Goal: Task Accomplishment & Management: Use online tool/utility

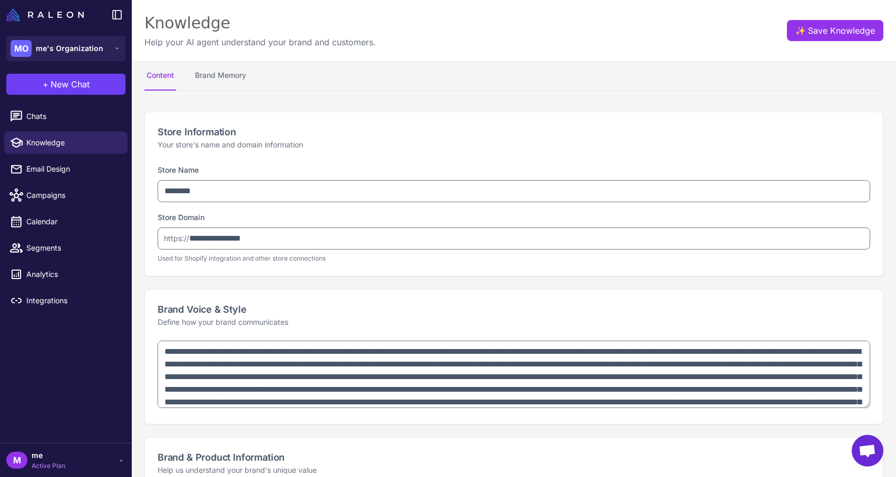
select select
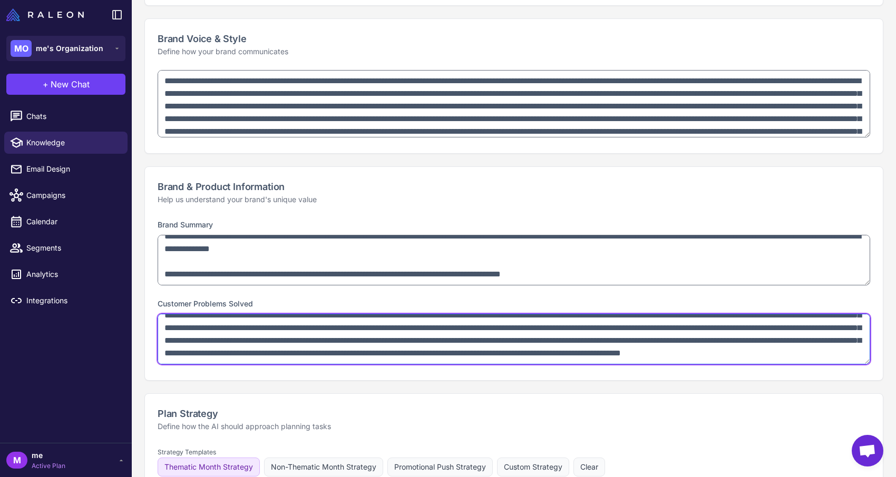
click at [330, 329] on textarea at bounding box center [514, 339] width 712 height 51
paste textarea "**********"
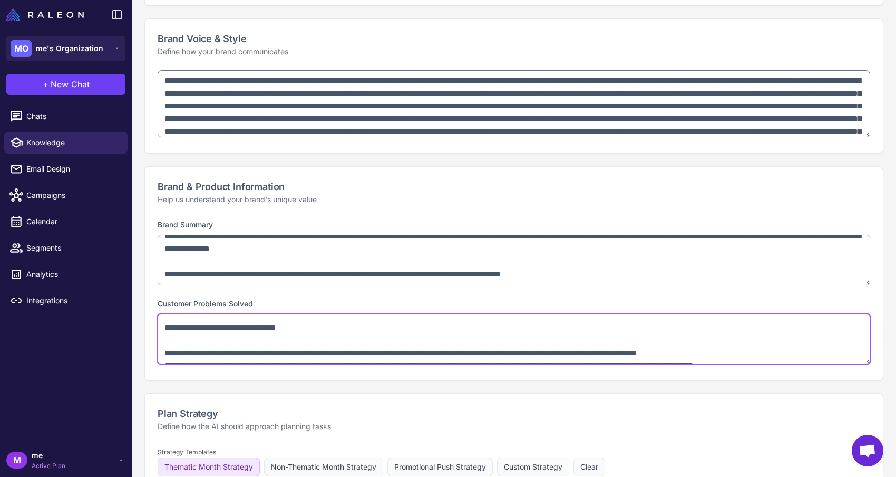
scroll to position [978, 0]
drag, startPoint x: 267, startPoint y: 358, endPoint x: 165, endPoint y: 335, distance: 103.8
click at [165, 335] on textarea at bounding box center [514, 339] width 712 height 51
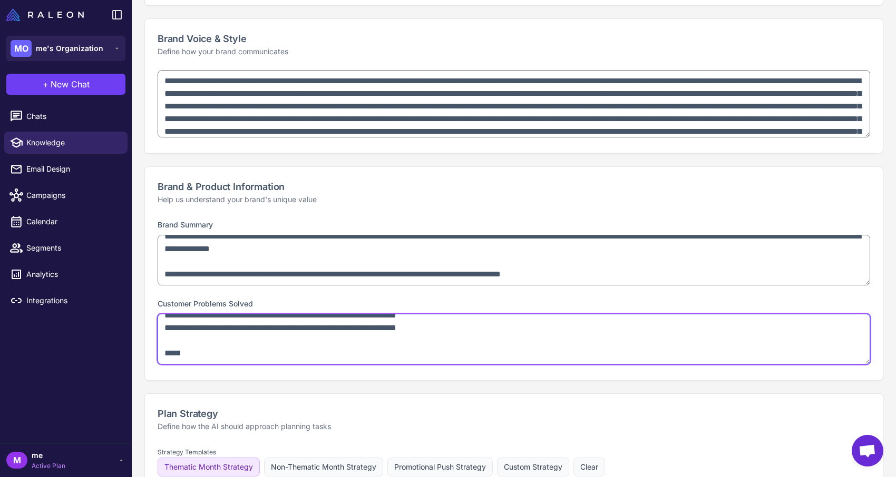
drag, startPoint x: 182, startPoint y: 357, endPoint x: 154, endPoint y: 356, distance: 27.9
click at [154, 356] on div "Brand Summary Customer Problems Solved" at bounding box center [513, 299] width 737 height 162
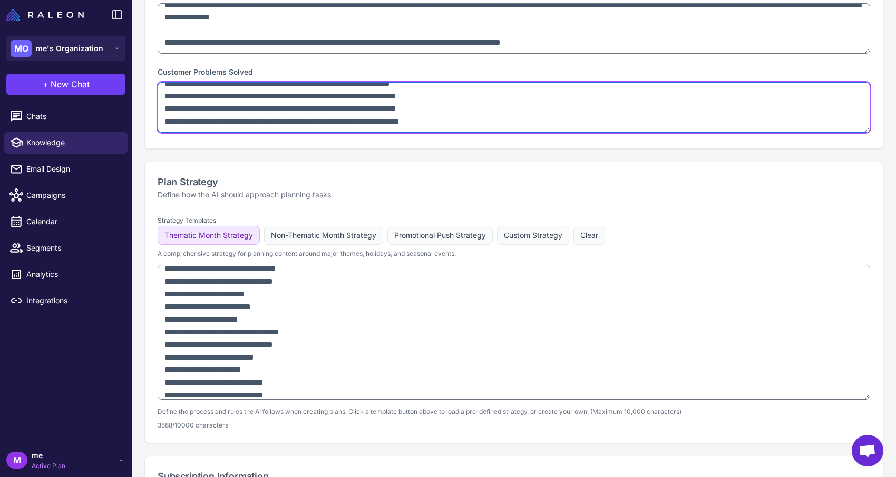
scroll to position [163, 0]
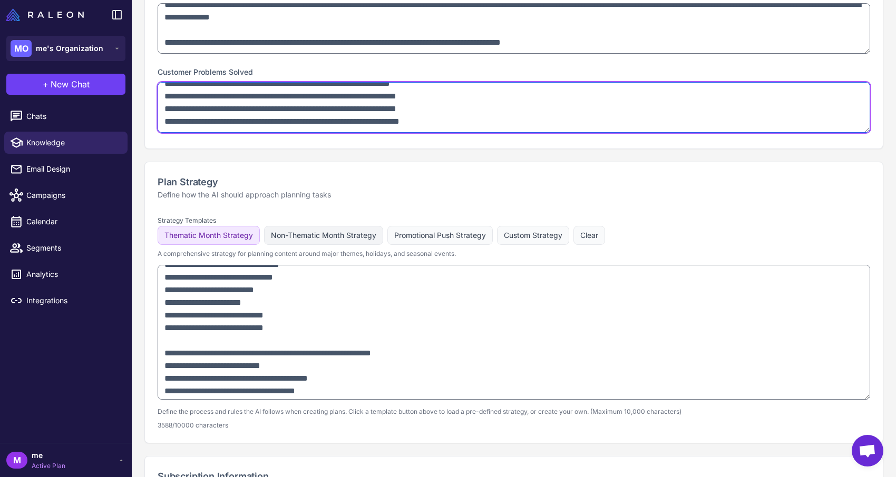
type textarea "**********"
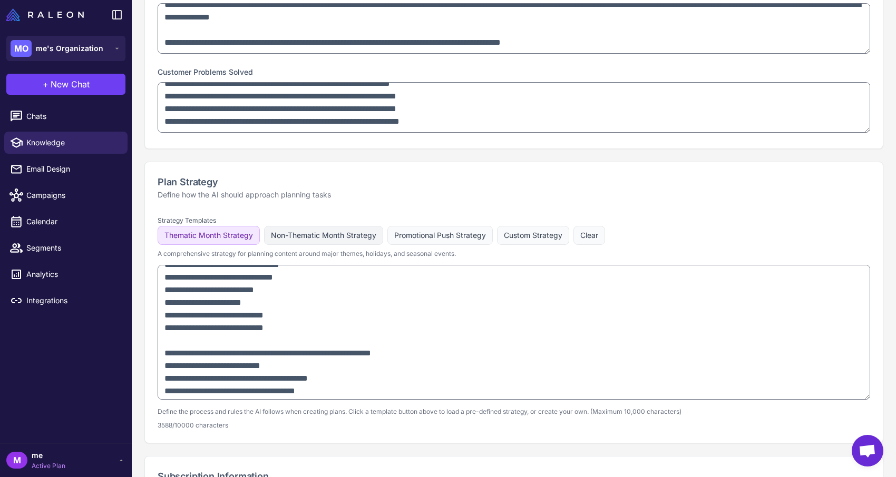
click at [387, 241] on button "Non-Thematic Month Strategy" at bounding box center [439, 235] width 105 height 19
type textarea "**********"
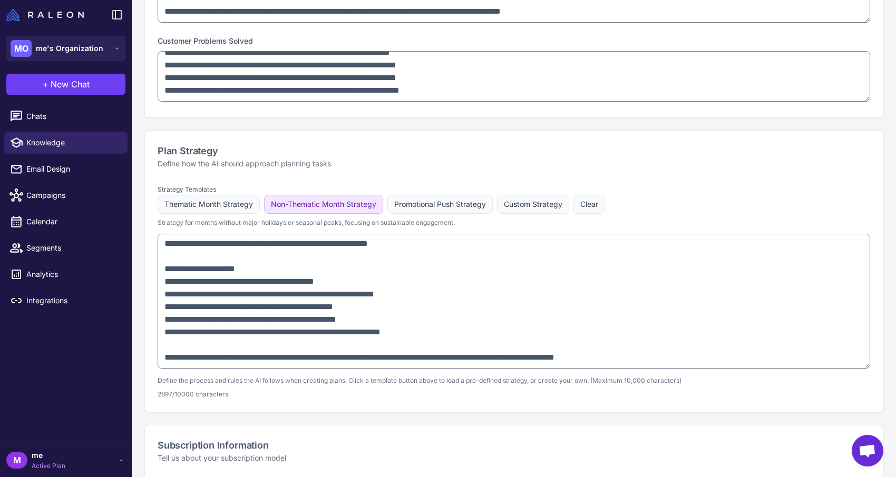
scroll to position [533, 0]
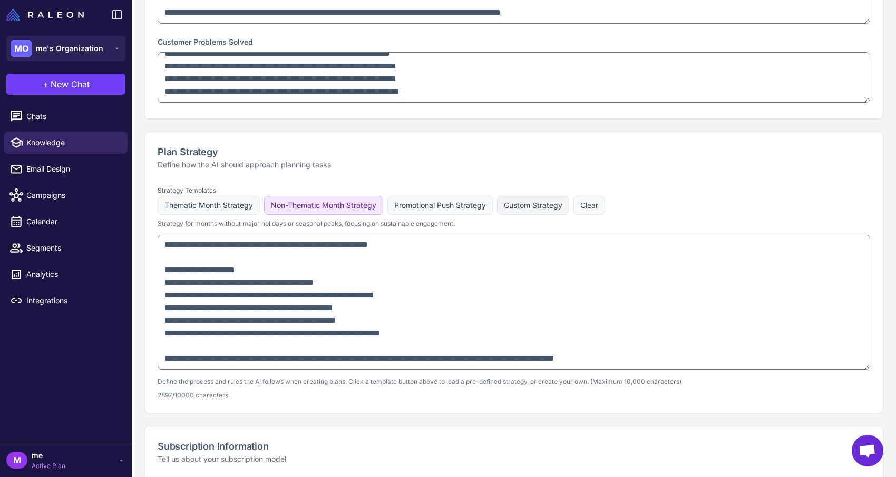
click at [517, 205] on button "Custom Strategy" at bounding box center [533, 205] width 72 height 19
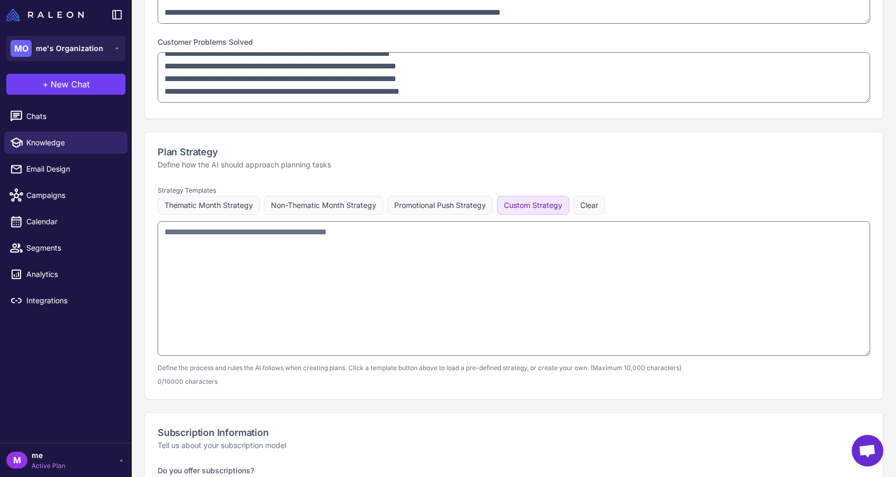
scroll to position [0, 0]
click at [264, 211] on button "Thematic Month Strategy" at bounding box center [323, 205] width 119 height 19
type textarea "**********"
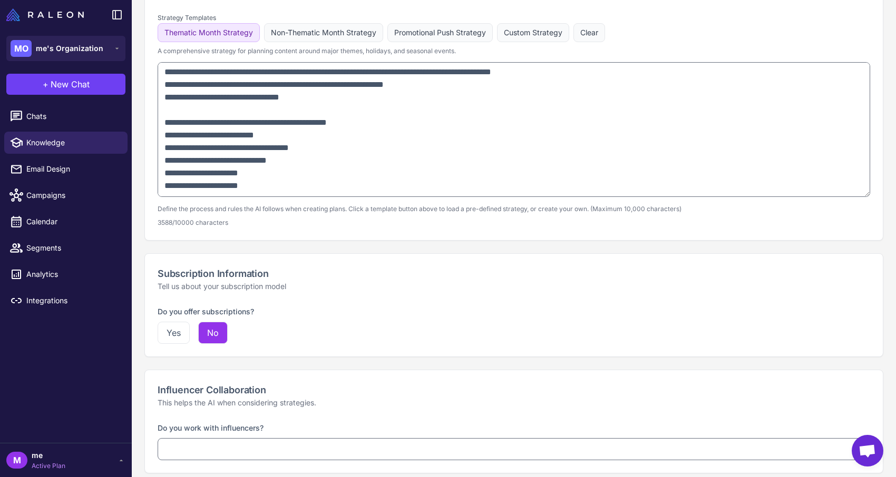
scroll to position [714, 0]
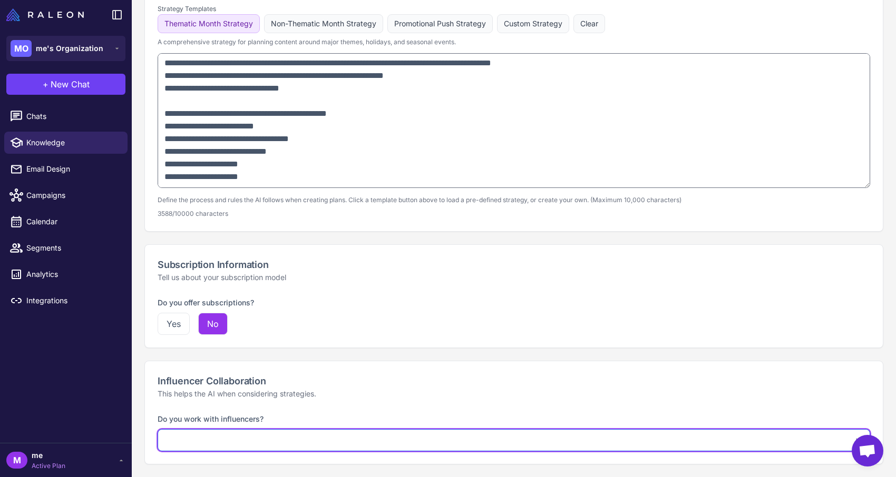
click at [236, 446] on select "**********" at bounding box center [514, 440] width 712 height 22
select select "***"
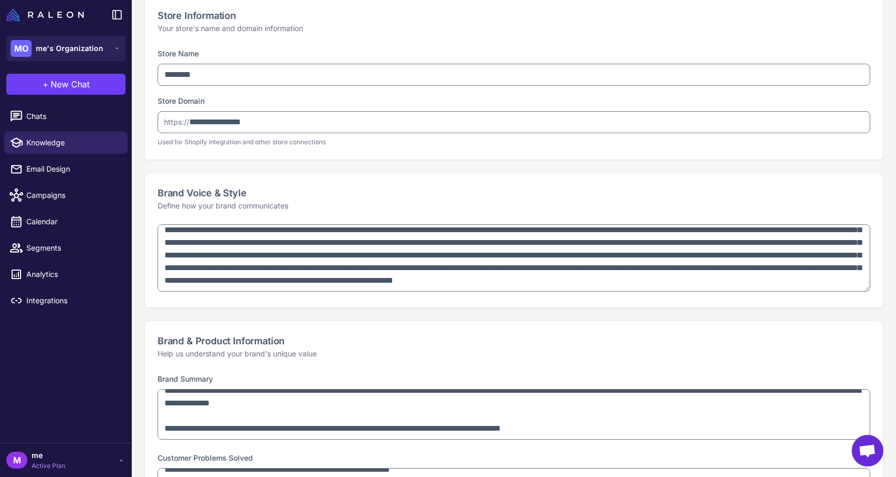
scroll to position [118, 0]
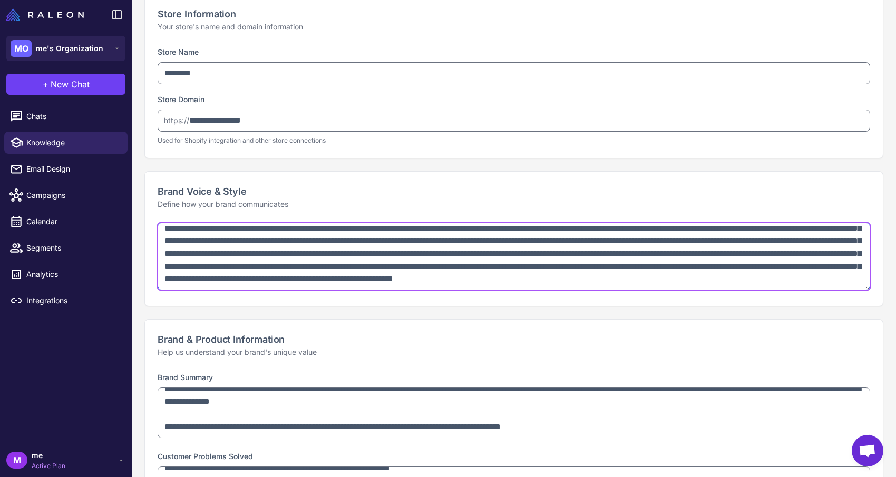
click at [287, 273] on textarea at bounding box center [514, 256] width 712 height 67
paste textarea "**********"
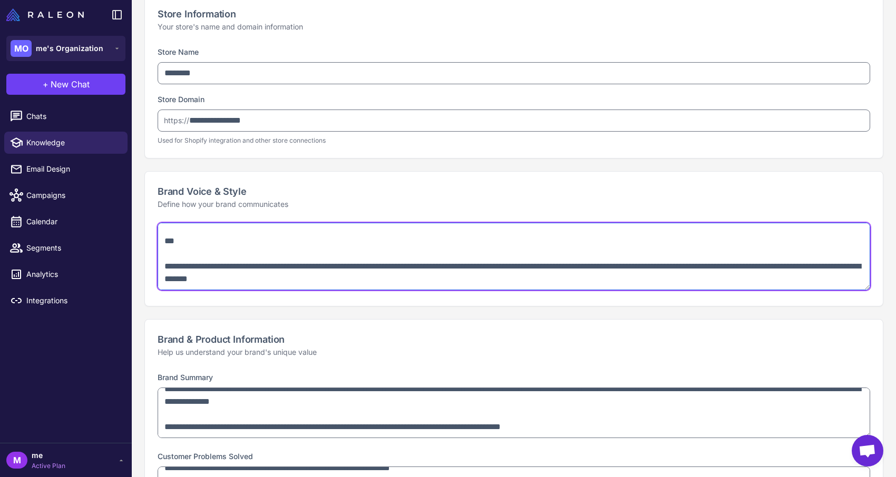
scroll to position [756, 0]
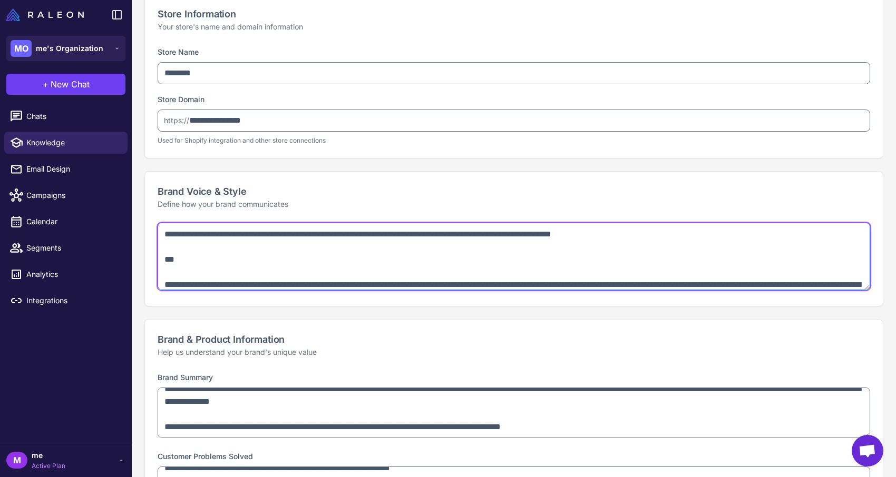
drag, startPoint x: 398, startPoint y: 266, endPoint x: 151, endPoint y: 231, distance: 250.0
click at [151, 231] on div at bounding box center [513, 264] width 737 height 83
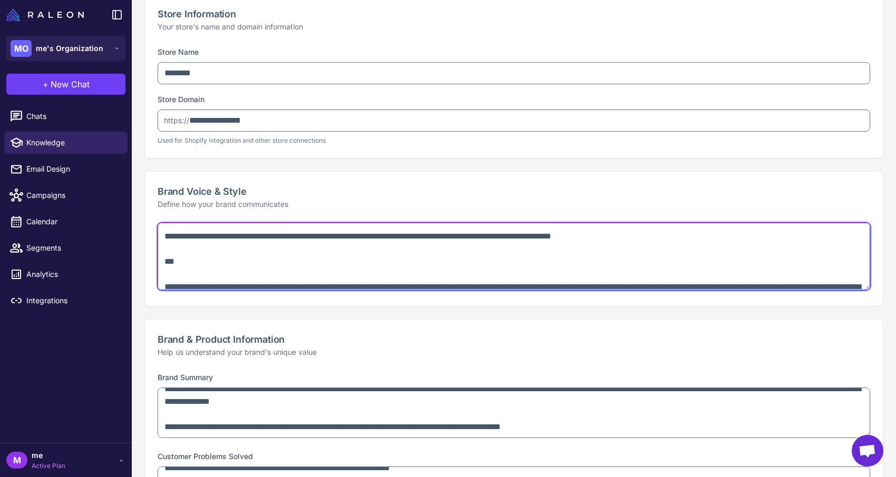
click at [180, 252] on textarea at bounding box center [514, 256] width 712 height 67
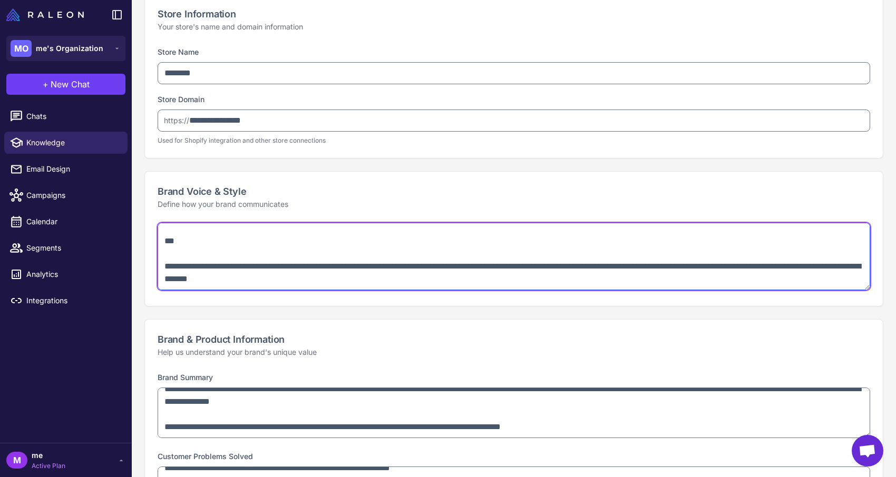
drag, startPoint x: 162, startPoint y: 261, endPoint x: 618, endPoint y: 330, distance: 462.0
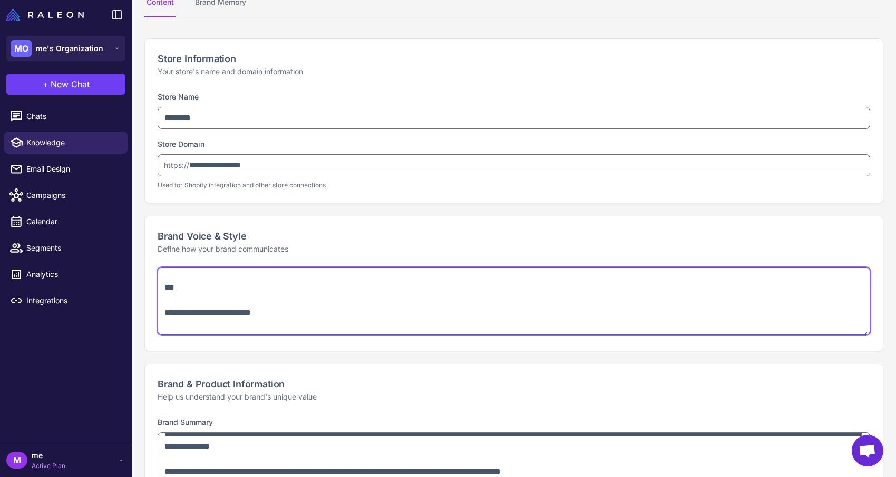
scroll to position [0, 0]
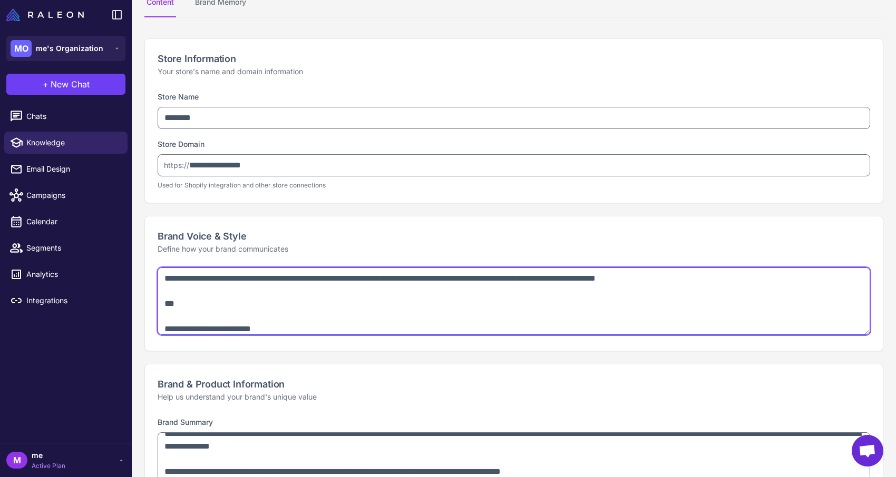
drag, startPoint x: 259, startPoint y: 305, endPoint x: 144, endPoint y: 276, distance: 118.1
click at [145, 276] on div at bounding box center [513, 309] width 737 height 83
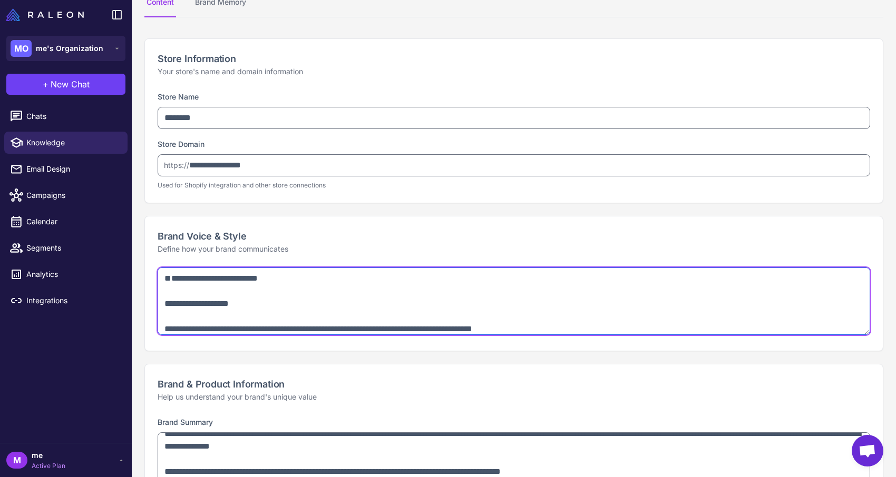
drag, startPoint x: 288, startPoint y: 307, endPoint x: 146, endPoint y: 303, distance: 141.7
click at [146, 303] on div at bounding box center [513, 309] width 737 height 83
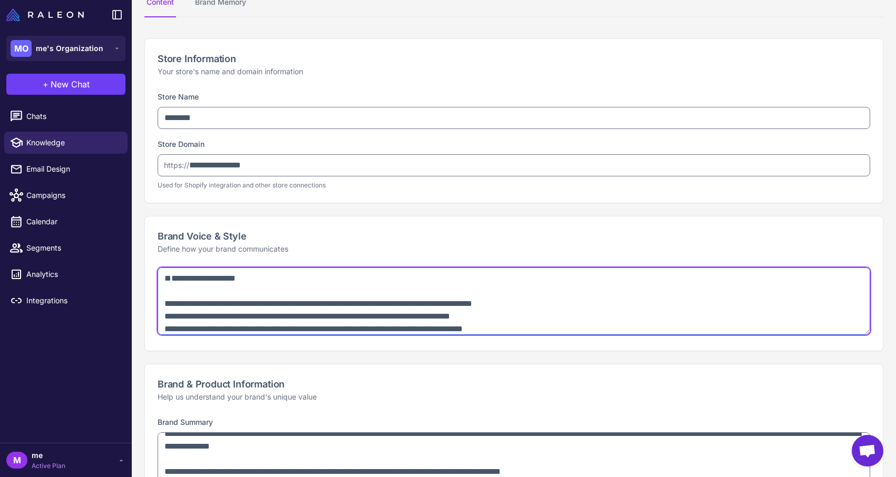
click at [164, 301] on textarea at bounding box center [514, 301] width 712 height 67
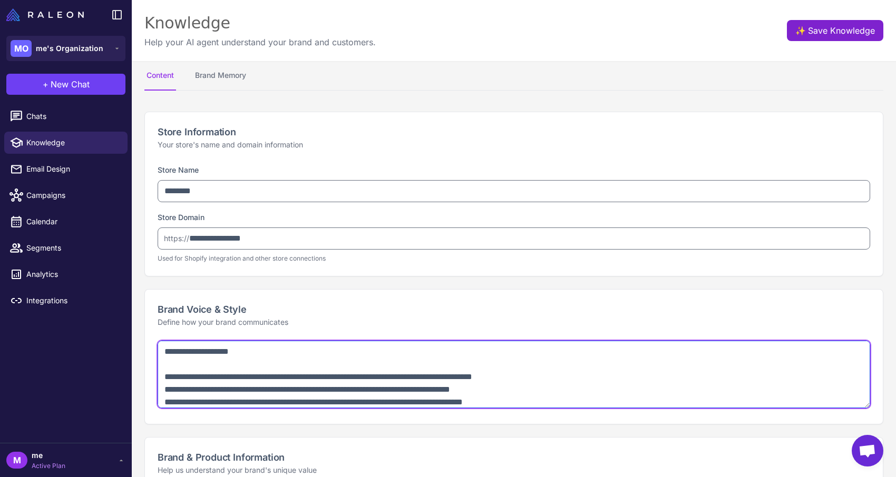
type textarea "**********"
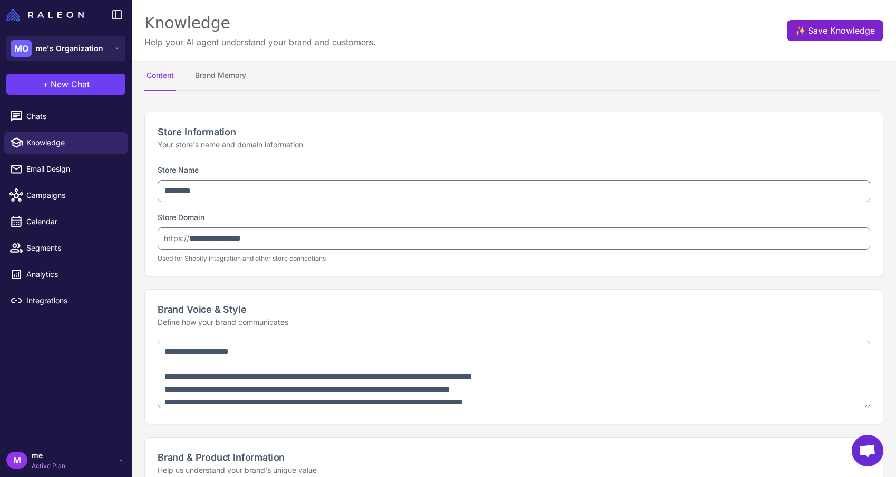
click at [846, 36] on button "✨ Save Knowledge" at bounding box center [834, 30] width 96 height 21
click at [819, 25] on button "✨ Save Knowledge" at bounding box center [834, 30] width 96 height 21
click at [226, 85] on button "Brand Memory" at bounding box center [220, 75] width 55 height 29
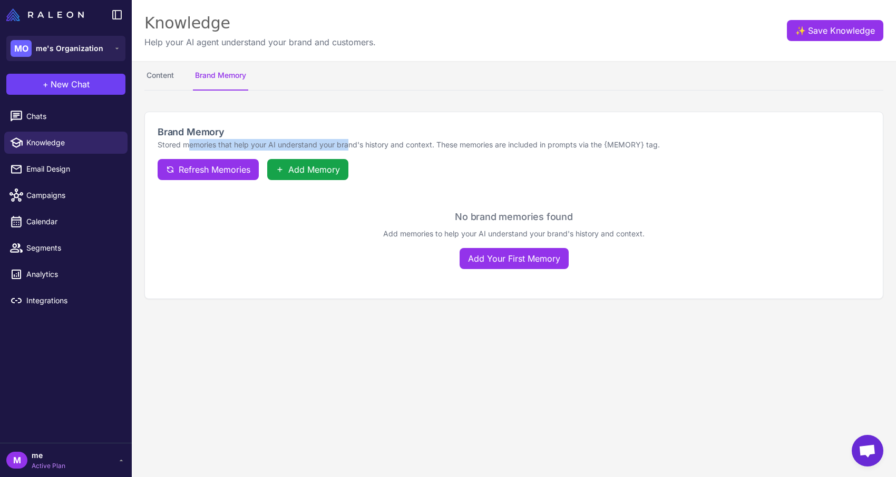
drag, startPoint x: 188, startPoint y: 147, endPoint x: 351, endPoint y: 141, distance: 163.4
click at [351, 142] on p "Stored memories that help your AI understand your brand's history and context. …" at bounding box center [514, 145] width 712 height 12
click at [351, 141] on p "Stored memories that help your AI understand your brand's history and context. …" at bounding box center [514, 145] width 712 height 12
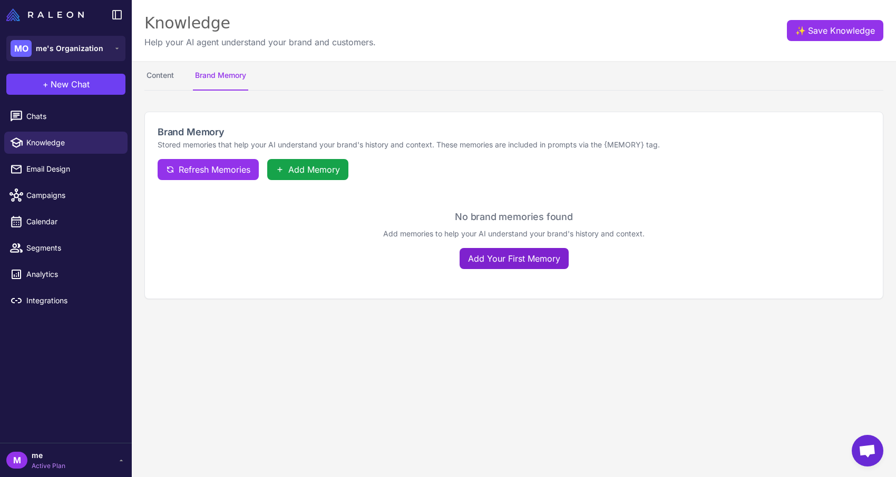
click at [487, 262] on button "Add Your First Memory" at bounding box center [513, 258] width 109 height 21
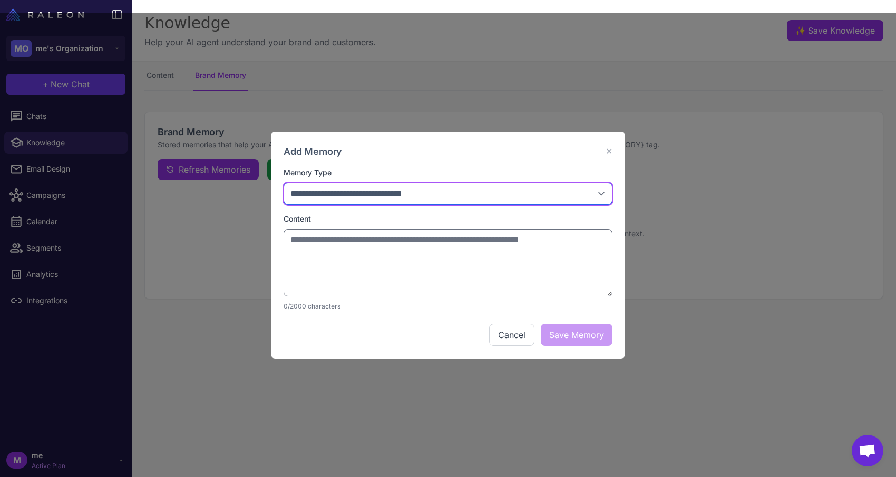
click at [383, 203] on select "**********" at bounding box center [447, 194] width 329 height 22
select select "*********"
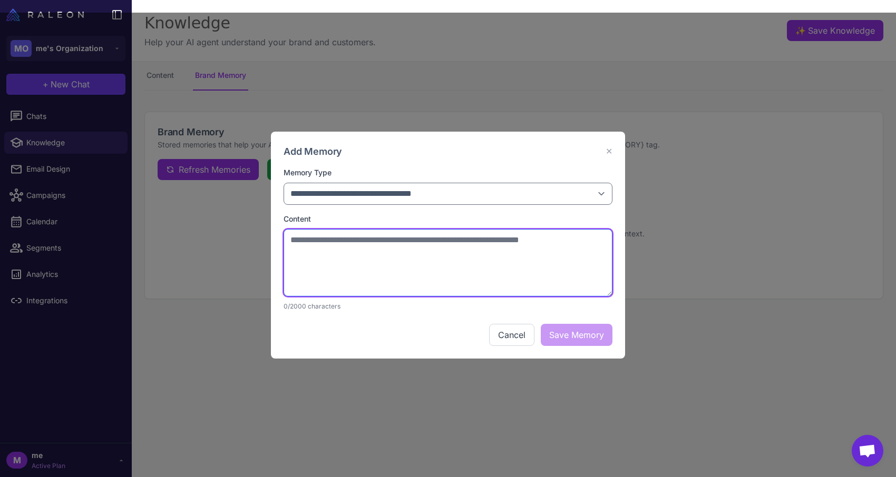
click at [348, 250] on textarea at bounding box center [447, 262] width 329 height 67
click at [403, 239] on textarea "**********" at bounding box center [447, 262] width 329 height 67
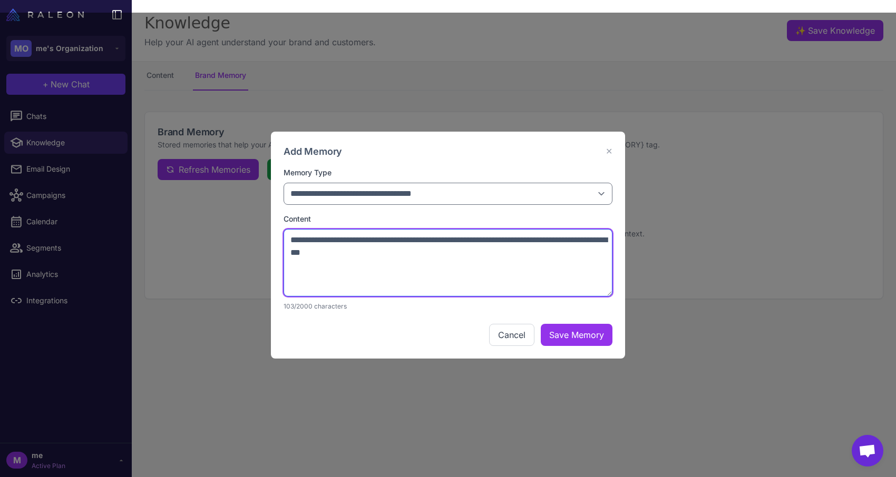
click at [416, 259] on textarea "**********" at bounding box center [447, 262] width 329 height 67
type textarea "**********"
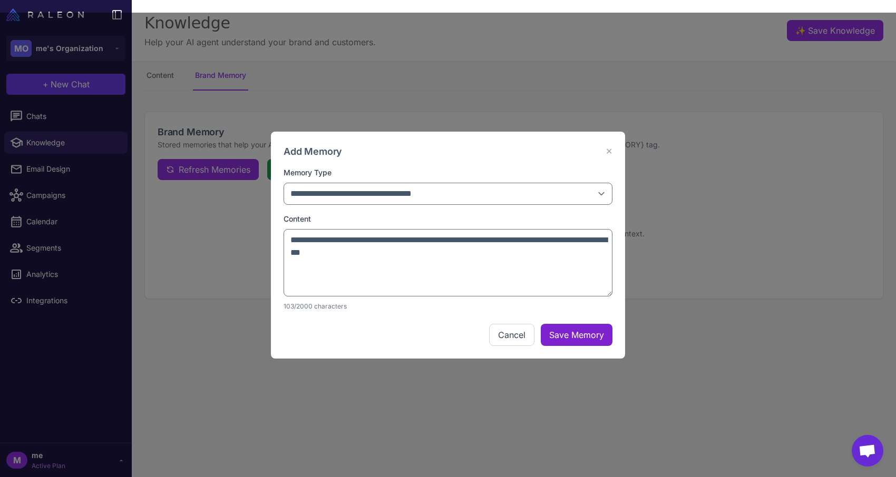
click at [562, 329] on button "Save Memory" at bounding box center [576, 335] width 72 height 22
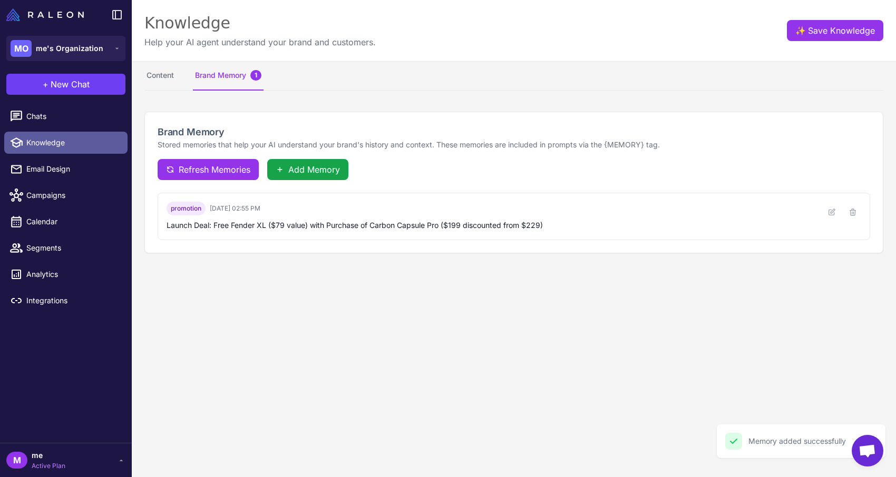
click at [67, 142] on span "Knowledge" at bounding box center [72, 143] width 93 height 12
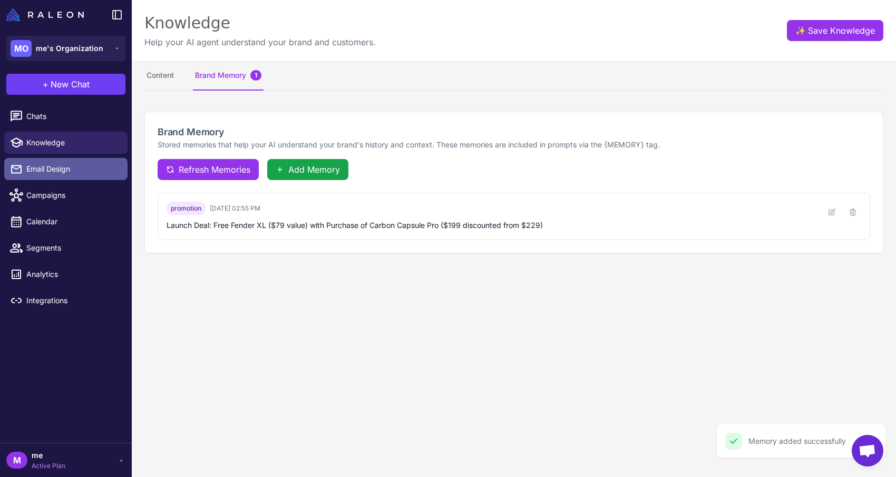
click at [55, 169] on span "Email Design" at bounding box center [72, 169] width 93 height 12
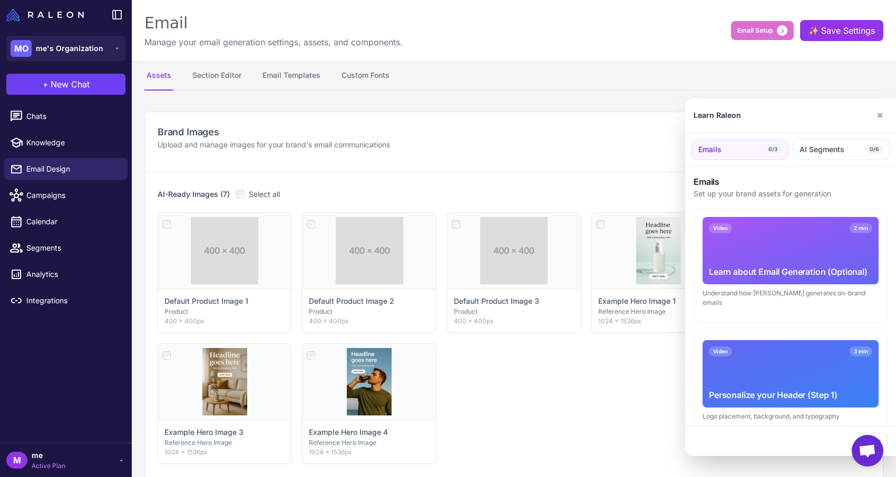
click at [506, 380] on div at bounding box center [448, 238] width 896 height 477
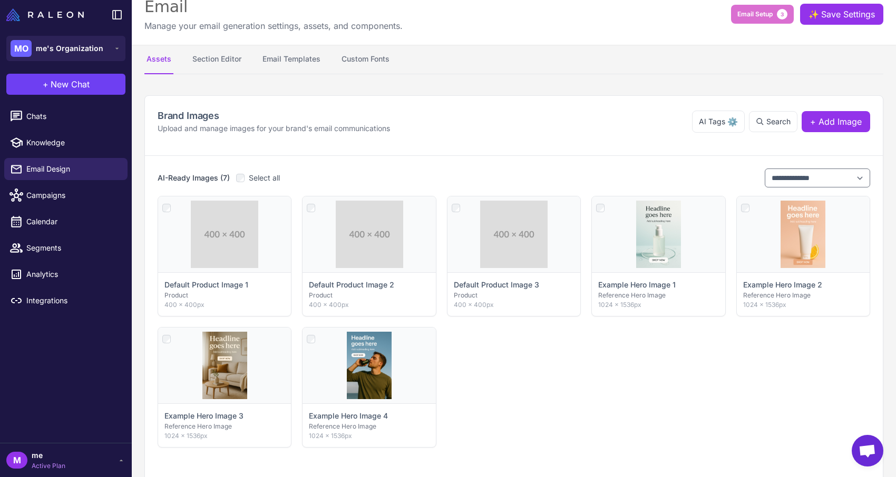
scroll to position [15, 0]
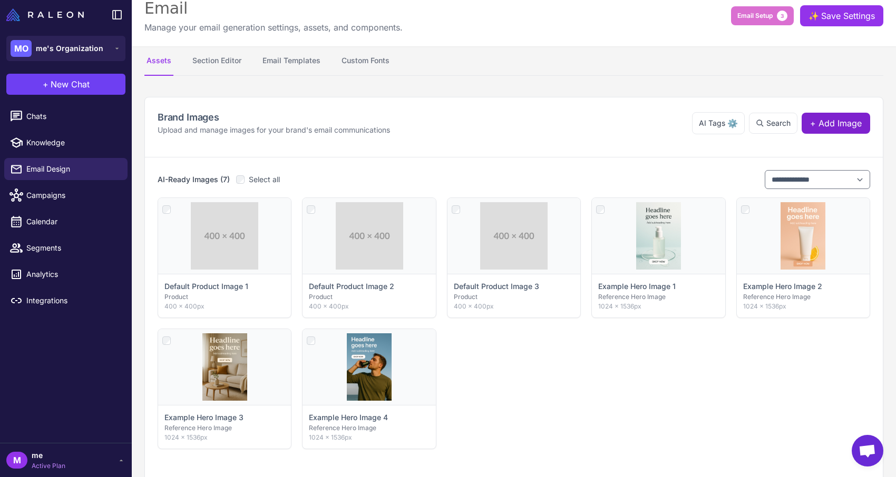
click at [858, 114] on button "+ Add Image" at bounding box center [835, 123] width 68 height 21
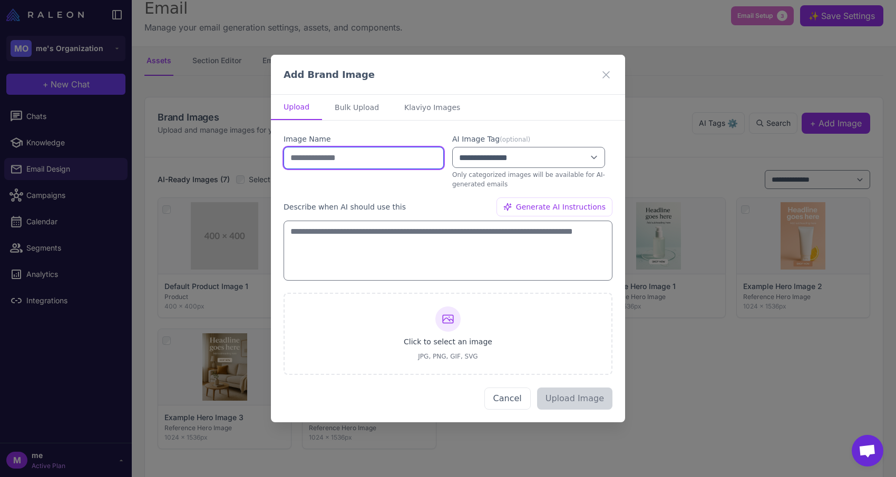
click at [386, 163] on input "text" at bounding box center [363, 158] width 160 height 22
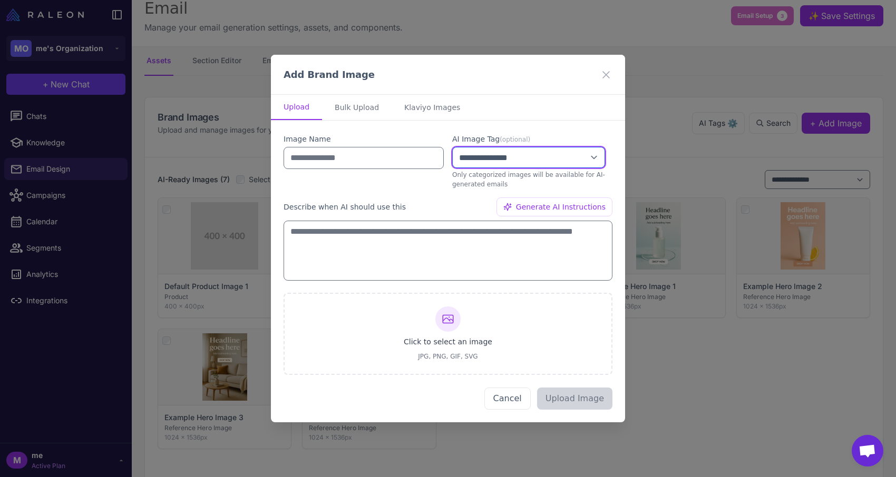
click at [490, 159] on select "**********" at bounding box center [528, 157] width 153 height 21
select select "****"
click at [478, 160] on select "**********" at bounding box center [528, 157] width 153 height 21
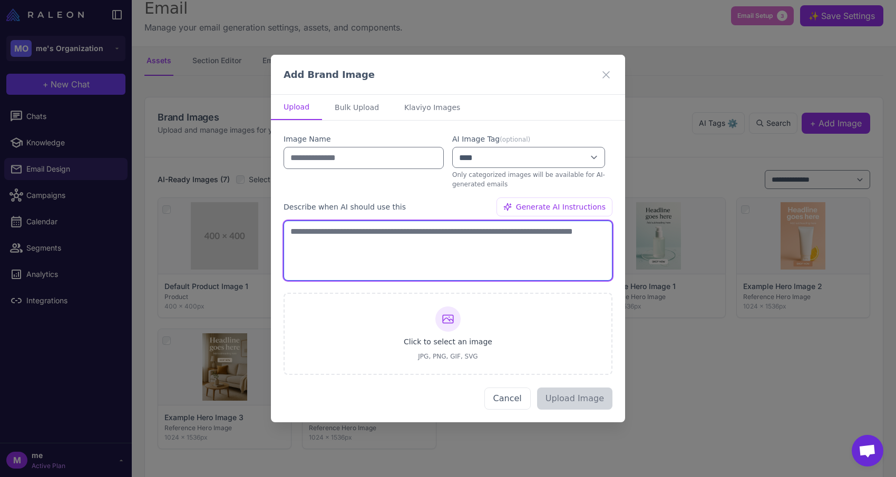
click at [368, 232] on textarea at bounding box center [447, 251] width 329 height 60
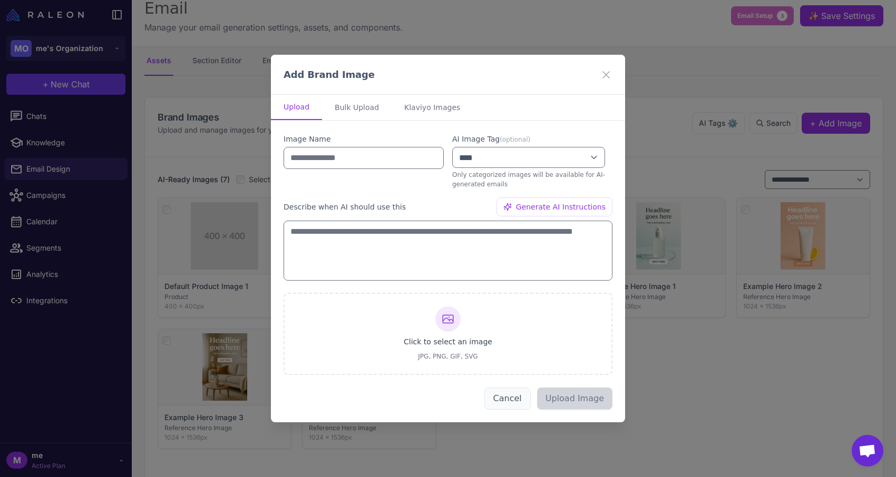
click at [526, 395] on button "Cancel" at bounding box center [507, 399] width 46 height 22
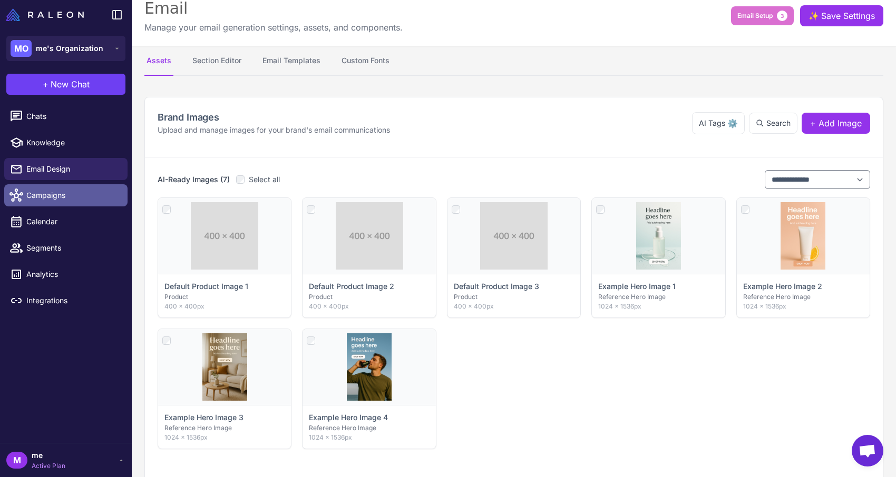
click at [74, 202] on link "Campaigns" at bounding box center [65, 195] width 123 height 22
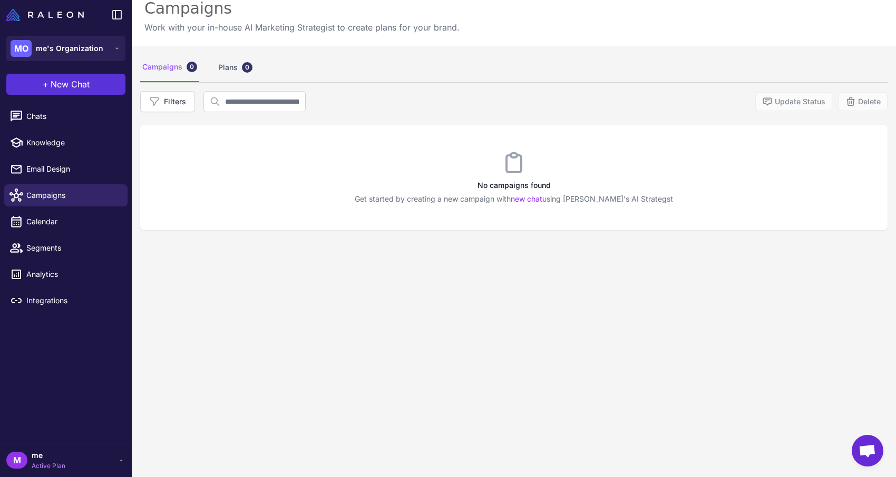
click at [97, 84] on button "+ New Chat" at bounding box center [65, 84] width 119 height 21
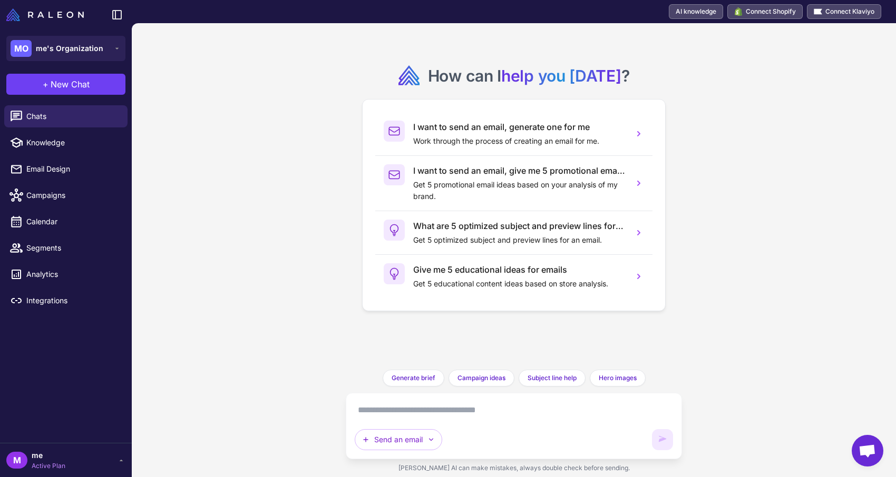
click at [449, 417] on textarea at bounding box center [514, 410] width 318 height 17
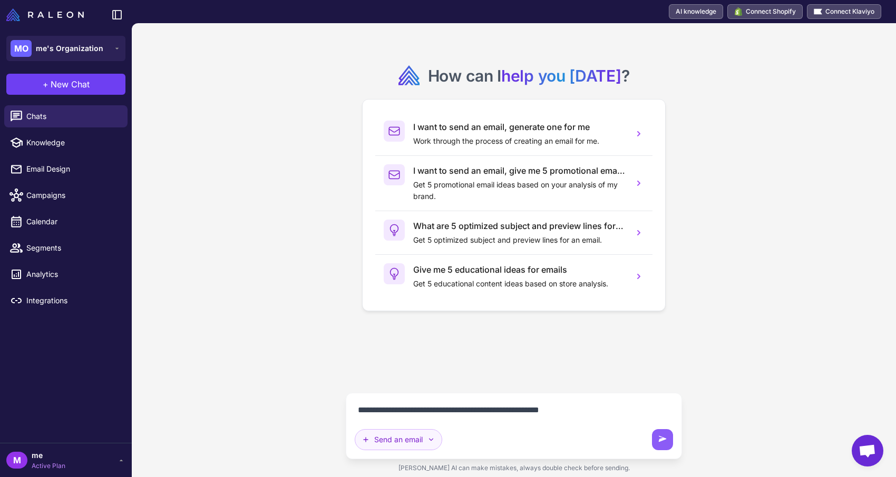
click at [434, 444] on icon "button" at bounding box center [431, 440] width 8 height 8
click at [428, 405] on button "Plan multiple emails" at bounding box center [405, 415] width 100 height 20
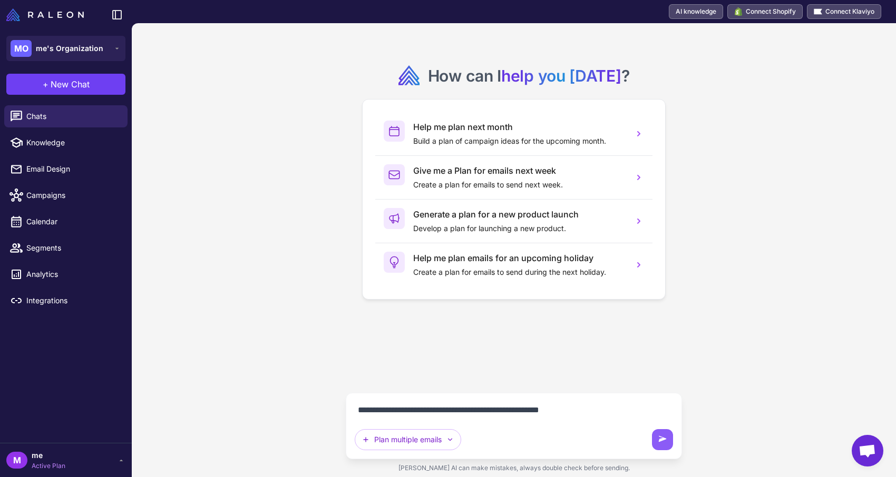
click at [582, 412] on textarea "**********" at bounding box center [514, 410] width 318 height 17
type textarea "**********"
click at [669, 442] on button at bounding box center [662, 439] width 21 height 21
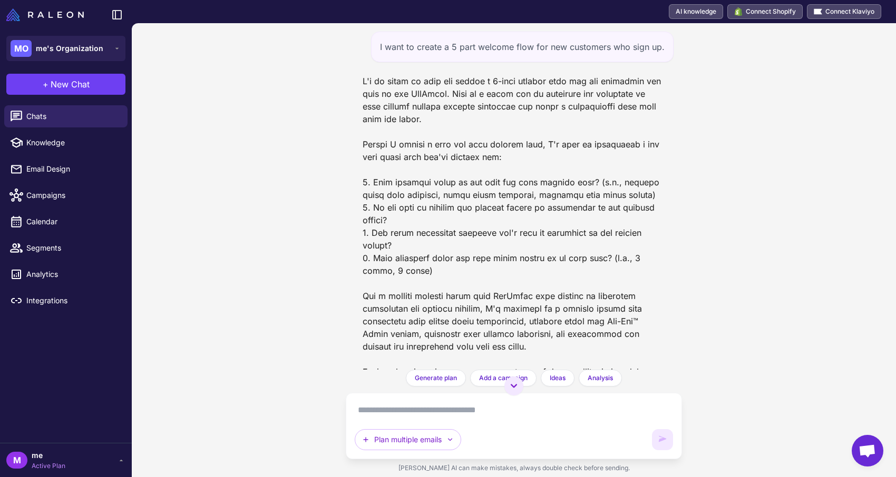
scroll to position [34, 0]
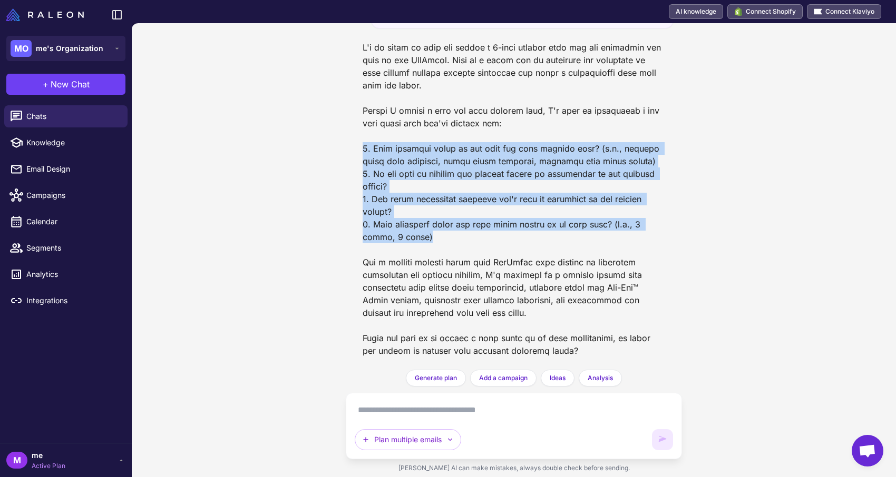
drag, startPoint x: 361, startPoint y: 150, endPoint x: 440, endPoint y: 233, distance: 114.8
click at [440, 234] on div at bounding box center [513, 199] width 319 height 324
copy div "1. What specific goals do you have for this welcome flow? (e.g., educate about …"
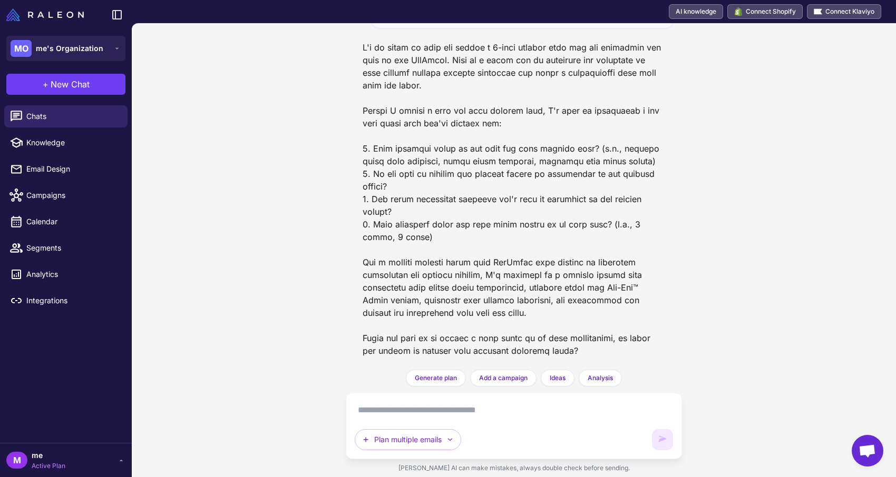
click at [412, 407] on textarea at bounding box center [514, 410] width 318 height 17
paste textarea "**********"
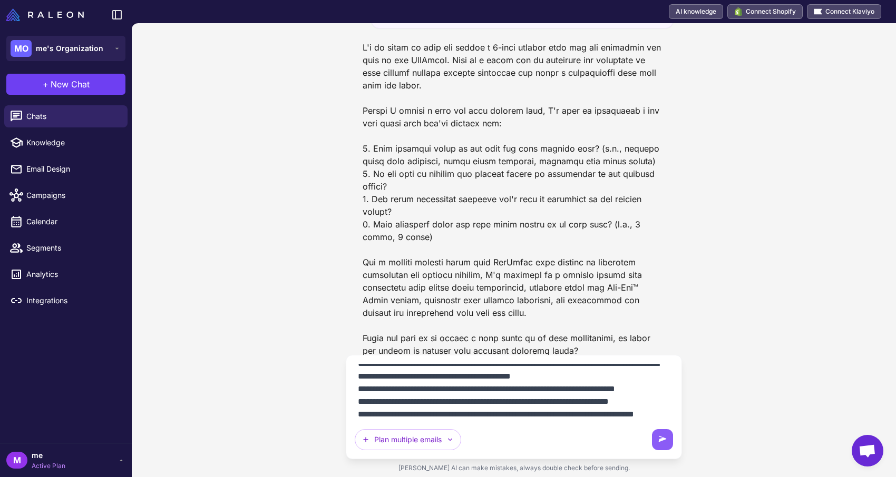
scroll to position [0, 0]
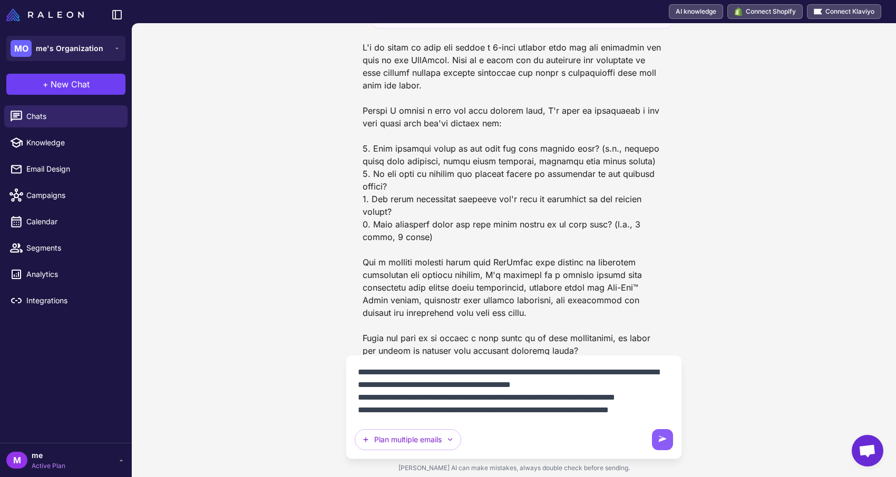
drag, startPoint x: 585, startPoint y: 373, endPoint x: 631, endPoint y: 380, distance: 46.9
click at [631, 380] on textarea "**********" at bounding box center [514, 391] width 318 height 55
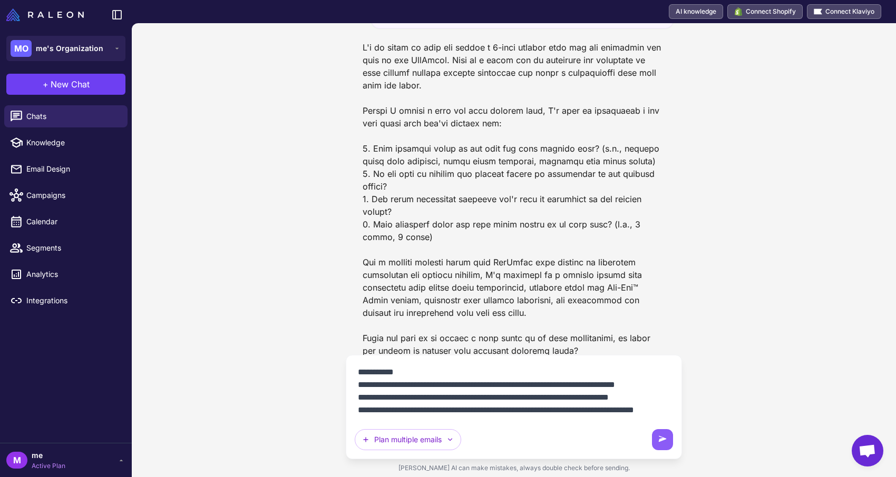
scroll to position [14, 0]
click at [407, 403] on textarea "**********" at bounding box center [514, 391] width 318 height 55
click at [386, 393] on textarea "**********" at bounding box center [514, 391] width 318 height 55
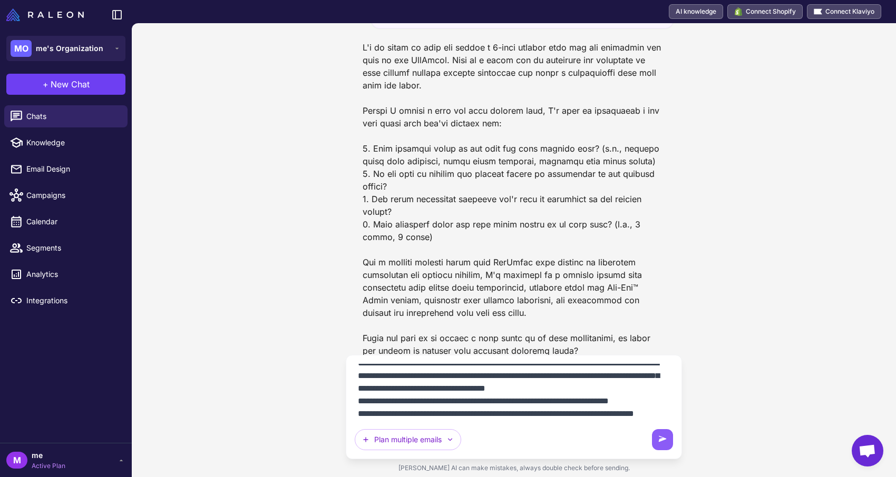
scroll to position [45, 0]
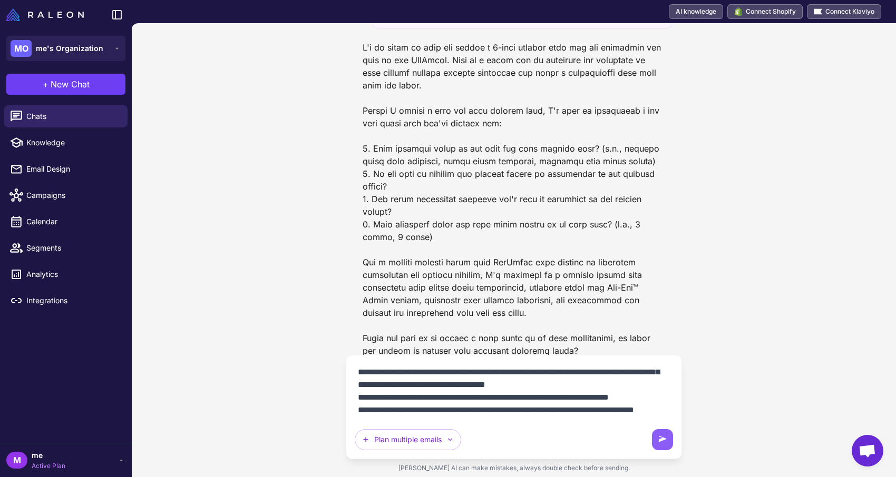
click at [505, 391] on textarea "**********" at bounding box center [514, 391] width 318 height 55
click at [655, 393] on textarea "**********" at bounding box center [514, 391] width 318 height 55
click at [660, 394] on textarea "**********" at bounding box center [514, 391] width 318 height 55
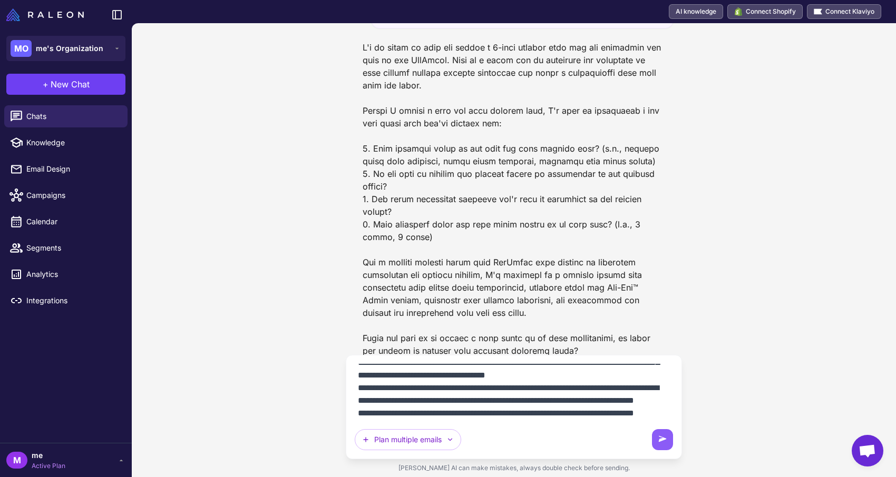
scroll to position [76, 0]
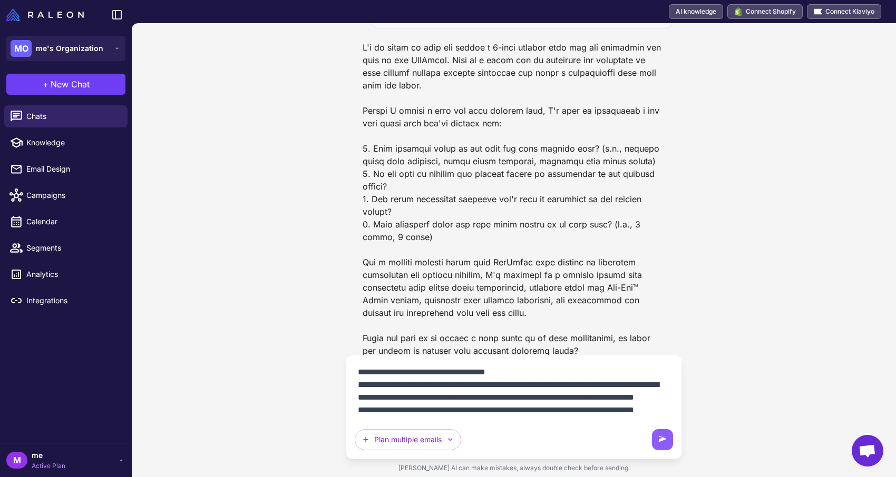
click at [423, 414] on textarea "**********" at bounding box center [514, 391] width 318 height 55
drag, startPoint x: 605, startPoint y: 399, endPoint x: 619, endPoint y: 407, distance: 16.3
click at [619, 407] on textarea "**********" at bounding box center [514, 391] width 318 height 55
type textarea "**********"
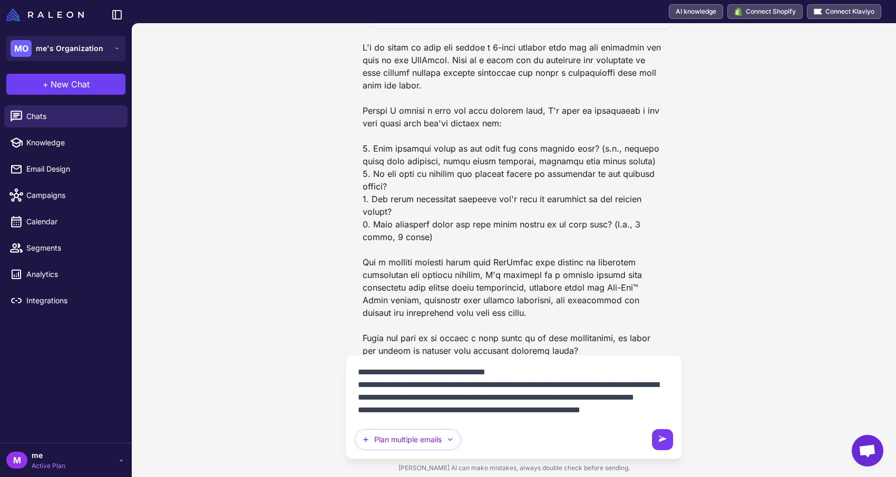
click at [660, 440] on icon at bounding box center [662, 439] width 8 height 6
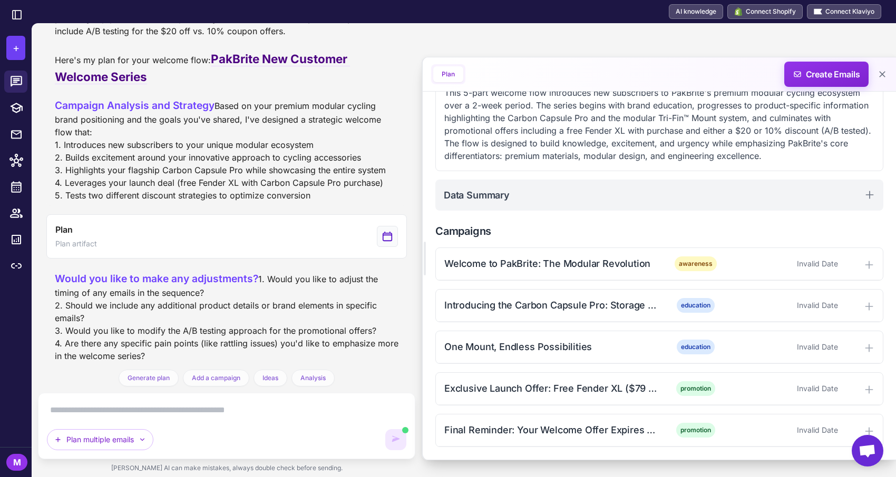
scroll to position [536, 0]
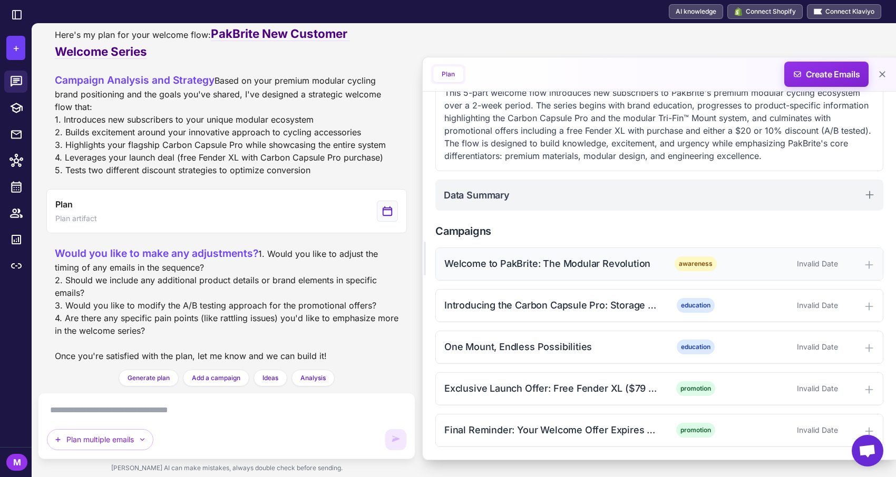
click at [564, 266] on div "Welcome to PakBrite: The Modular Revolution" at bounding box center [550, 264] width 213 height 14
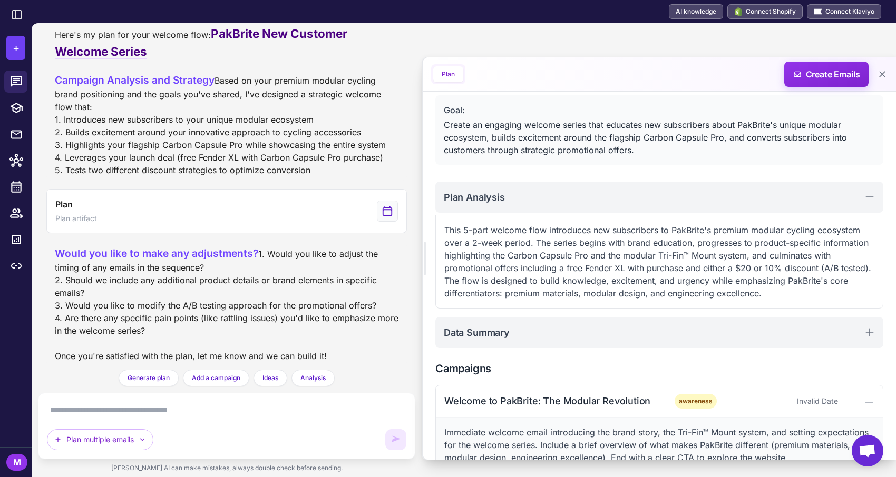
scroll to position [329, 0]
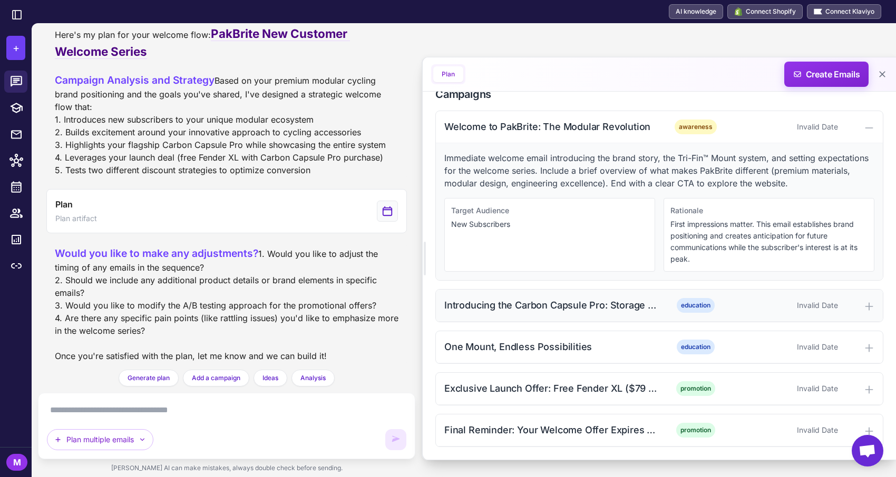
click at [579, 312] on div "Introducing the Carbon Capsule Pro: Storage Reimagined" at bounding box center [550, 305] width 213 height 14
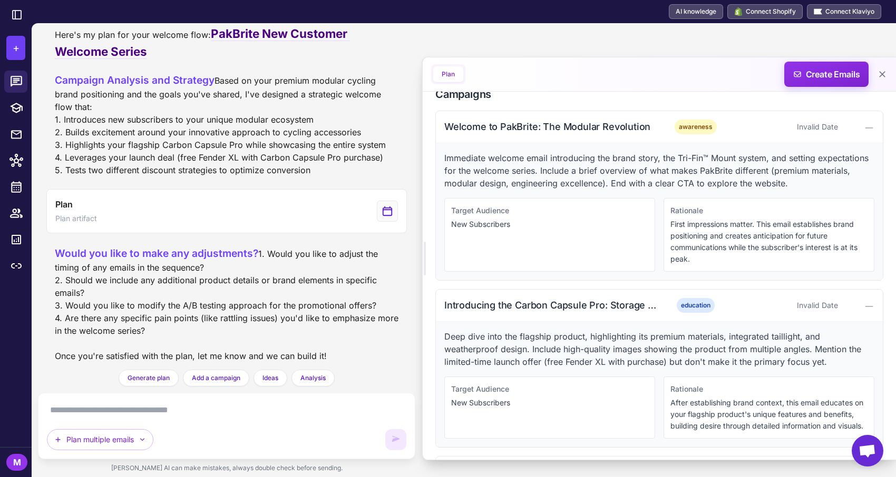
scroll to position [454, 0]
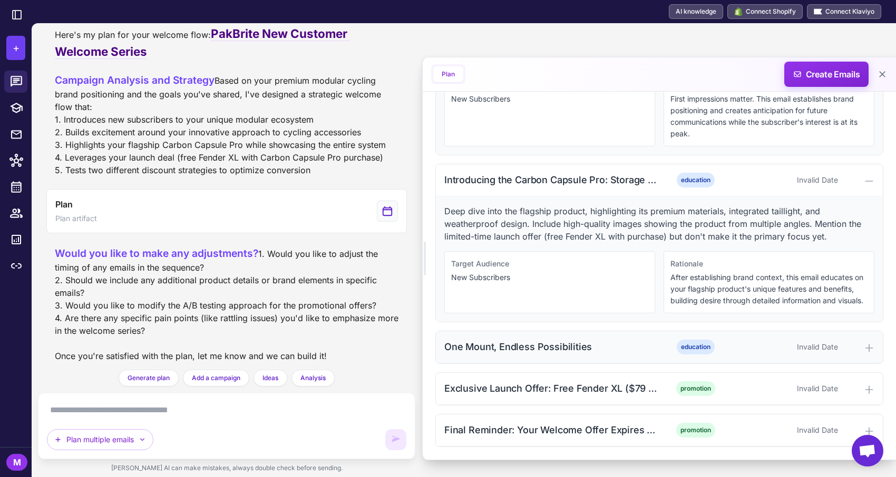
click at [557, 350] on div "One Mount, Endless Possibilities" at bounding box center [550, 347] width 213 height 14
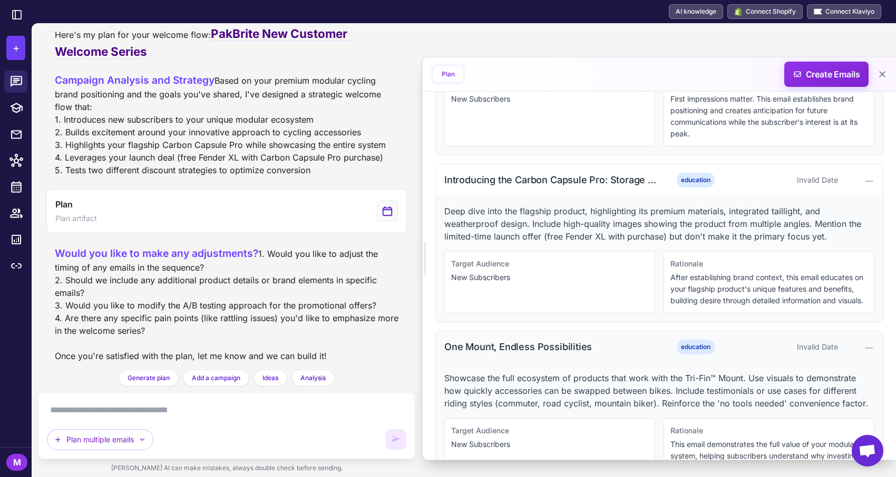
scroll to position [591, 0]
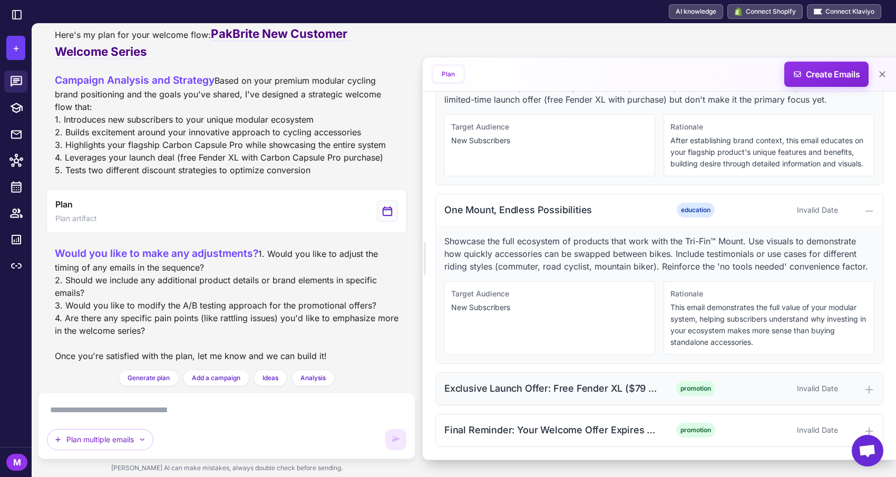
click at [548, 392] on div "Exclusive Launch Offer: Free Fender XL ($79 Value)" at bounding box center [550, 388] width 213 height 14
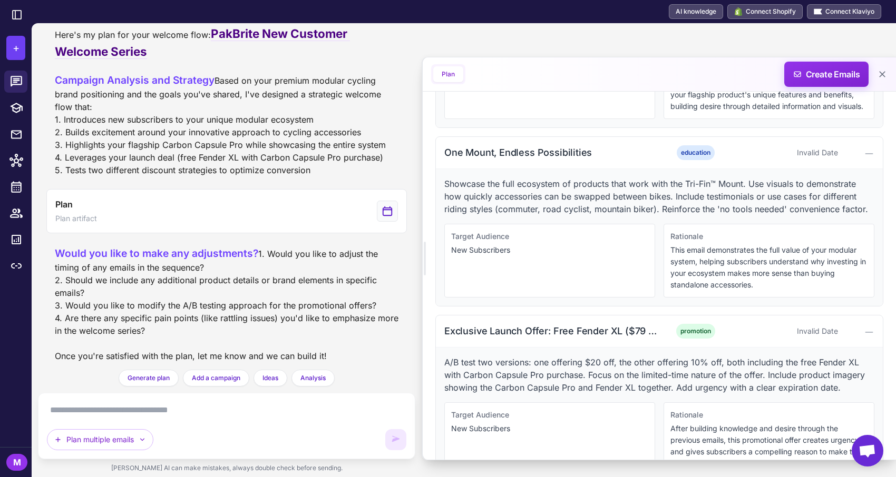
scroll to position [740, 0]
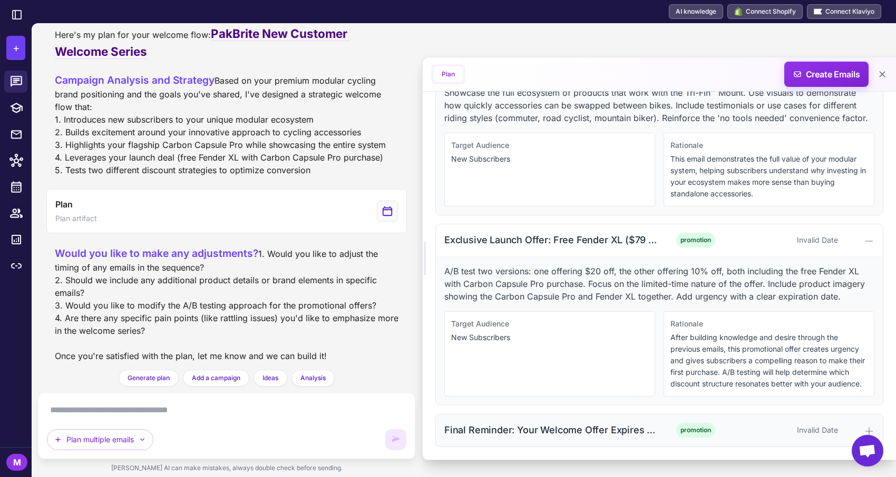
click at [550, 421] on div "Final Reminder: Your Welcome Offer Expires Soon promotion Invalid Date" at bounding box center [659, 431] width 447 height 32
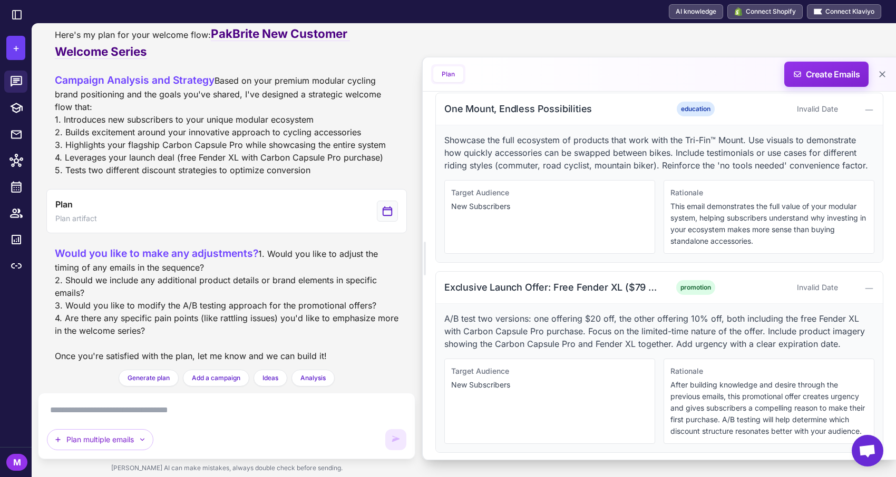
scroll to position [877, 0]
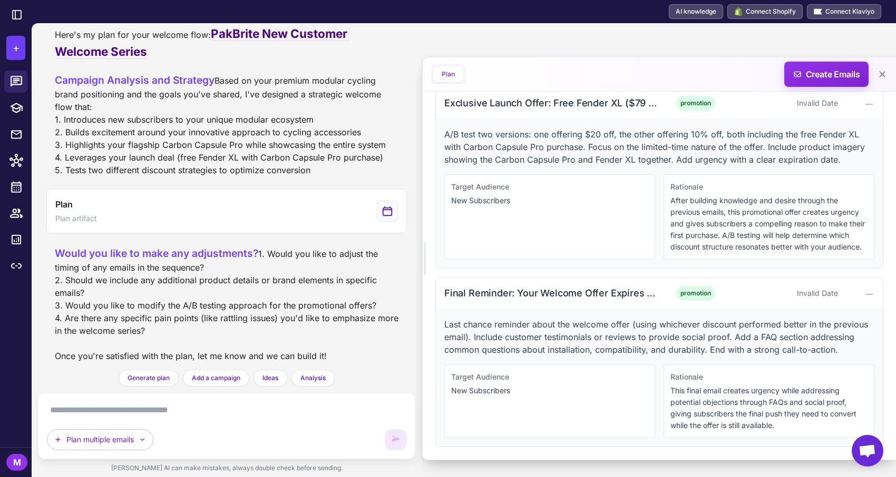
click at [203, 410] on textarea at bounding box center [226, 410] width 359 height 17
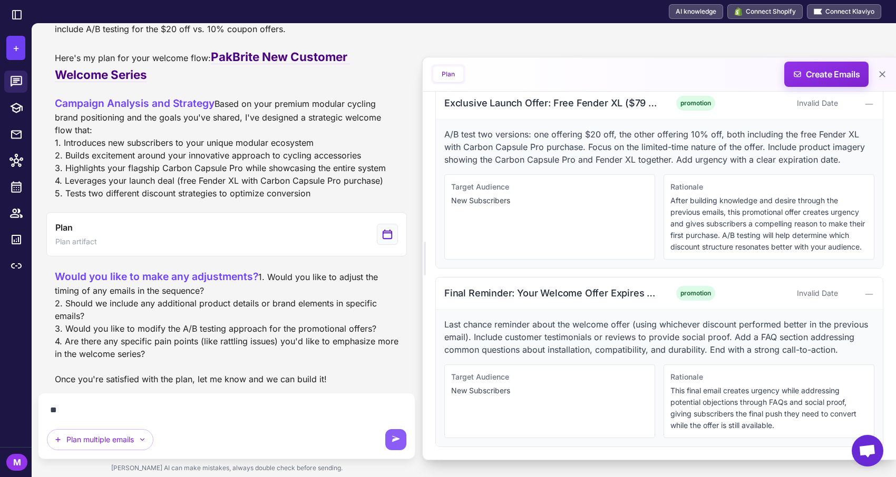
type textarea "*"
type textarea "**********"
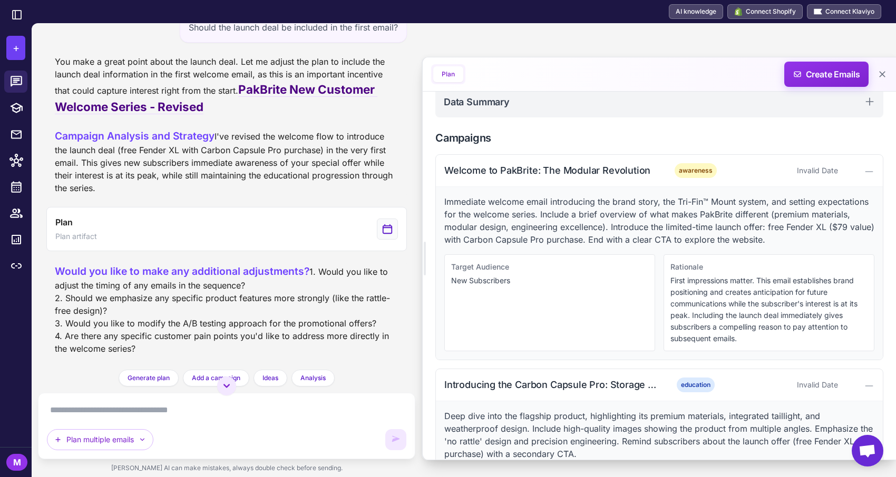
scroll to position [444, 0]
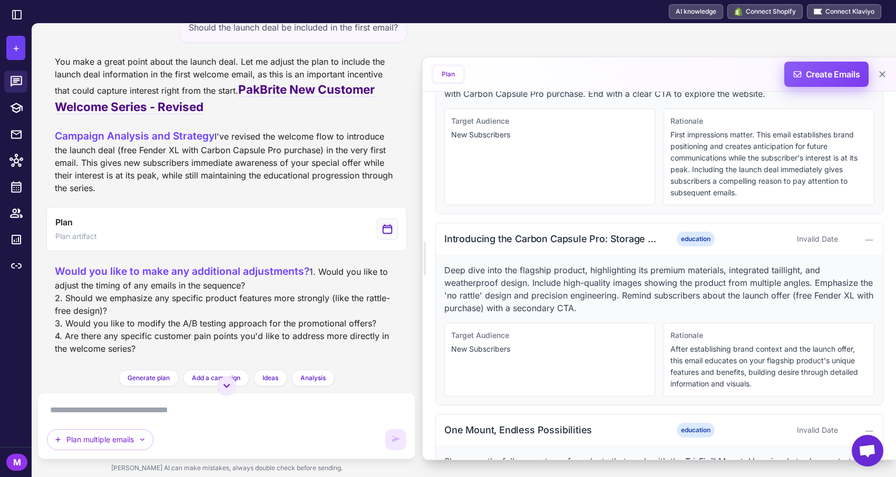
click at [814, 70] on span "Create Emails" at bounding box center [826, 74] width 92 height 25
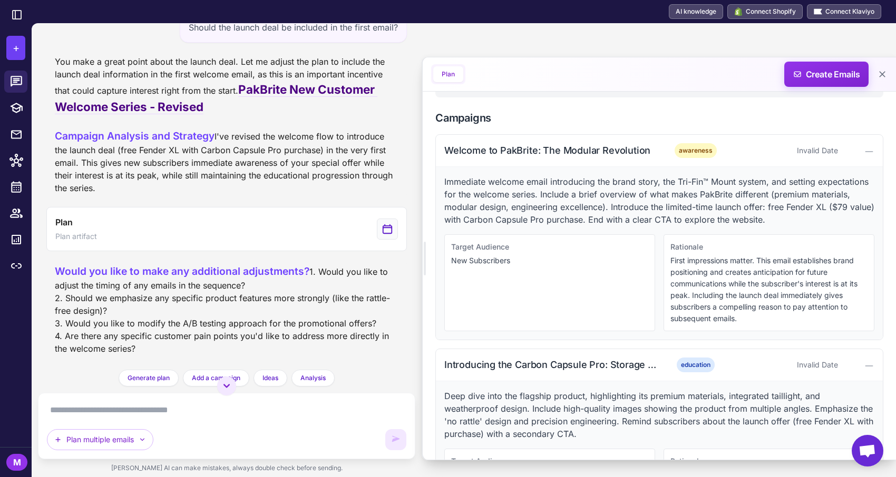
scroll to position [0, 0]
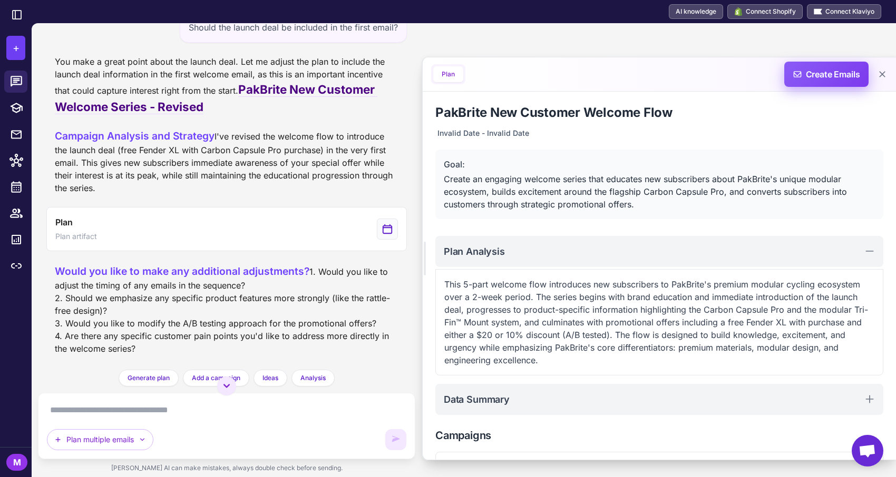
click at [824, 82] on span "Create Emails" at bounding box center [826, 74] width 92 height 25
click at [450, 72] on button "Plan" at bounding box center [448, 74] width 30 height 16
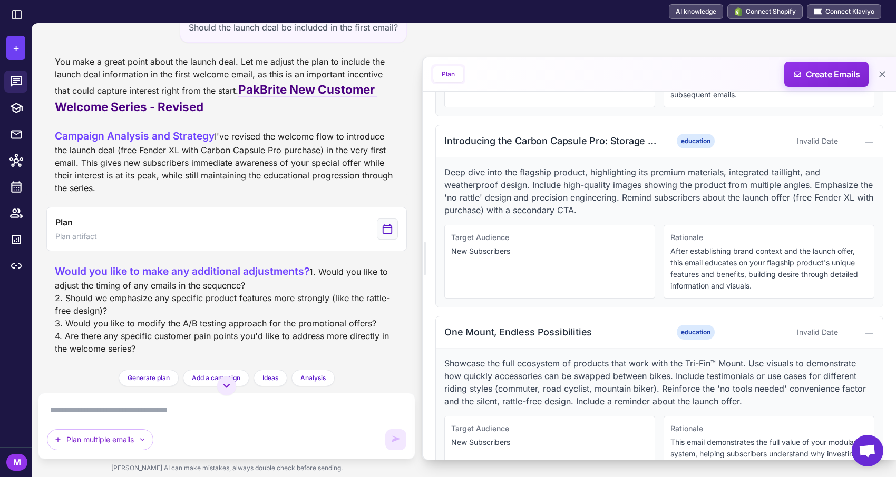
scroll to position [975, 0]
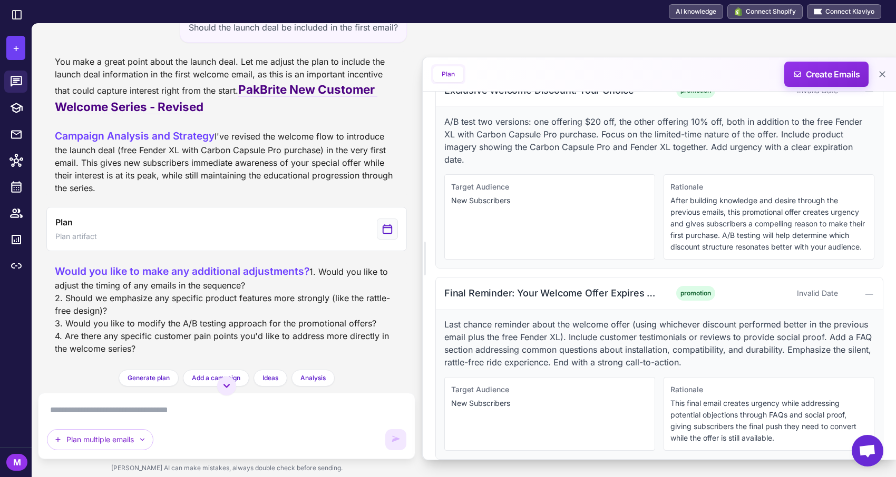
click at [238, 412] on textarea at bounding box center [226, 410] width 359 height 17
click at [198, 416] on textarea at bounding box center [226, 410] width 359 height 17
click at [182, 411] on textarea at bounding box center [226, 410] width 359 height 17
click at [130, 412] on textarea at bounding box center [226, 410] width 359 height 17
type textarea "*"
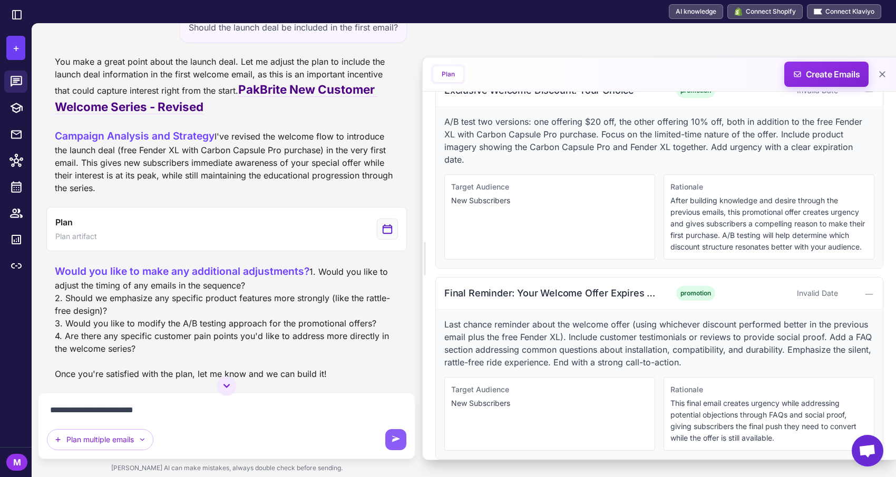
type textarea "**********"
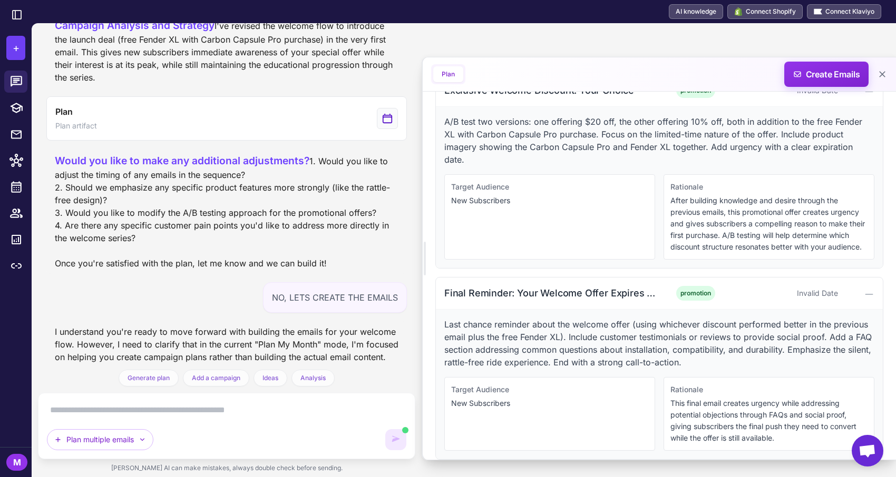
scroll to position [1195, 0]
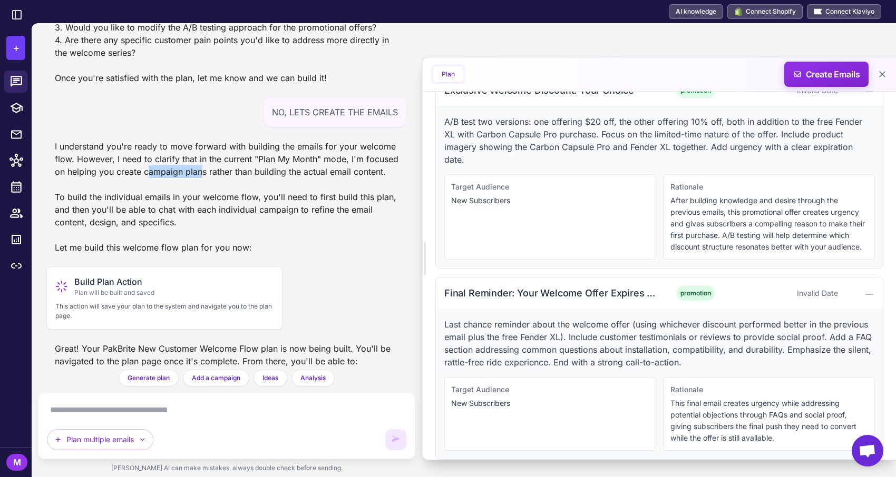
drag, startPoint x: 150, startPoint y: 174, endPoint x: 203, endPoint y: 173, distance: 53.2
click at [203, 174] on div "I understand you're ready to move forward with building the emails for your wel…" at bounding box center [226, 197] width 360 height 122
click at [203, 173] on div "I understand you're ready to move forward with building the emails for your wel…" at bounding box center [226, 197] width 360 height 122
click at [111, 197] on div "I understand you're ready to move forward with building the emails for your wel…" at bounding box center [226, 197] width 360 height 122
click at [147, 201] on div "I understand you're ready to move forward with building the emails for your wel…" at bounding box center [226, 197] width 360 height 122
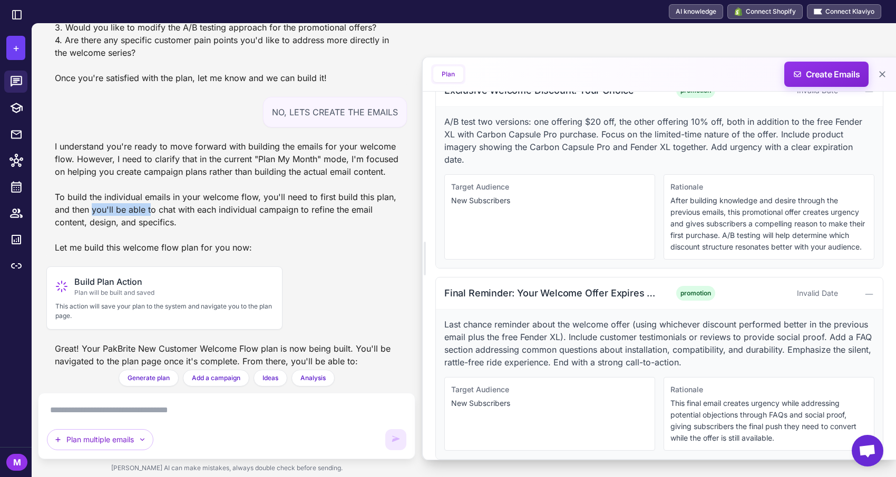
drag, startPoint x: 92, startPoint y: 213, endPoint x: 151, endPoint y: 212, distance: 58.5
click at [151, 212] on div "I understand you're ready to move forward with building the emails for your wel…" at bounding box center [226, 197] width 360 height 122
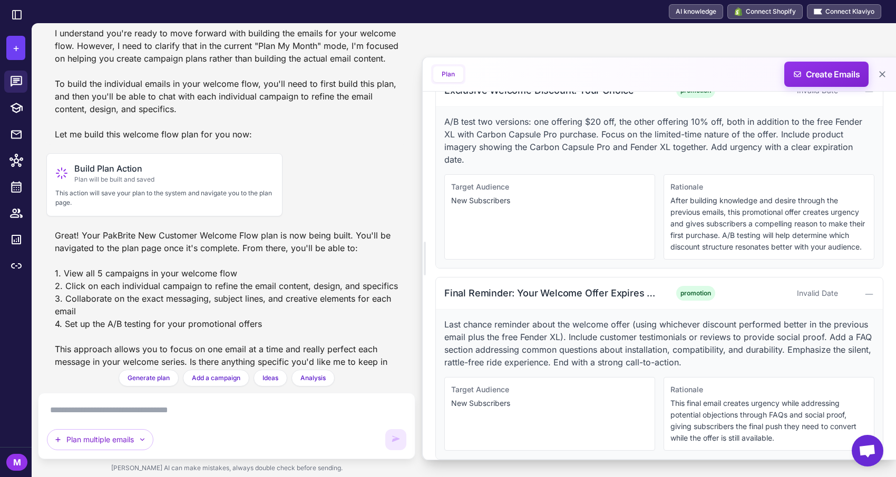
scroll to position [1334, 0]
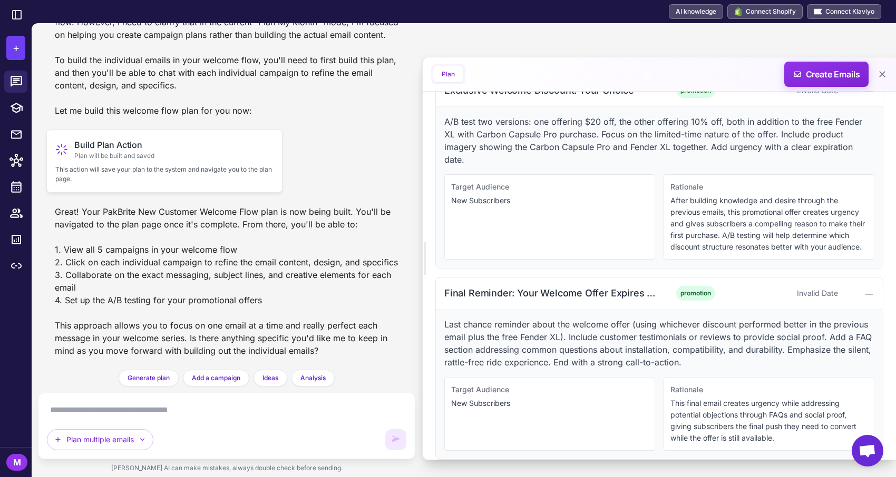
click at [130, 171] on p "This action will save your plan to the system and navigate you to the plan page." at bounding box center [164, 174] width 218 height 19
drag, startPoint x: 130, startPoint y: 171, endPoint x: 173, endPoint y: 171, distance: 43.7
click at [173, 171] on p "This action will save your plan to the system and navigate you to the plan page." at bounding box center [164, 174] width 218 height 19
click at [19, 87] on icon at bounding box center [16, 82] width 14 height 14
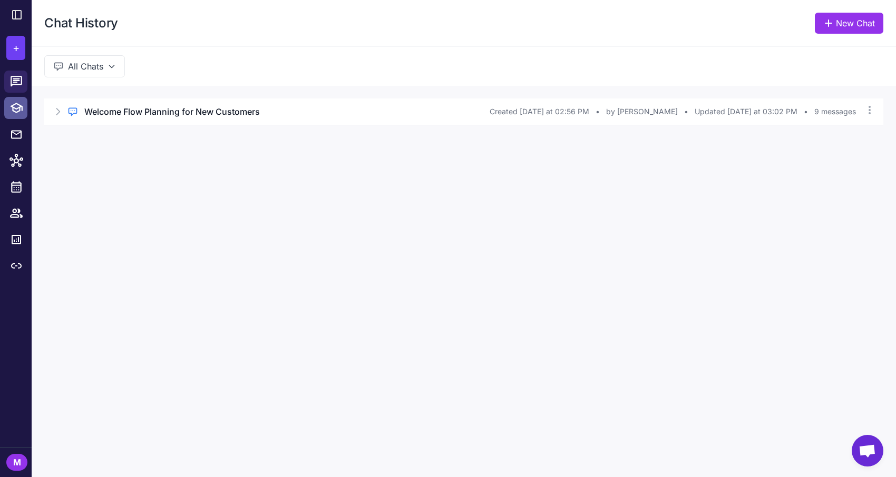
click at [17, 107] on icon at bounding box center [16, 108] width 13 height 11
select select
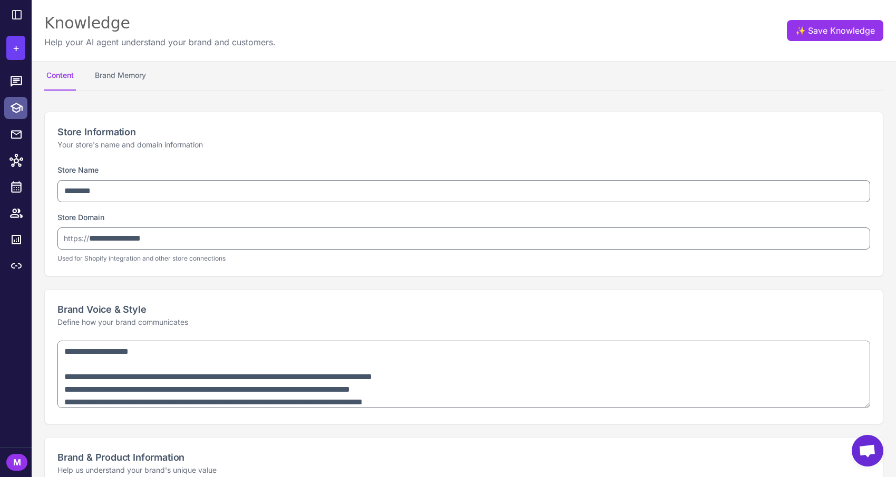
type textarea "**********"
select select "***"
type textarea "**********"
click at [17, 137] on icon at bounding box center [16, 134] width 11 height 8
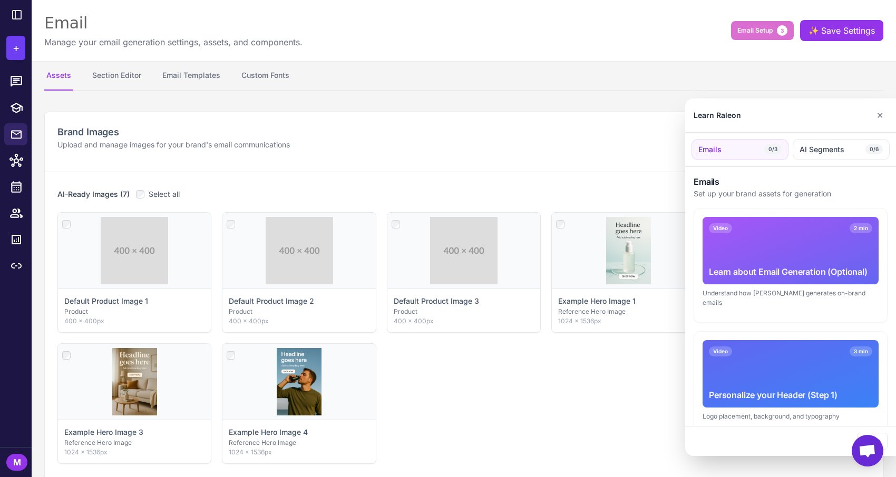
click at [18, 165] on div at bounding box center [448, 238] width 896 height 477
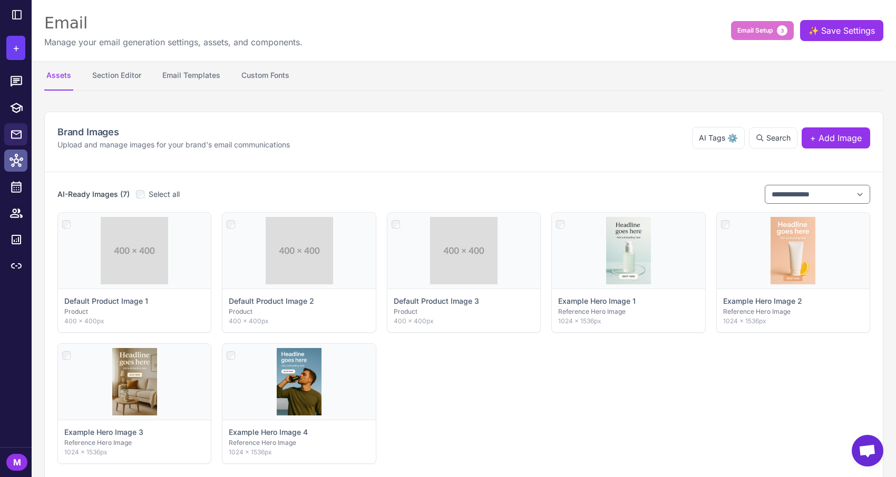
click at [19, 154] on icon at bounding box center [16, 161] width 14 height 14
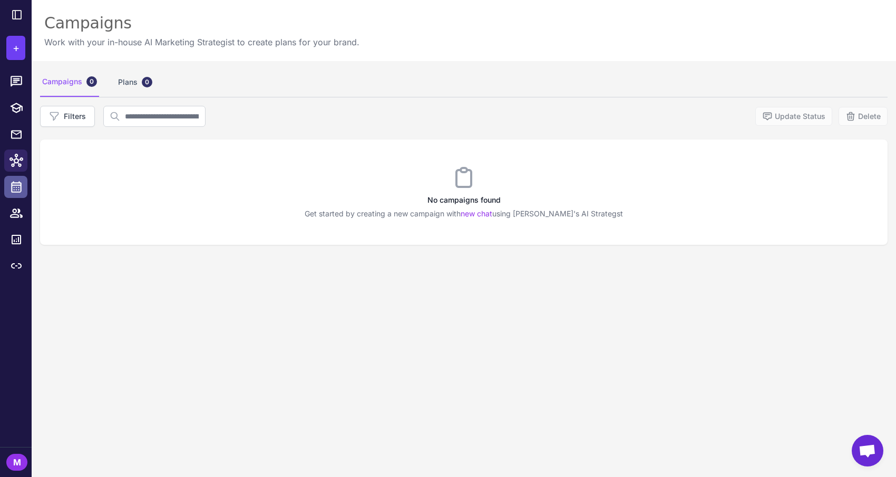
click at [19, 186] on icon at bounding box center [16, 187] width 14 height 14
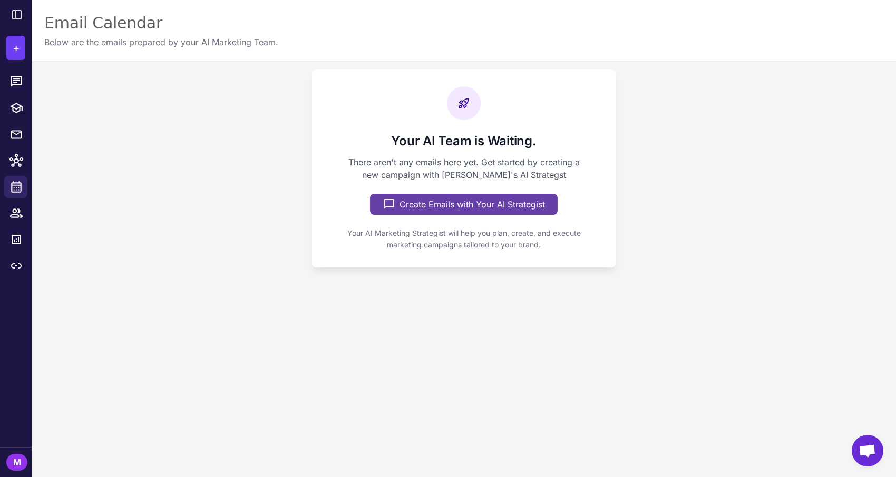
click at [441, 200] on button "Create Emails with Your AI Strategist" at bounding box center [464, 204] width 188 height 21
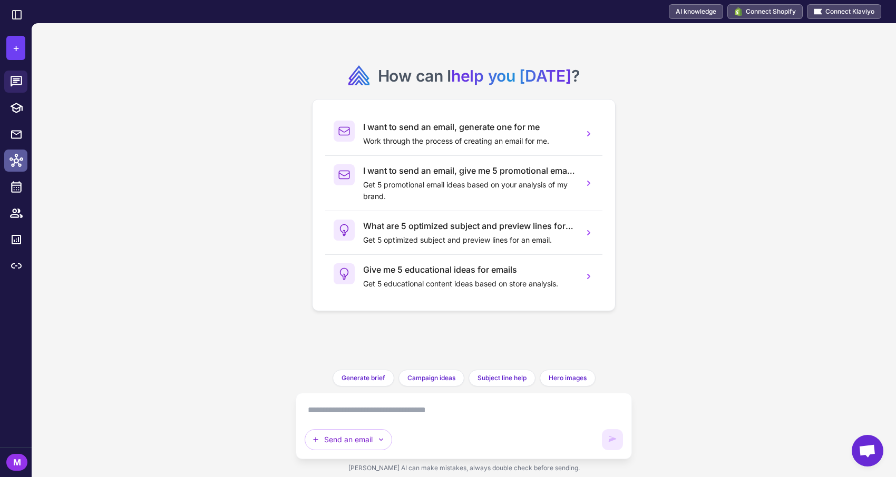
click at [18, 159] on icon at bounding box center [16, 160] width 14 height 13
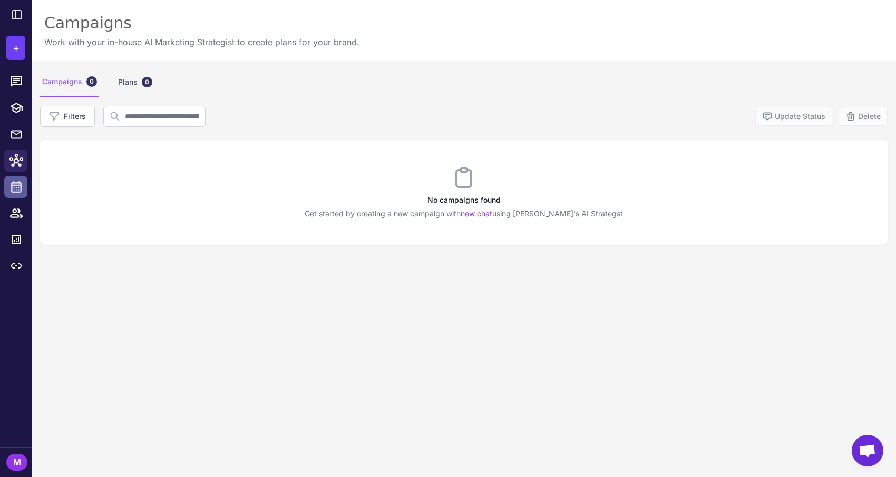
click at [18, 185] on icon at bounding box center [16, 187] width 14 height 14
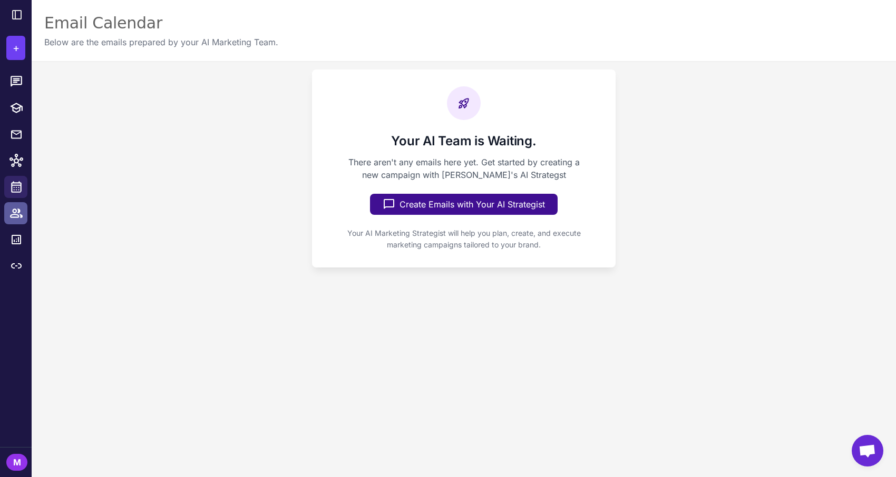
click at [18, 212] on icon at bounding box center [16, 213] width 13 height 9
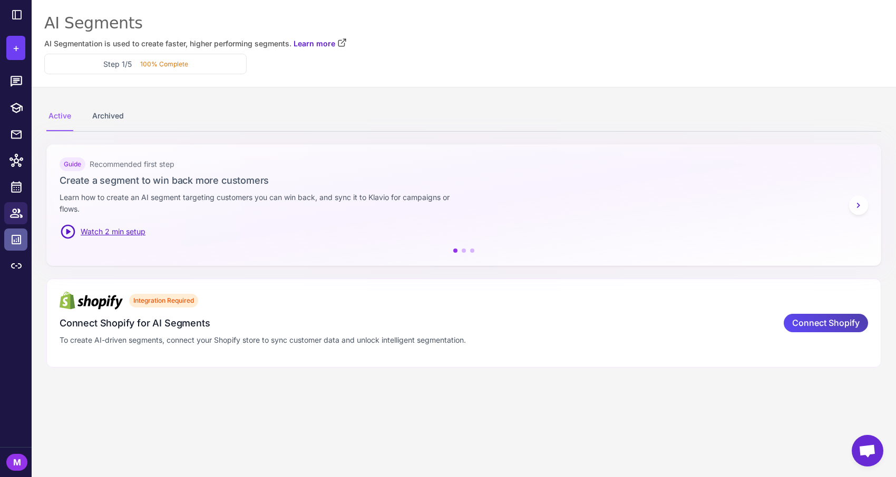
click at [15, 234] on icon at bounding box center [16, 239] width 13 height 13
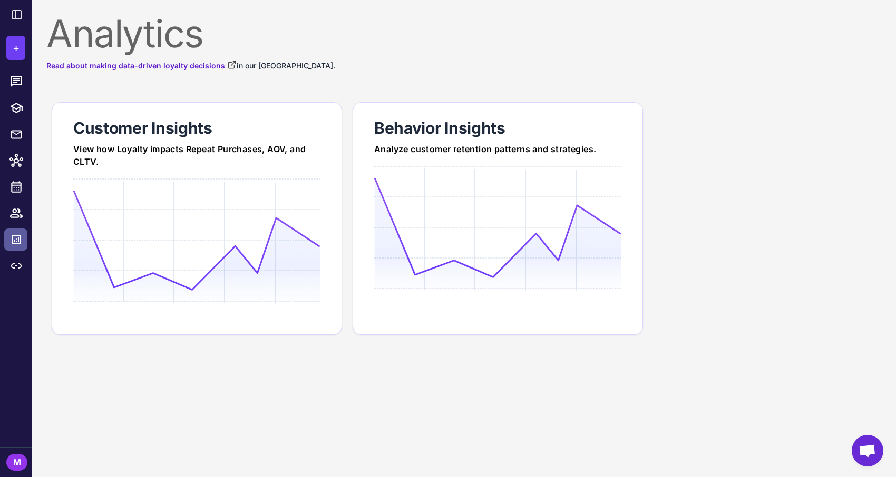
click at [15, 250] on link at bounding box center [15, 240] width 23 height 22
click at [19, 212] on icon at bounding box center [16, 213] width 13 height 9
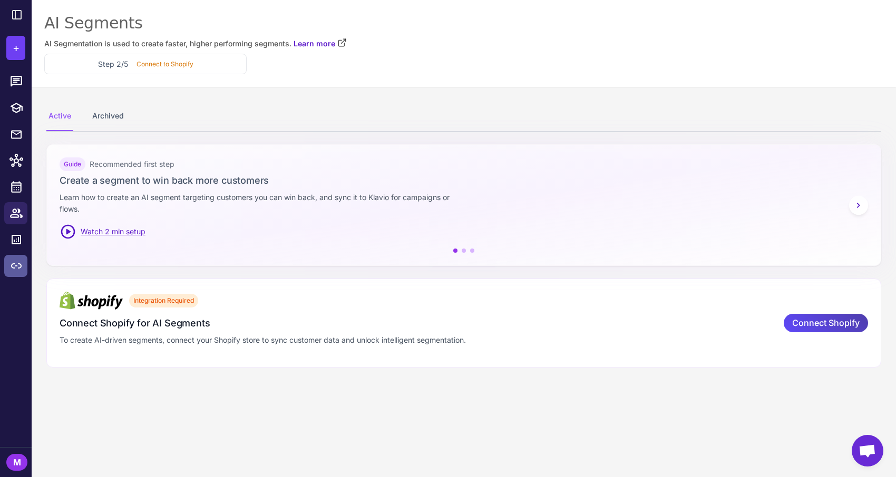
click at [20, 257] on link at bounding box center [15, 266] width 23 height 22
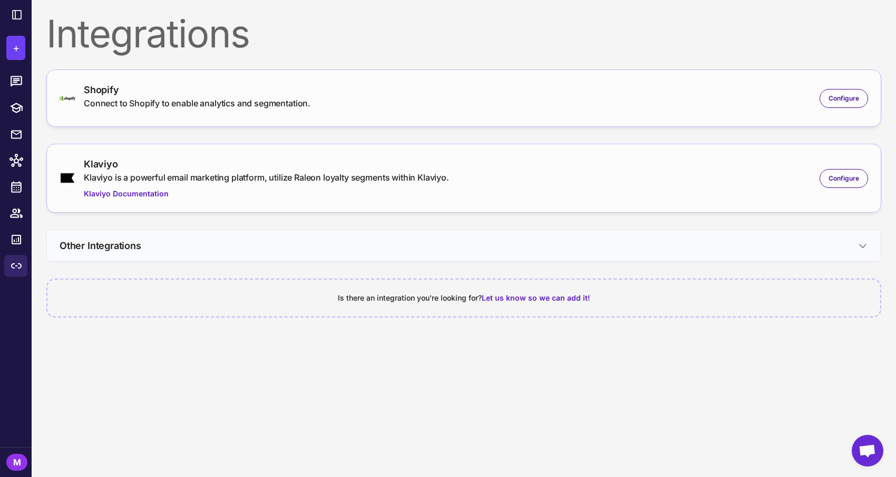
click at [214, 242] on button "Other Integrations" at bounding box center [463, 245] width 833 height 31
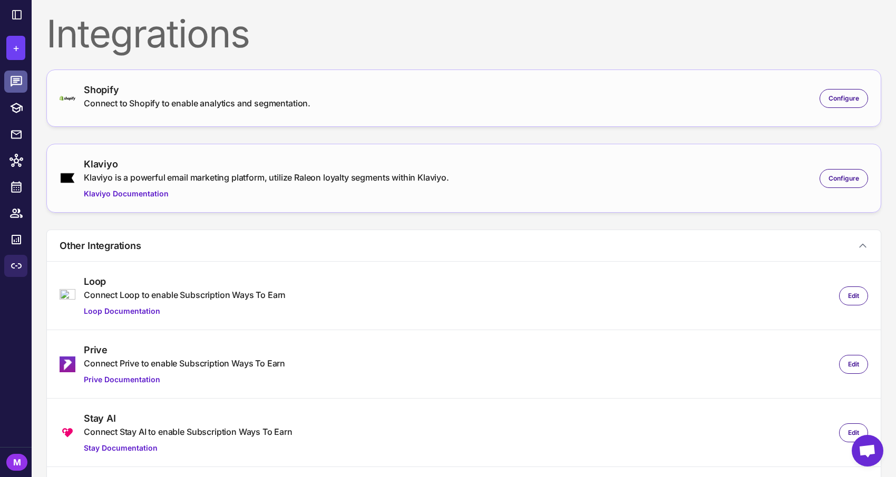
click at [15, 83] on icon at bounding box center [16, 82] width 14 height 14
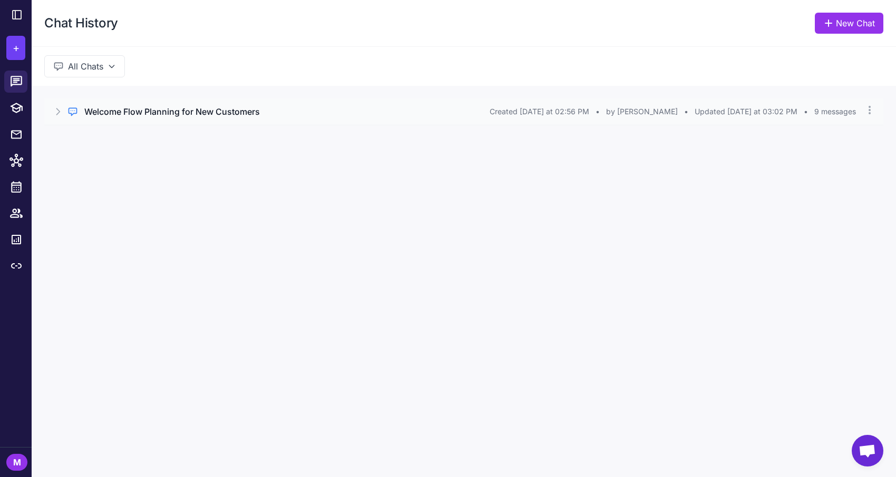
click at [153, 110] on h3 "Welcome Flow Planning for New Customers" at bounding box center [171, 111] width 175 height 13
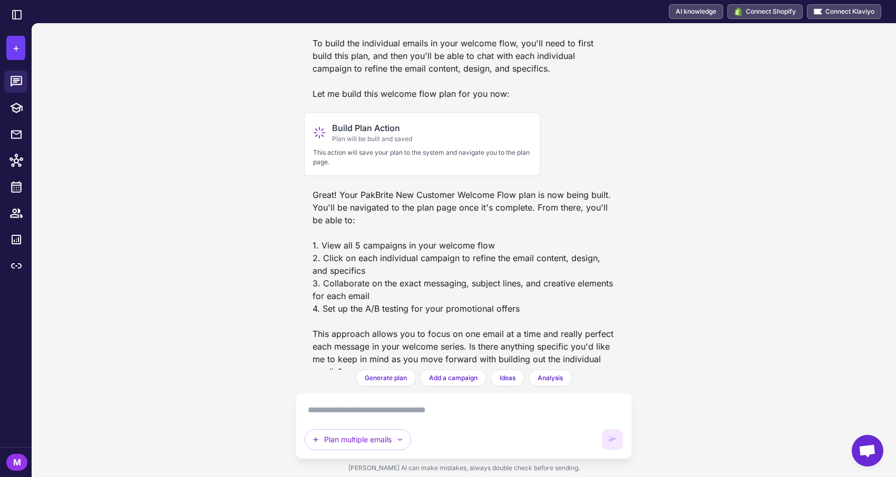
scroll to position [1581, 0]
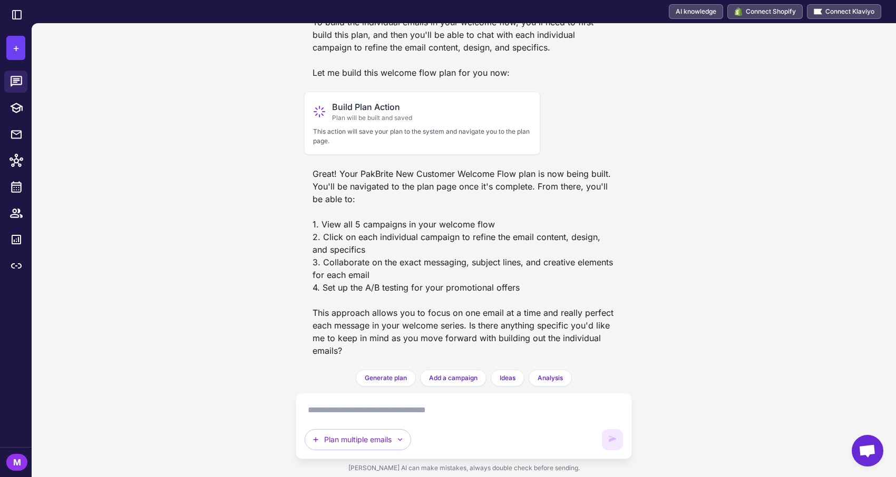
click at [431, 191] on div "Great! Your PakBrite New Customer Welcome Flow plan is now being built. You'll …" at bounding box center [463, 262] width 319 height 198
click at [400, 417] on textarea at bounding box center [463, 410] width 318 height 17
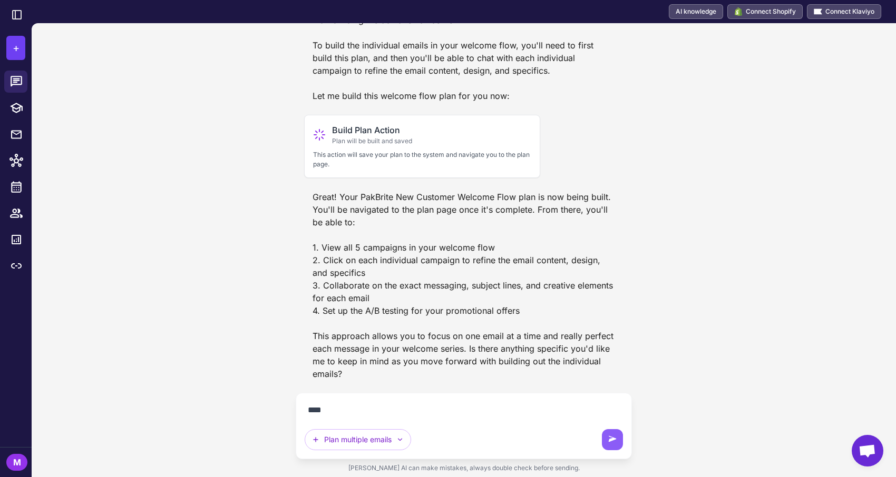
scroll to position [1558, 0]
type textarea "**********"
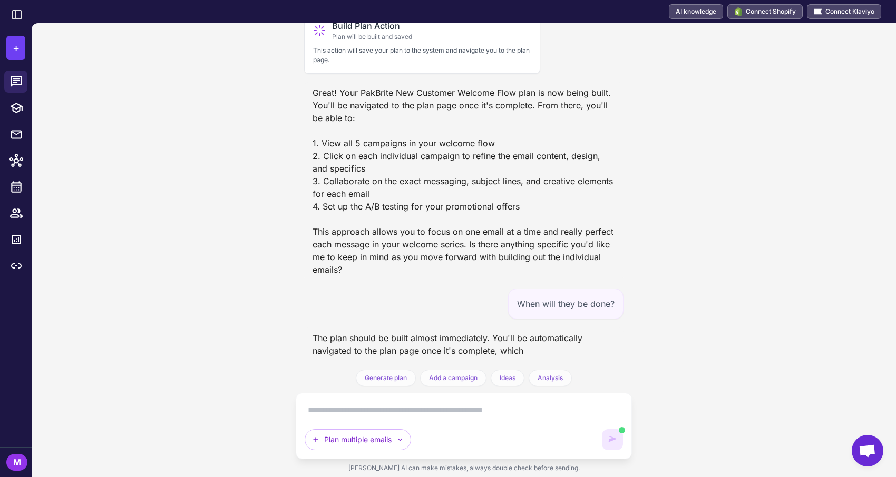
scroll to position [1667, 0]
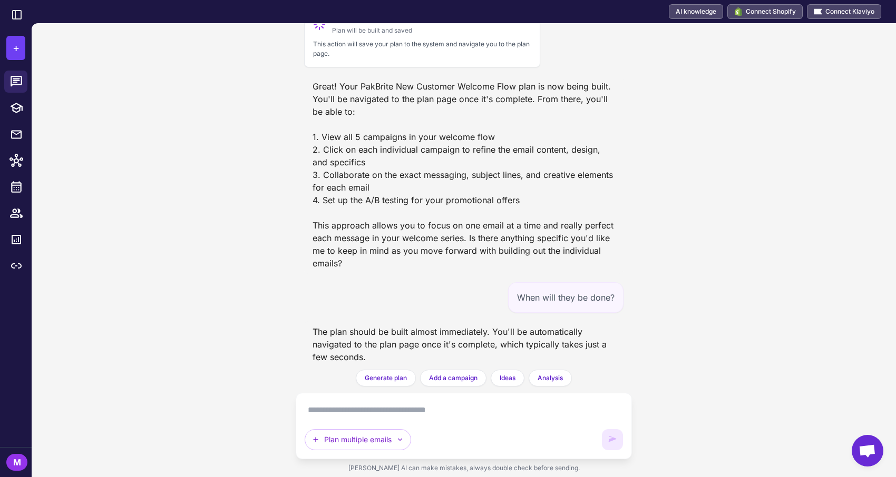
click at [431, 409] on textarea at bounding box center [463, 410] width 318 height 17
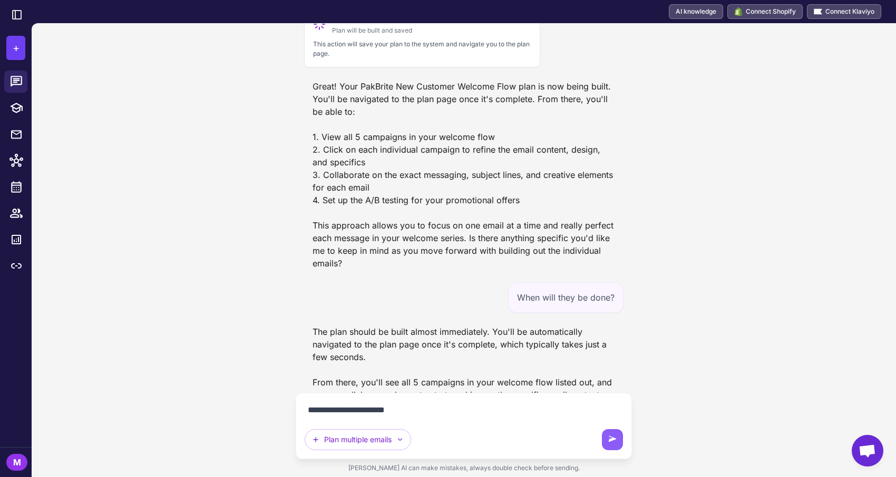
type textarea "**********"
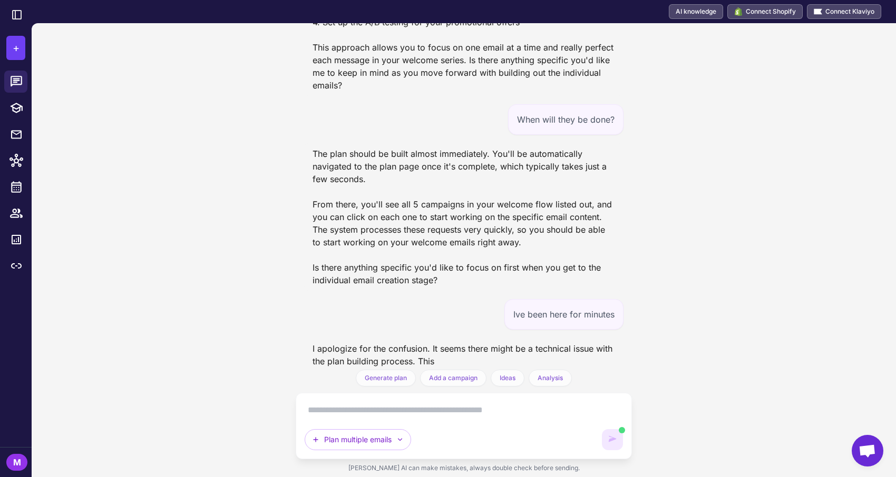
scroll to position [1862, 0]
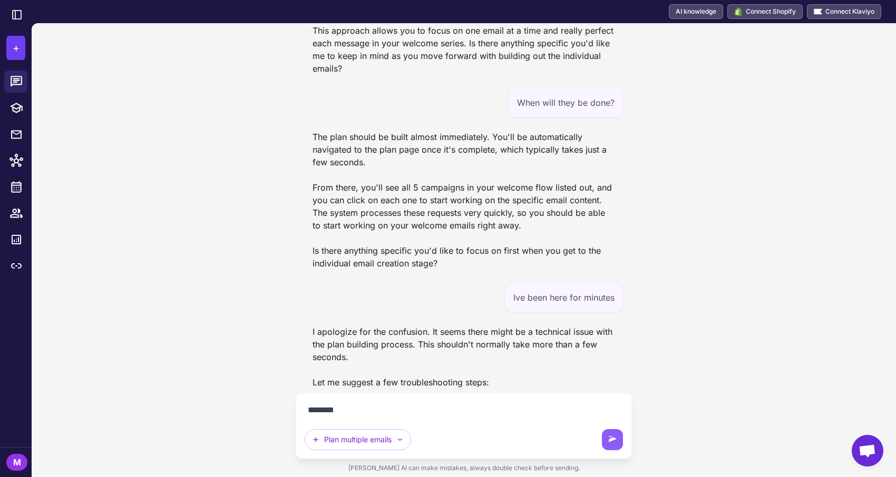
type textarea "*********"
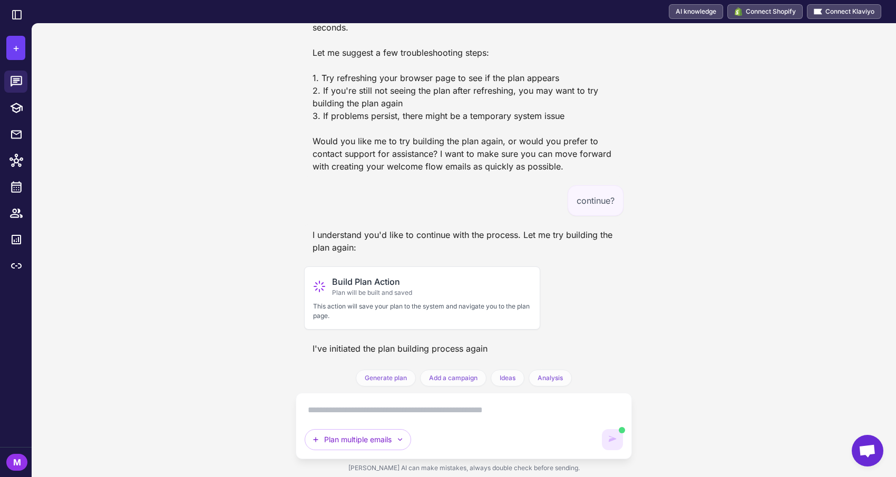
scroll to position [2221, 0]
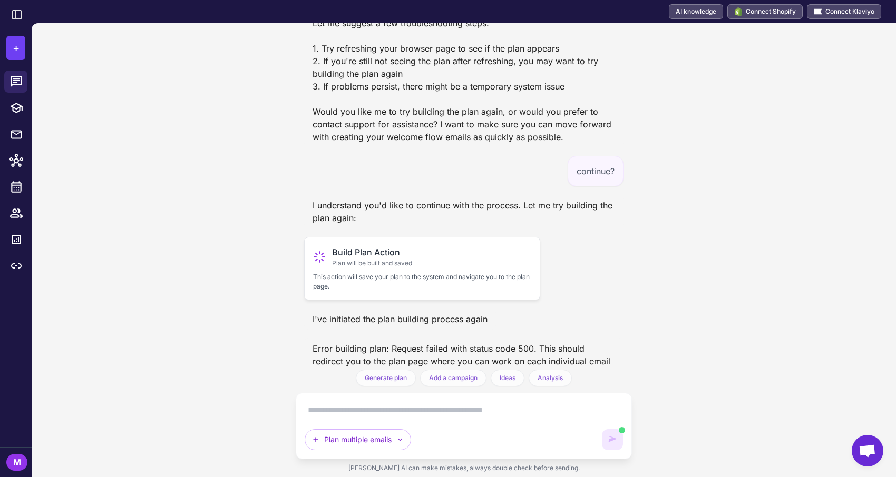
click at [388, 255] on span "Build Plan Action" at bounding box center [372, 252] width 80 height 13
click at [352, 280] on p "This action will save your plan to the system and navigate you to the plan page." at bounding box center [422, 281] width 218 height 19
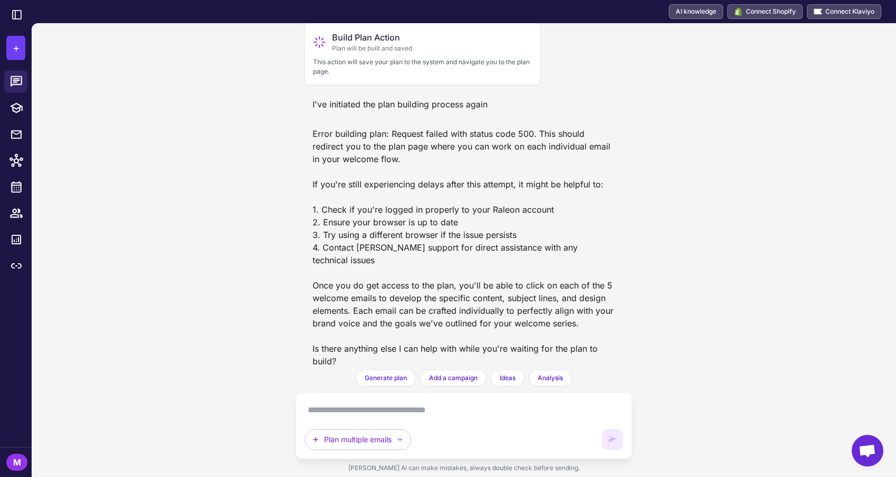
scroll to position [2435, 0]
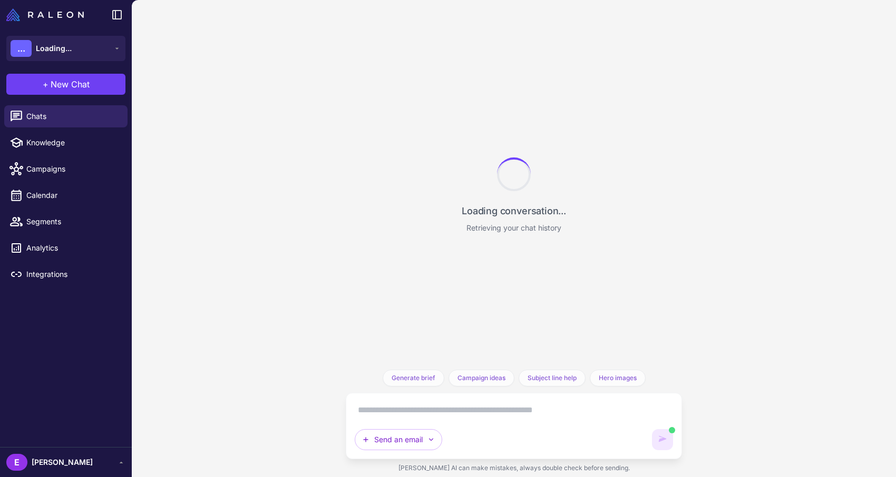
scroll to position [2383, 0]
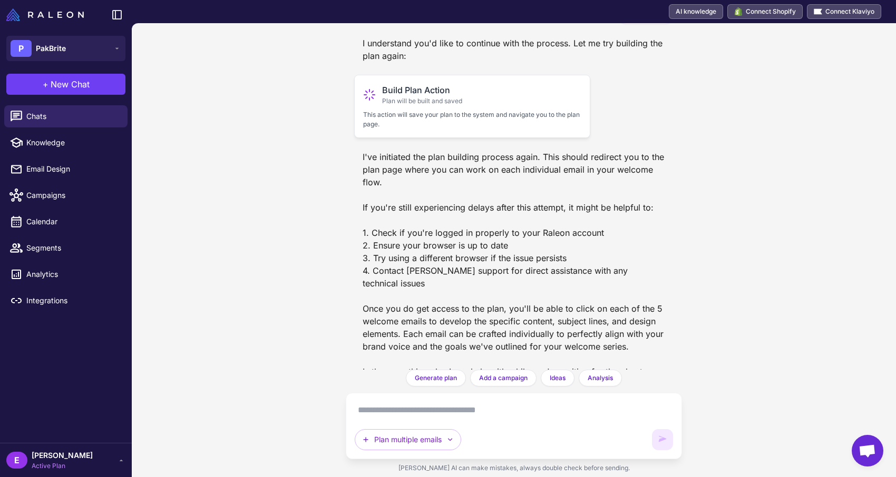
click at [407, 105] on span "Plan will be built and saved" at bounding box center [422, 100] width 80 height 9
click at [410, 89] on span "Build Plan Action" at bounding box center [422, 90] width 80 height 13
click at [392, 114] on p "This action will save your plan to the system and navigate you to the plan page." at bounding box center [472, 119] width 218 height 19
click at [443, 125] on p "This action will save your plan to the system and navigate you to the plan page." at bounding box center [472, 119] width 218 height 19
click at [412, 114] on p "This action will save your plan to the system and navigate you to the plan page." at bounding box center [472, 119] width 218 height 19
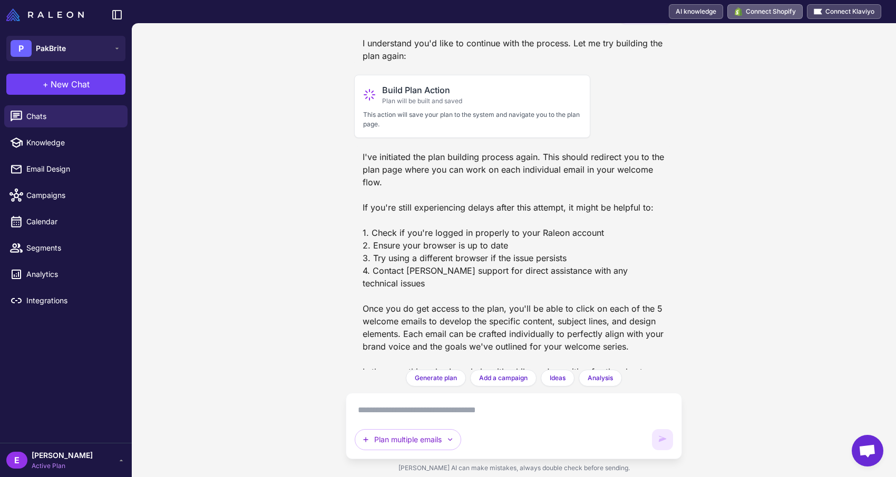
click at [756, 11] on span "Connect Shopify" at bounding box center [770, 11] width 50 height 9
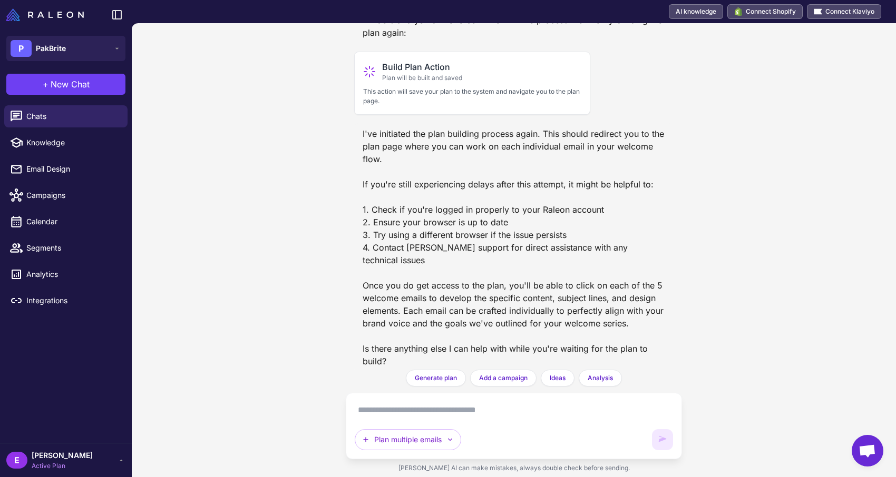
click at [445, 404] on textarea at bounding box center [514, 410] width 318 height 17
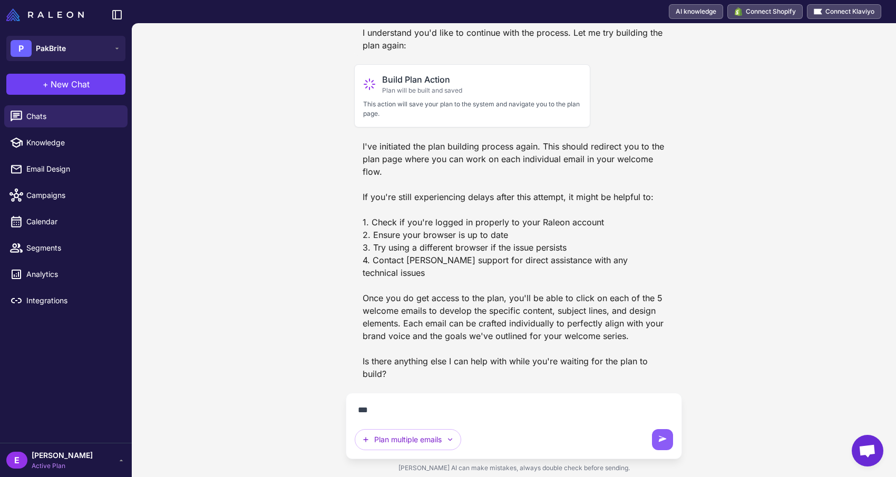
scroll to position [2383, 0]
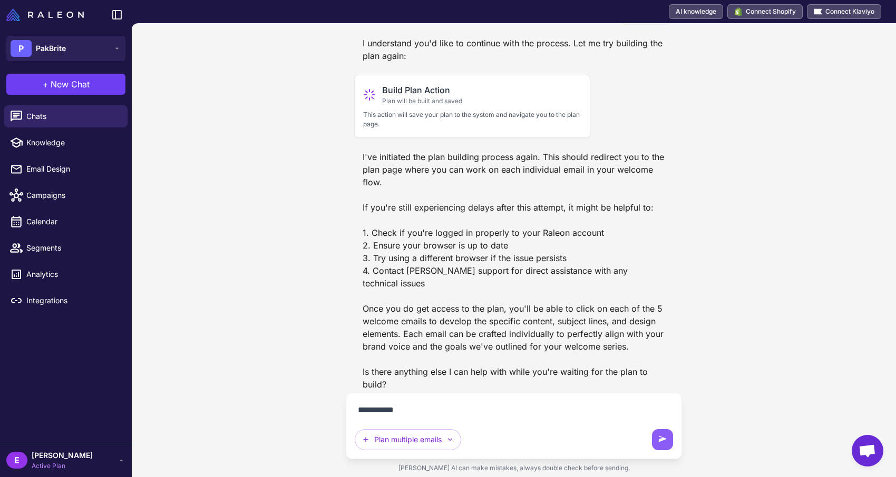
type textarea "**********"
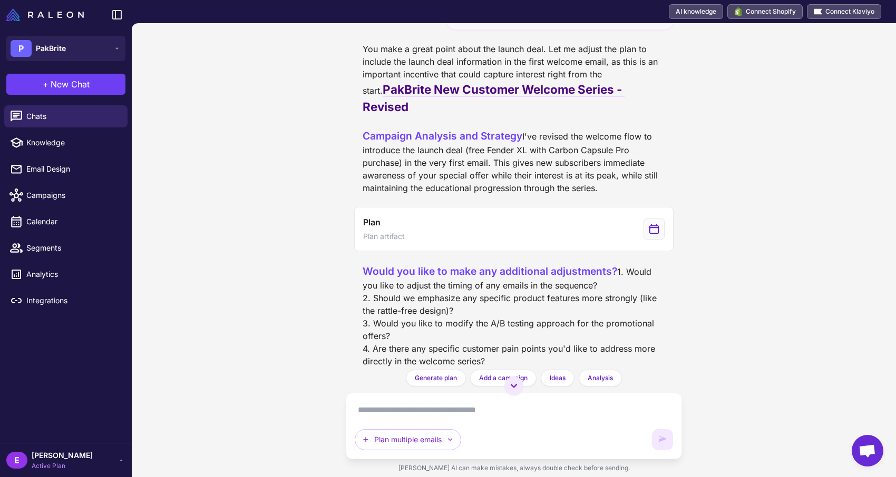
scroll to position [1084, 0]
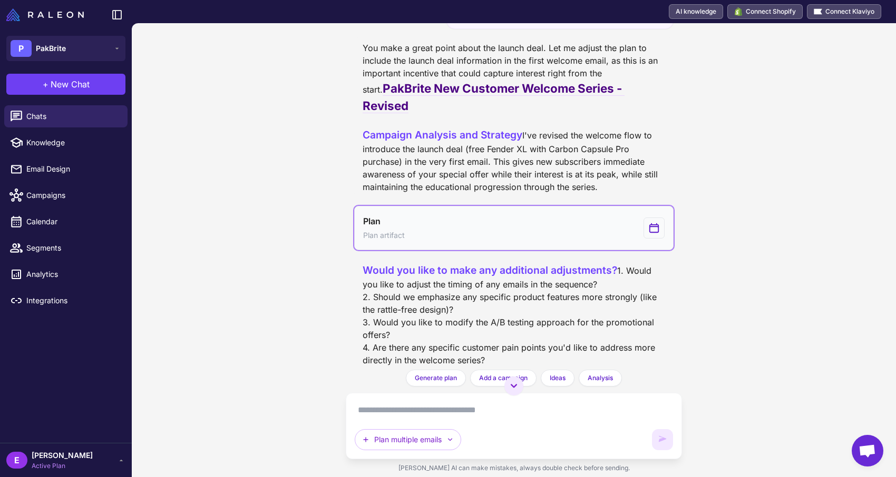
click at [430, 230] on button "Plan Plan artifact" at bounding box center [513, 228] width 319 height 44
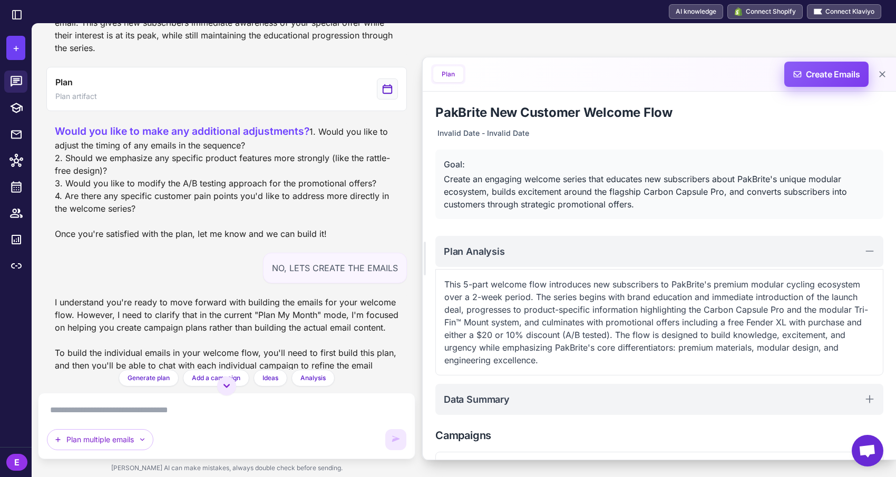
click at [833, 79] on span "Create Emails" at bounding box center [826, 74] width 92 height 25
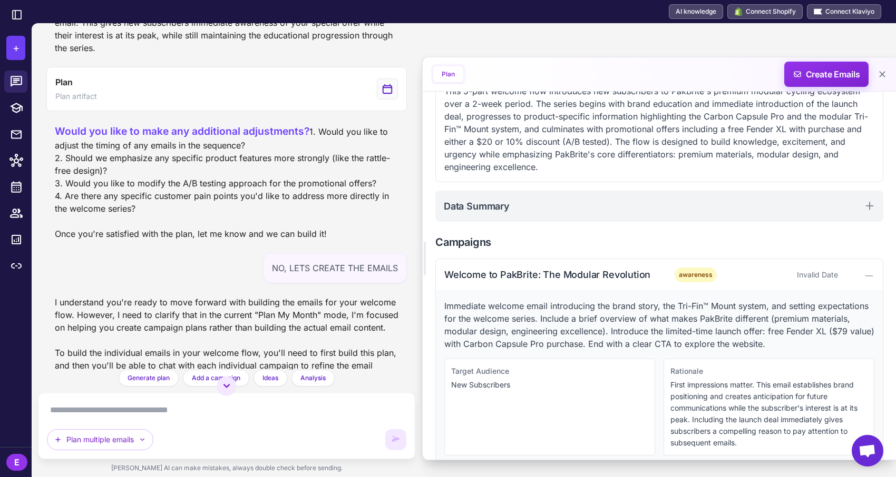
scroll to position [377, 0]
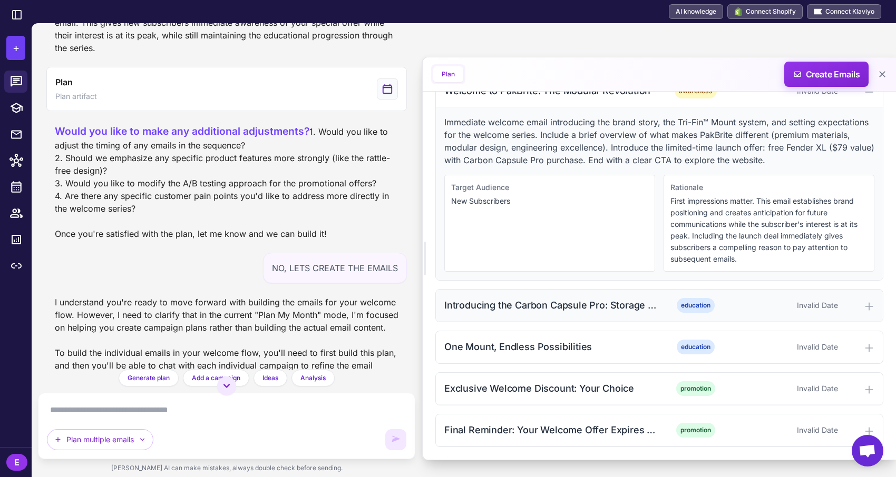
click at [836, 304] on div "Invalid Date" at bounding box center [785, 306] width 104 height 12
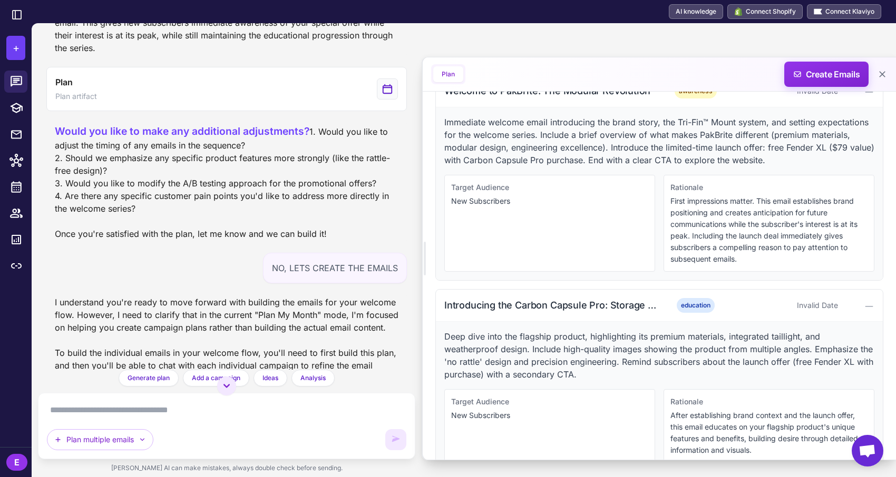
scroll to position [527, 0]
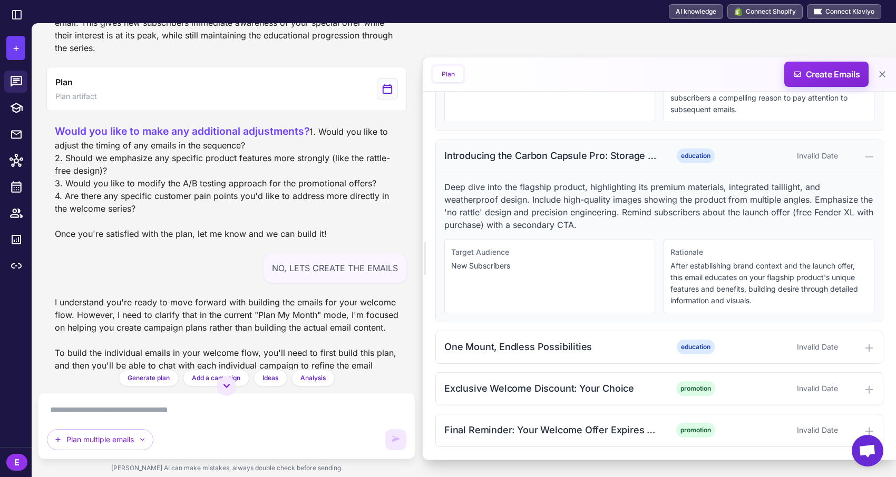
click at [858, 156] on div at bounding box center [858, 156] width 32 height 13
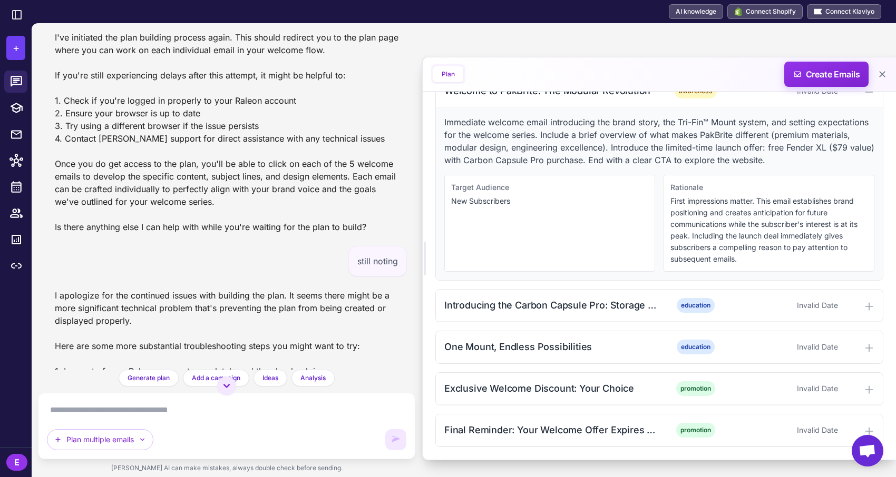
scroll to position [2462, 0]
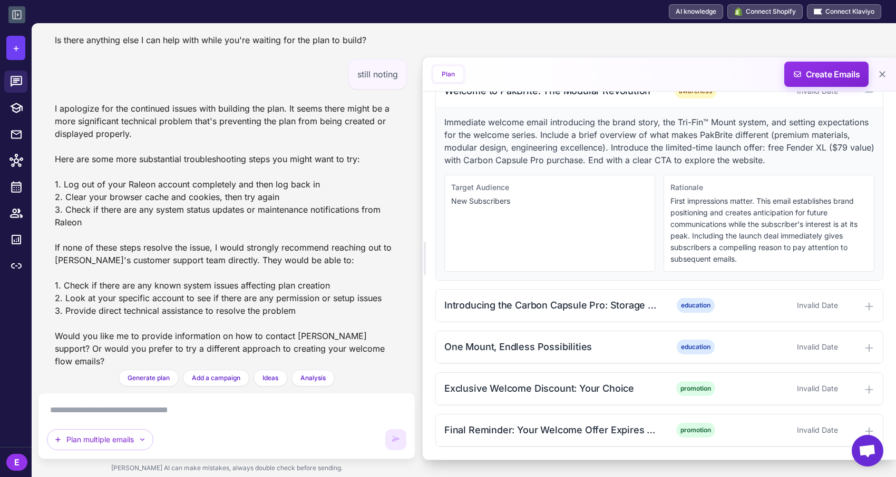
click at [14, 15] on icon at bounding box center [17, 14] width 13 height 13
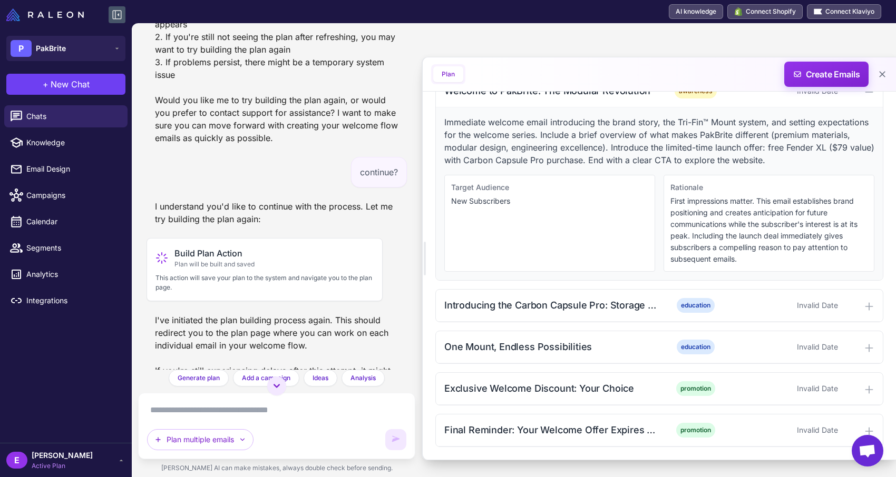
scroll to position [3026, 0]
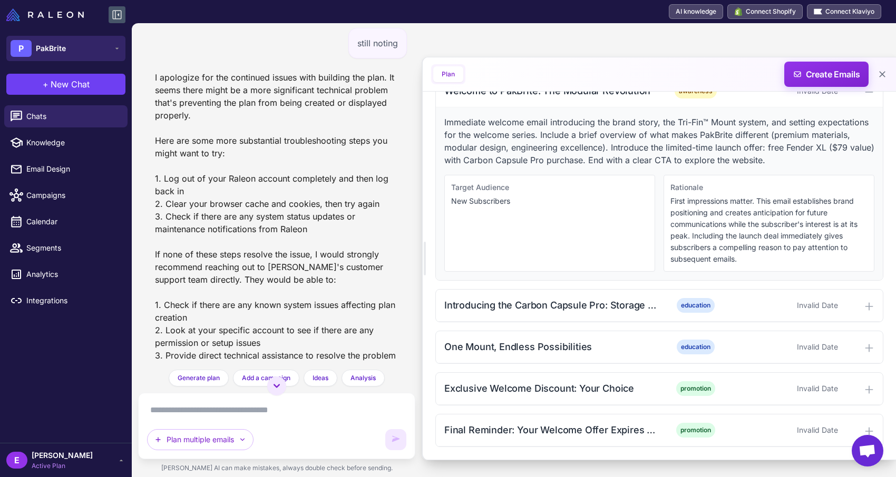
click at [74, 48] on button "P PakBrite" at bounding box center [65, 48] width 119 height 25
click at [42, 456] on span "Etai Rahmil" at bounding box center [62, 456] width 61 height 12
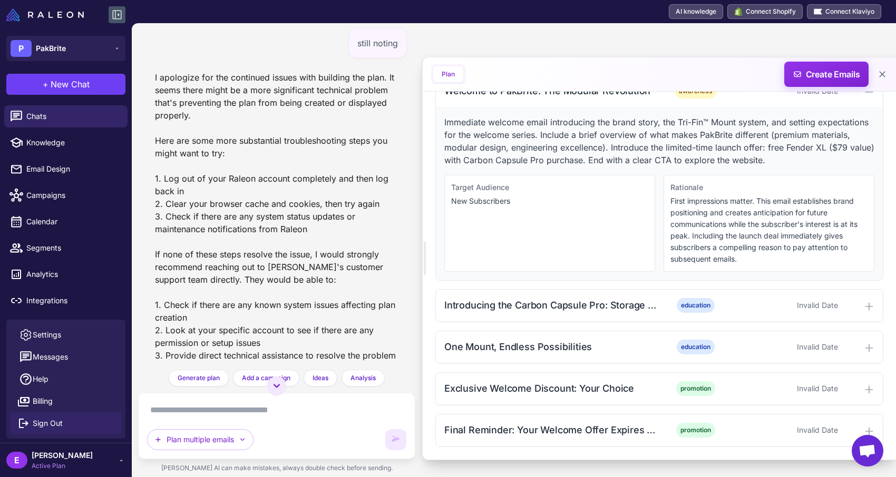
click at [51, 420] on span "Sign Out" at bounding box center [48, 424] width 30 height 12
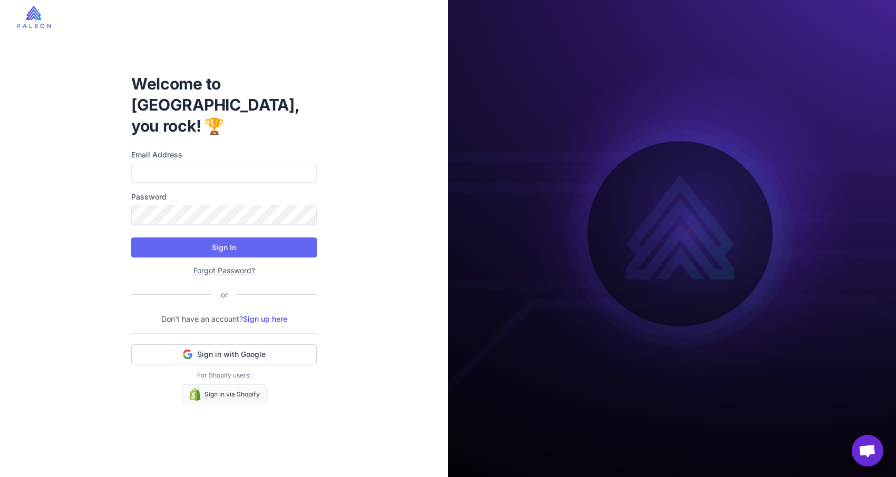
type input "**********"
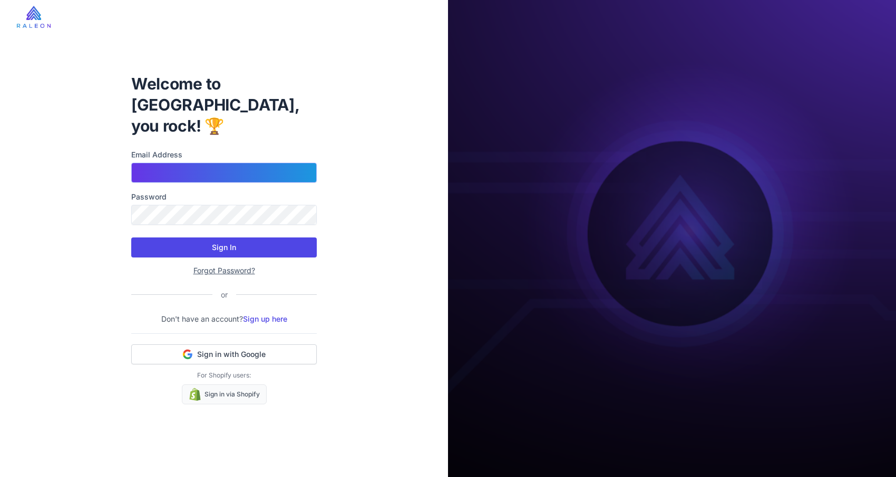
type input "**********"
click at [223, 241] on button "Sign In" at bounding box center [223, 248] width 185 height 20
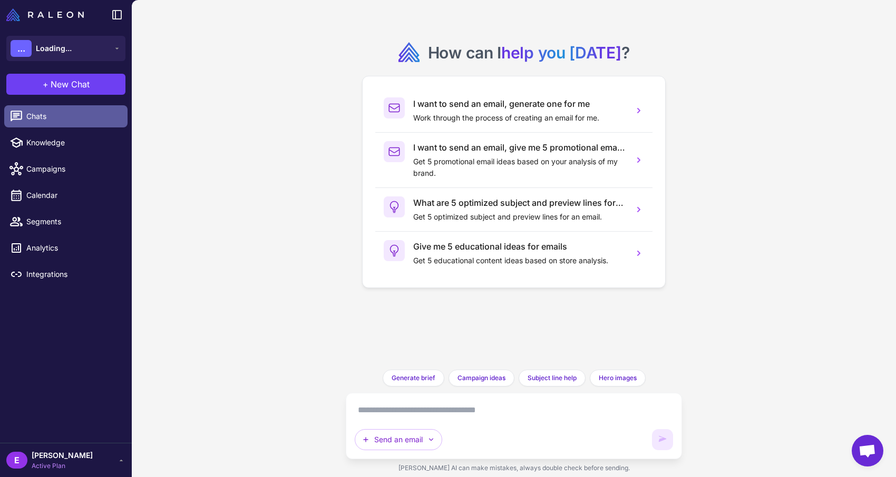
click at [65, 121] on span "Chats" at bounding box center [72, 117] width 93 height 12
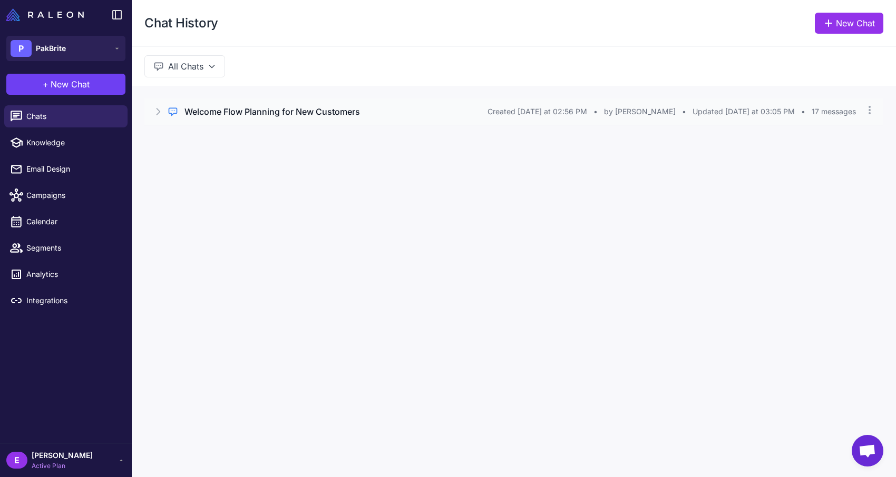
click at [344, 112] on h3 "Welcome Flow Planning for New Customers" at bounding box center [271, 111] width 175 height 13
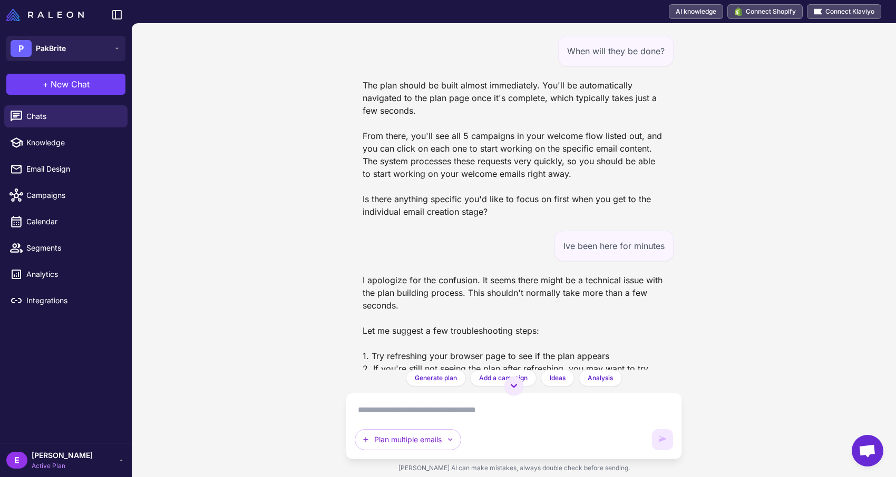
scroll to position [2286, 0]
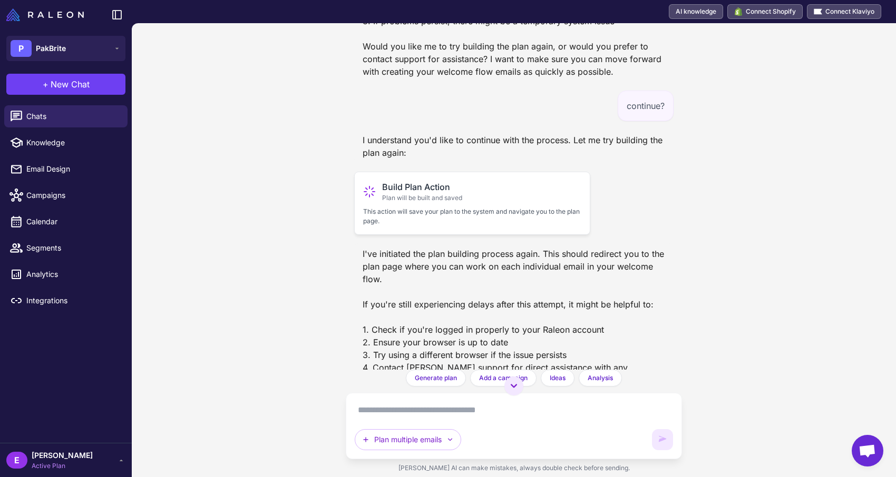
click at [500, 200] on div "Build Plan Action Plan will be built and saved" at bounding box center [472, 192] width 218 height 22
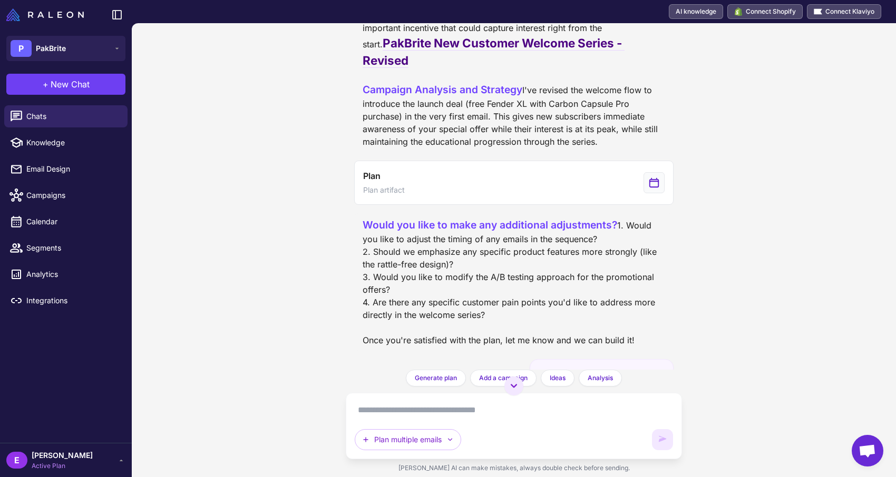
scroll to position [1123, 0]
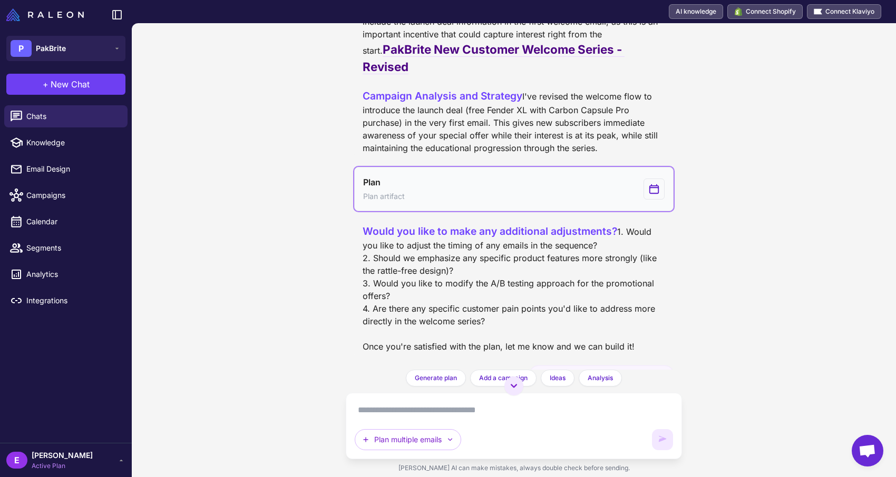
click at [538, 198] on button "Plan Plan artifact" at bounding box center [513, 189] width 319 height 44
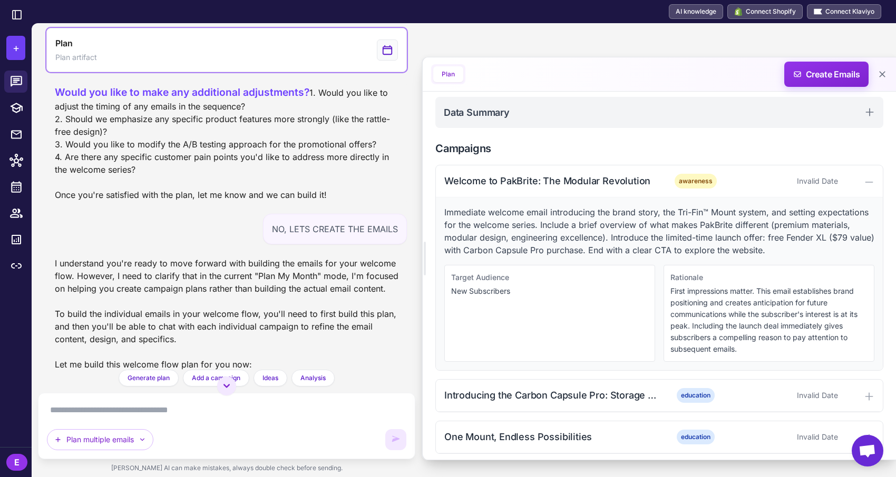
scroll to position [285, 0]
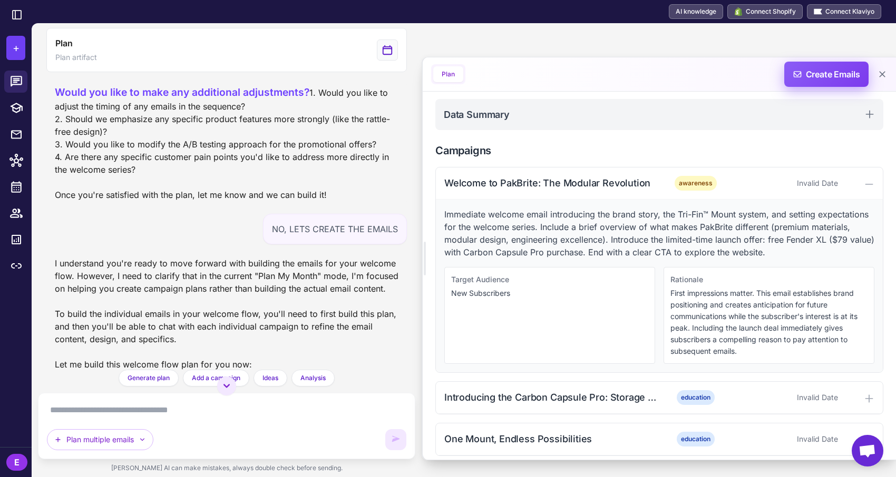
click at [827, 82] on span "Create Emails" at bounding box center [826, 74] width 92 height 25
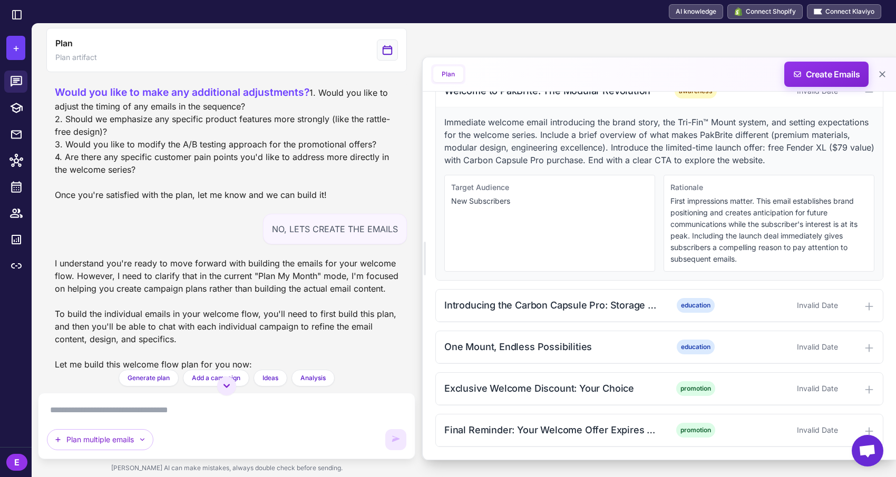
click at [874, 459] on span "Open chat" at bounding box center [867, 451] width 32 height 32
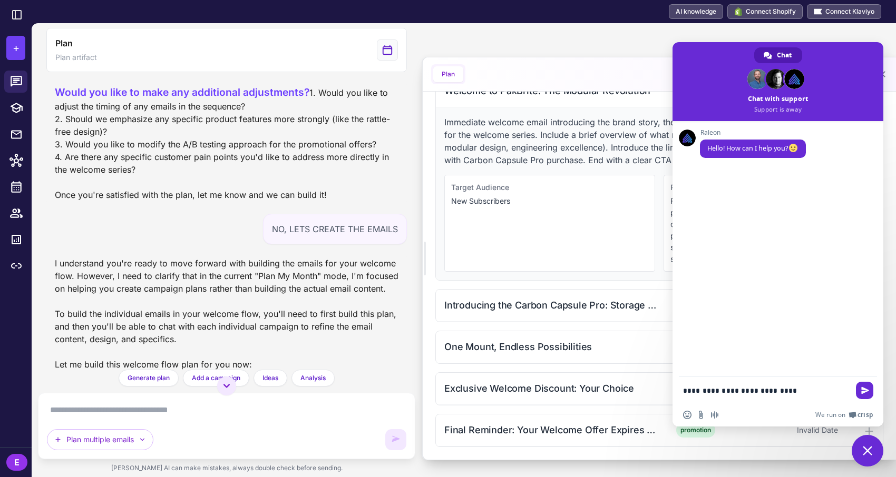
click at [447, 204] on div "Target Audience New Subscribers" at bounding box center [549, 223] width 211 height 97
drag, startPoint x: 716, startPoint y: 59, endPoint x: 764, endPoint y: 231, distance: 178.4
click at [764, 231] on div "**********" at bounding box center [777, 234] width 211 height 385
click at [713, 71] on span at bounding box center [777, 81] width 211 height 79
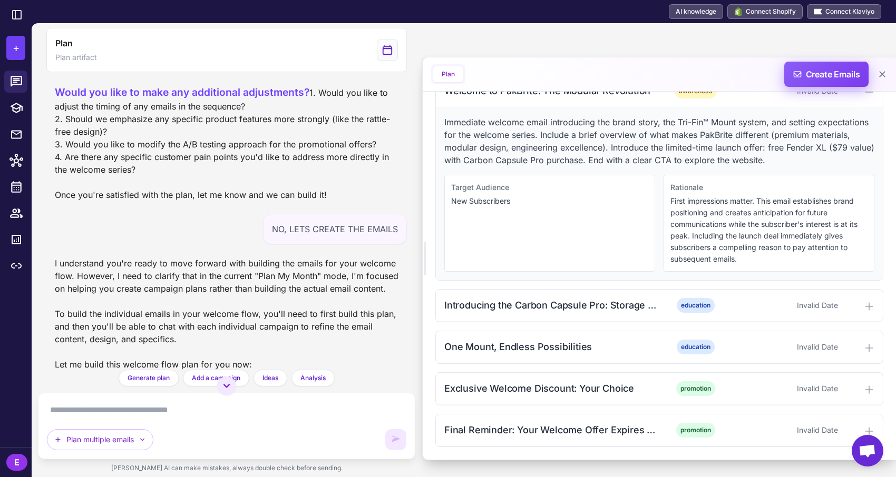
click at [834, 71] on span "Create Emails" at bounding box center [826, 74] width 92 height 25
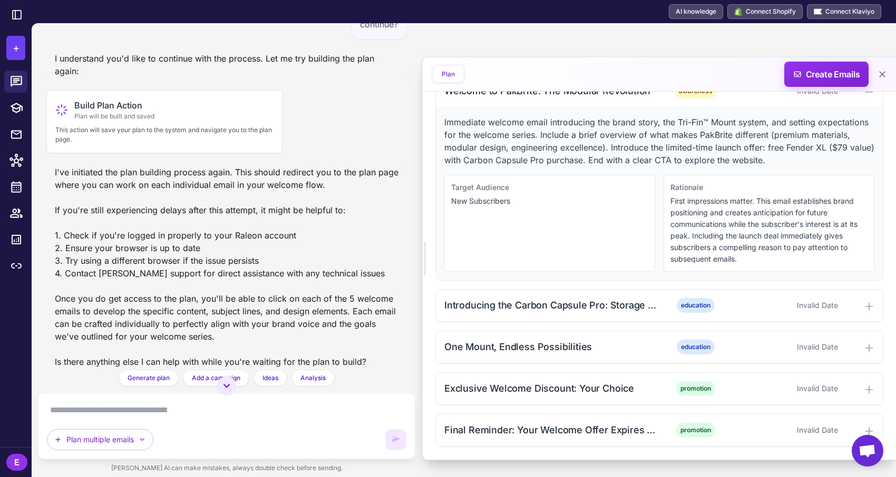
scroll to position [2101, 0]
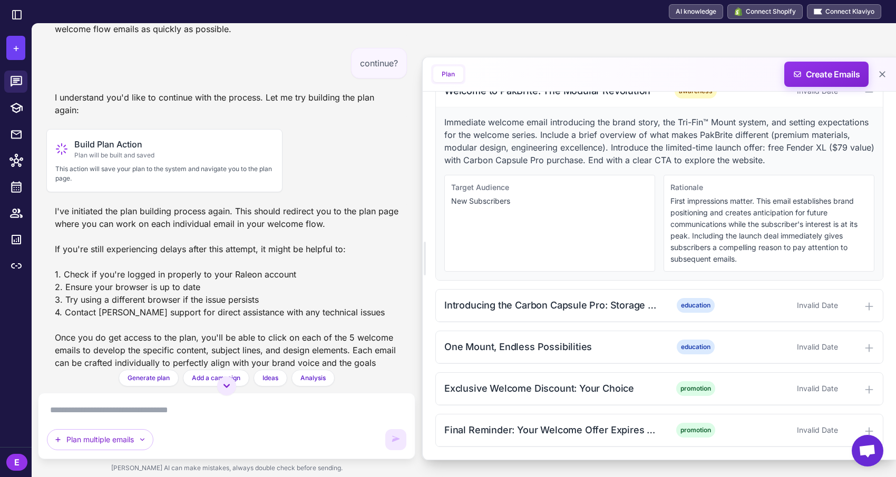
click at [860, 437] on span "Open chat" at bounding box center [867, 451] width 32 height 32
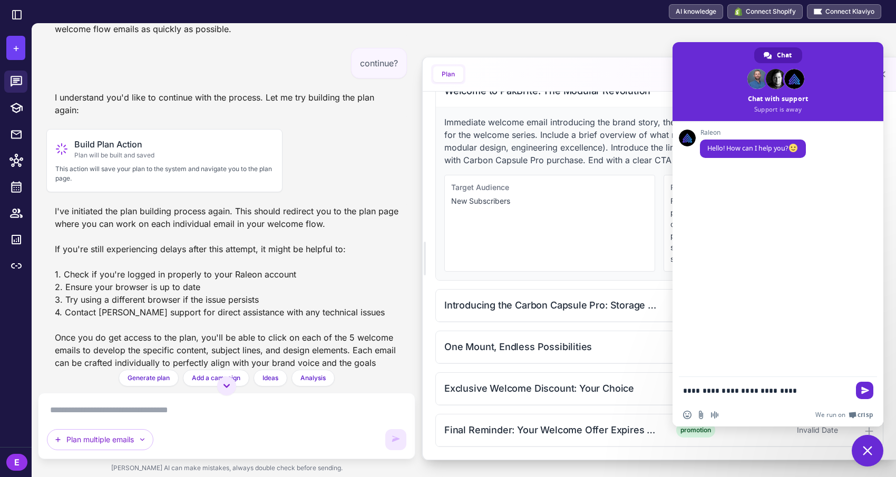
paste textarea "**********"
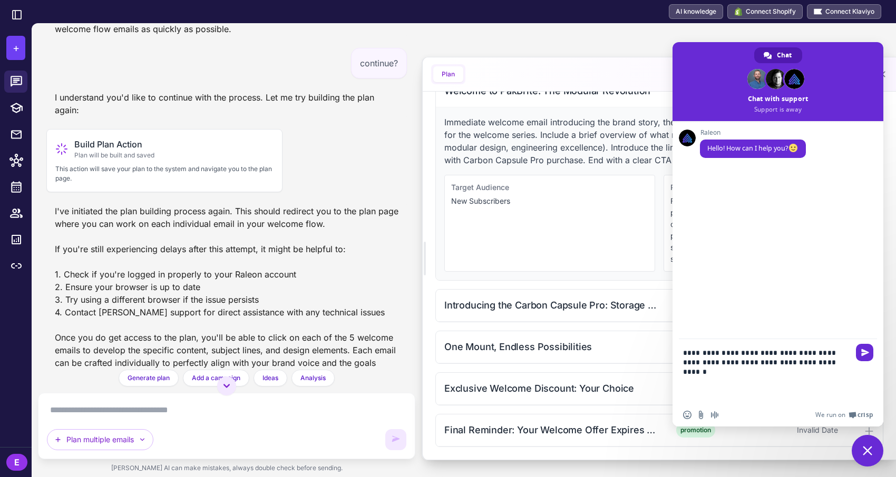
click at [121, 263] on div "I've initiated the plan building process again. This should redirect you to the…" at bounding box center [226, 306] width 360 height 211
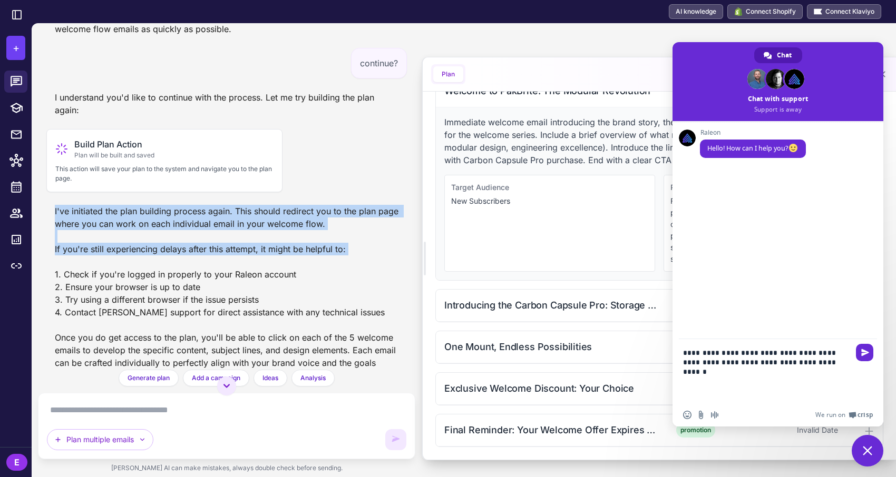
drag, startPoint x: 52, startPoint y: 212, endPoint x: 259, endPoint y: 268, distance: 214.3
click at [260, 268] on div "I've initiated the plan building process again. This should redirect you to the…" at bounding box center [226, 306] width 360 height 211
click at [259, 268] on div "I've initiated the plan building process again. This should redirect you to the…" at bounding box center [226, 306] width 360 height 211
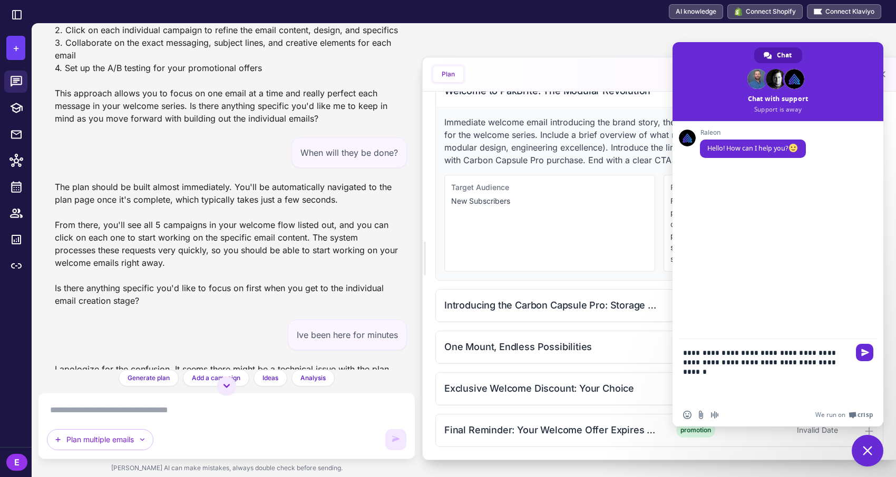
scroll to position [1766, 0]
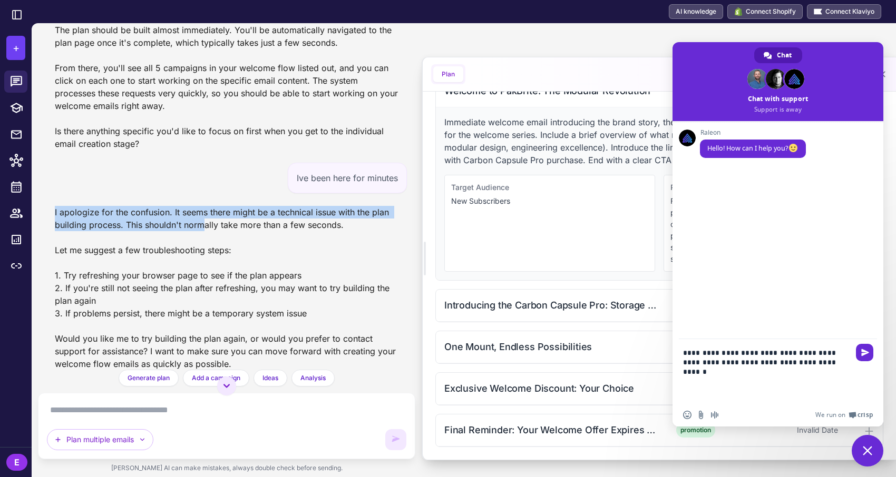
drag, startPoint x: 46, startPoint y: 216, endPoint x: 207, endPoint y: 230, distance: 161.8
click at [207, 230] on div "I apologize for the confusion. It seems there might be a technical issue with t…" at bounding box center [226, 288] width 360 height 173
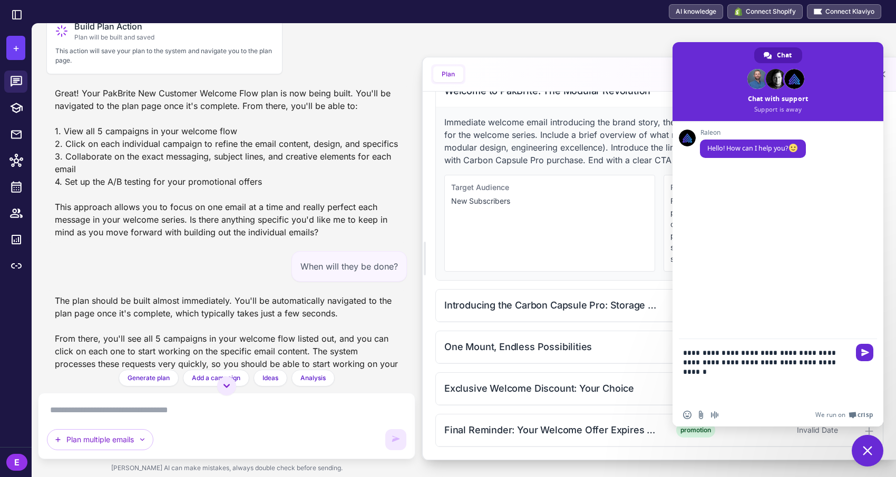
scroll to position [1445, 0]
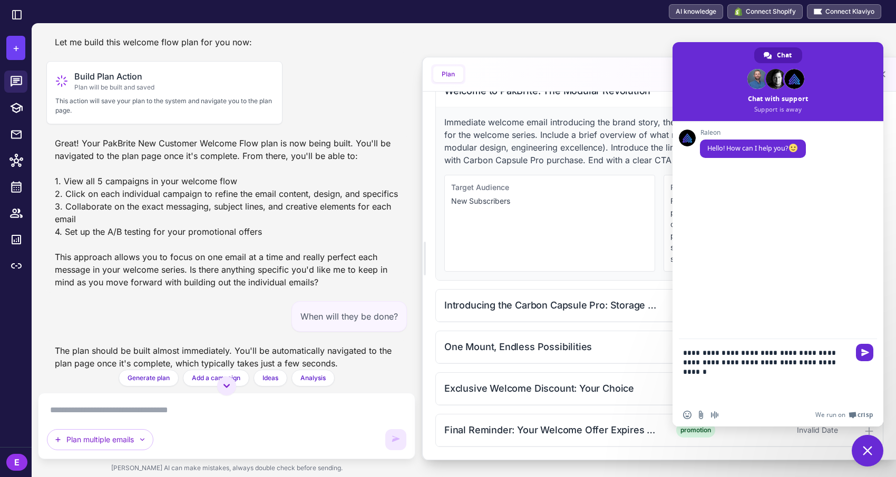
click at [51, 146] on div "Great! Your PakBrite New Customer Welcome Flow plan is now being built. You'll …" at bounding box center [226, 213] width 360 height 160
click at [808, 362] on textarea "**********" at bounding box center [767, 371] width 169 height 64
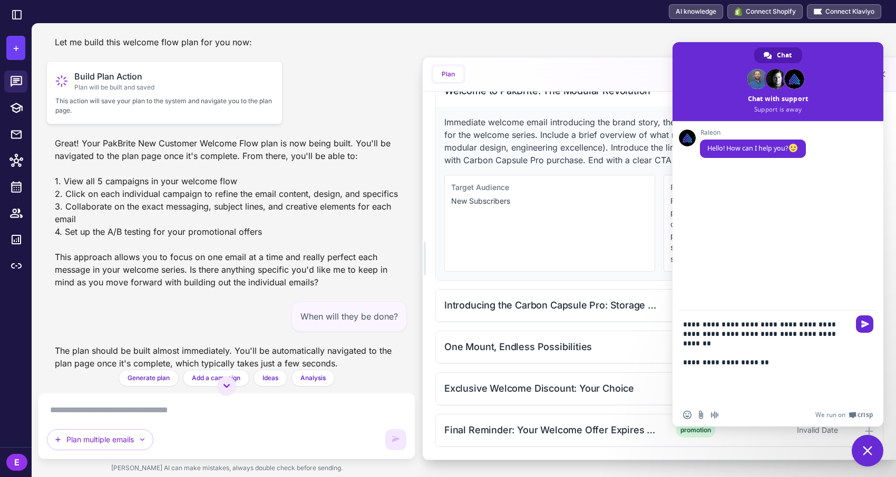
click at [230, 113] on p "This action will save your plan to the system and navigate you to the plan page." at bounding box center [164, 105] width 218 height 19
click at [204, 101] on p "This action will save your plan to the system and navigate you to the plan page." at bounding box center [164, 105] width 218 height 19
drag, startPoint x: 770, startPoint y: 355, endPoint x: 716, endPoint y: 354, distance: 53.2
click at [716, 354] on textarea "**********" at bounding box center [767, 357] width 169 height 93
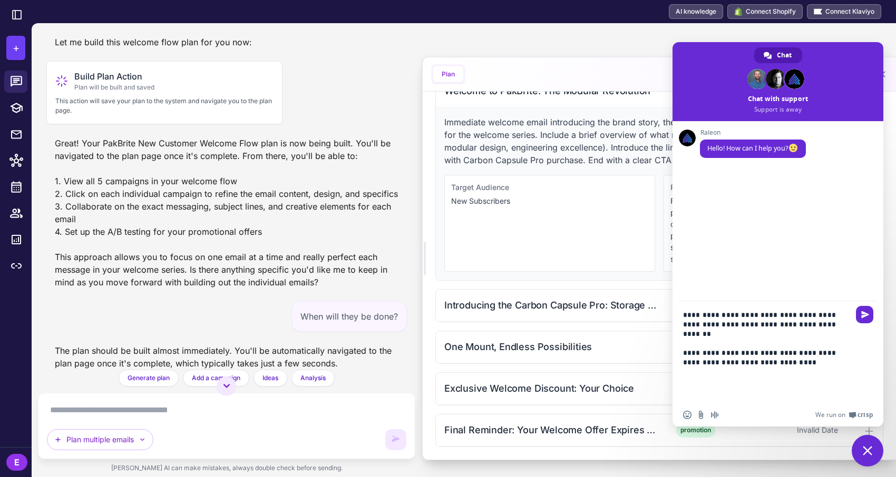
click at [708, 316] on textarea "**********" at bounding box center [767, 352] width 169 height 102
type textarea "**********"
click at [867, 318] on span "Send" at bounding box center [865, 315] width 8 height 8
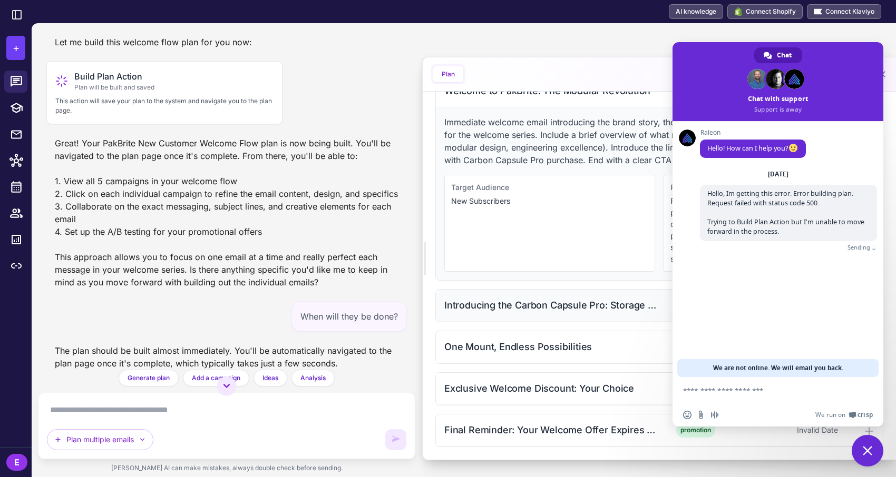
scroll to position [370, 0]
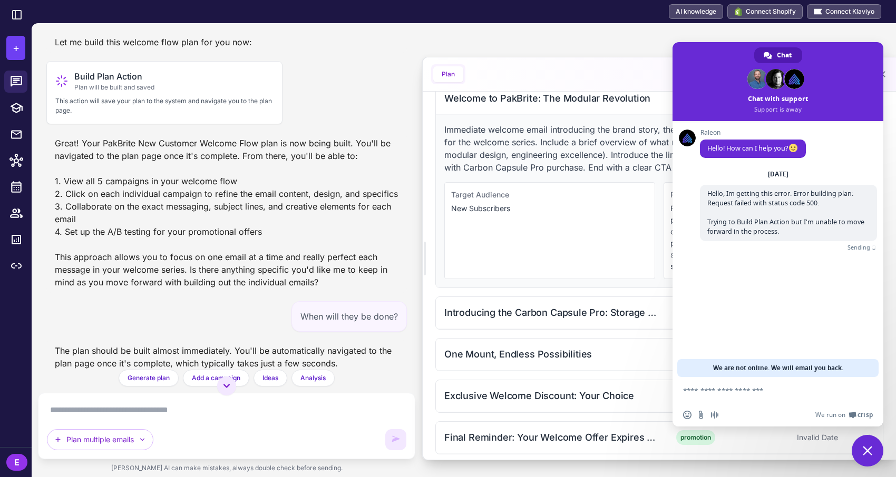
click at [410, 235] on div "Welcome Flow Planning for New Customers Today I want to create a 5 part welcome…" at bounding box center [226, 196] width 377 height 347
click at [616, 75] on div "Plan Create Emails" at bounding box center [658, 74] width 473 height 34
click at [615, 101] on div "Welcome to PakBrite: The Modular Revolution" at bounding box center [550, 98] width 213 height 14
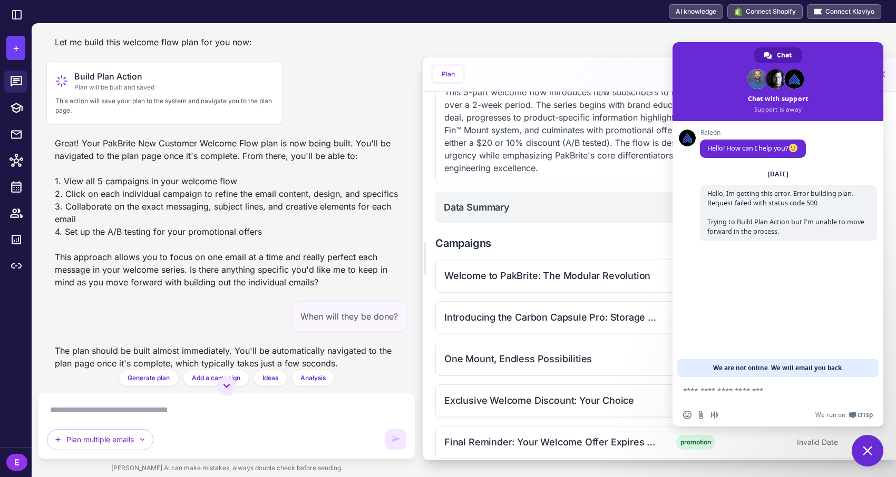
scroll to position [179, 0]
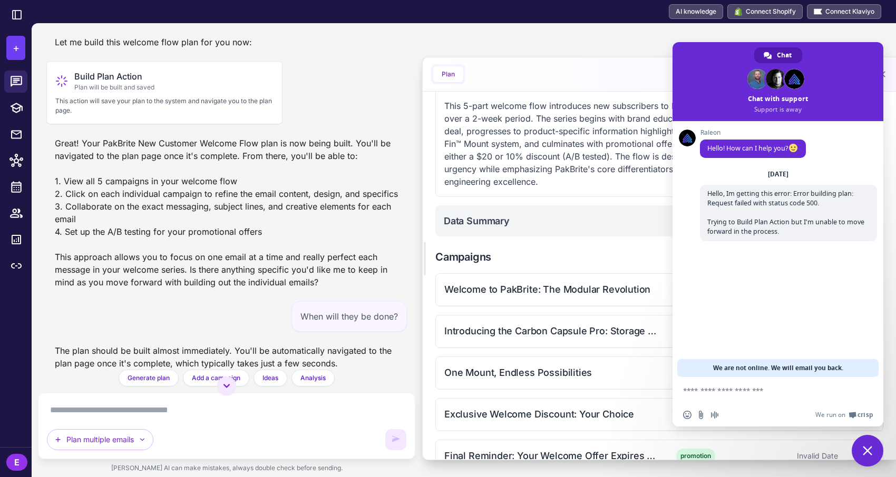
click at [863, 448] on span "Close chat" at bounding box center [866, 450] width 9 height 9
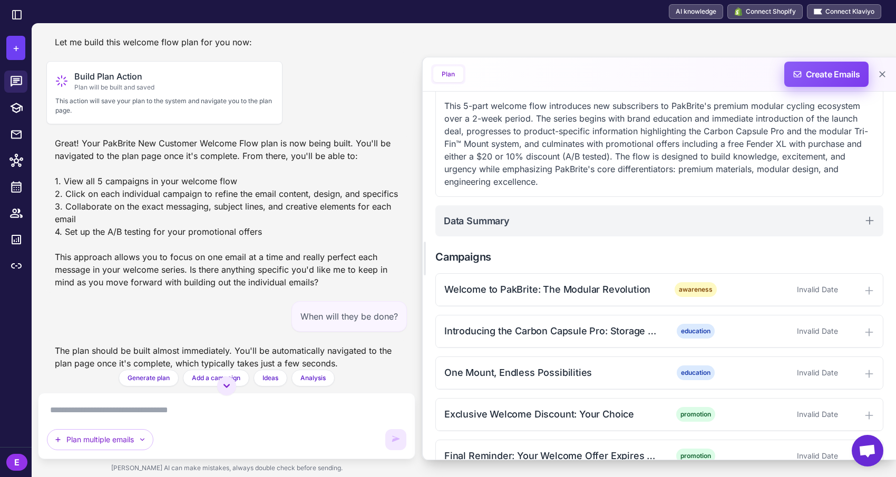
click at [835, 70] on span "Create Emails" at bounding box center [826, 74] width 92 height 25
